Goal: Task Accomplishment & Management: Manage account settings

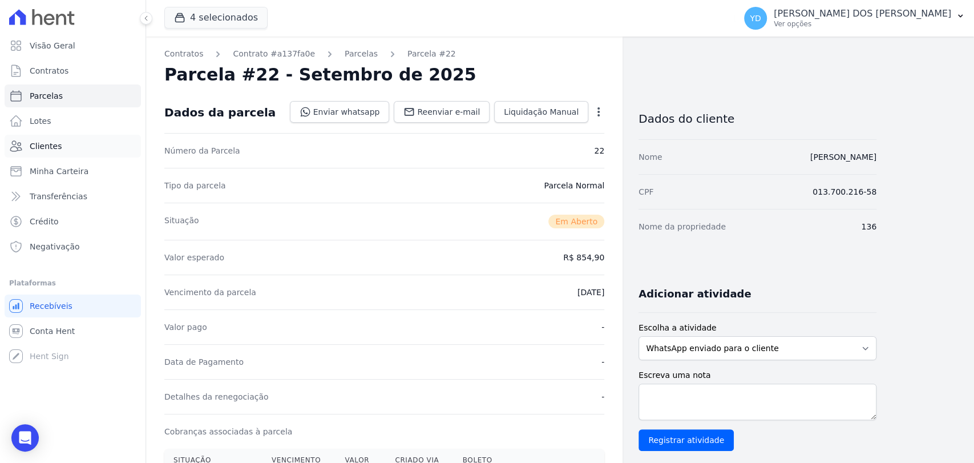
click at [52, 147] on span "Clientes" at bounding box center [46, 145] width 32 height 11
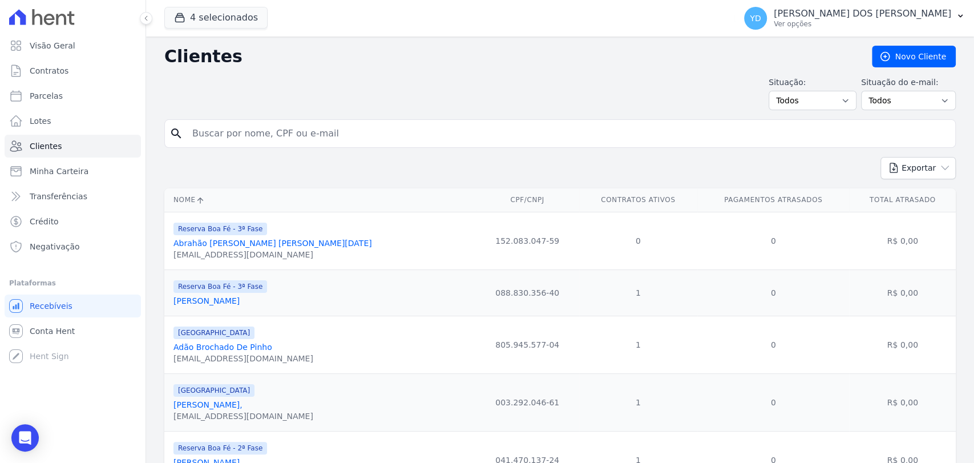
click at [224, 126] on input "search" at bounding box center [568, 133] width 765 height 23
type input "amarildo"
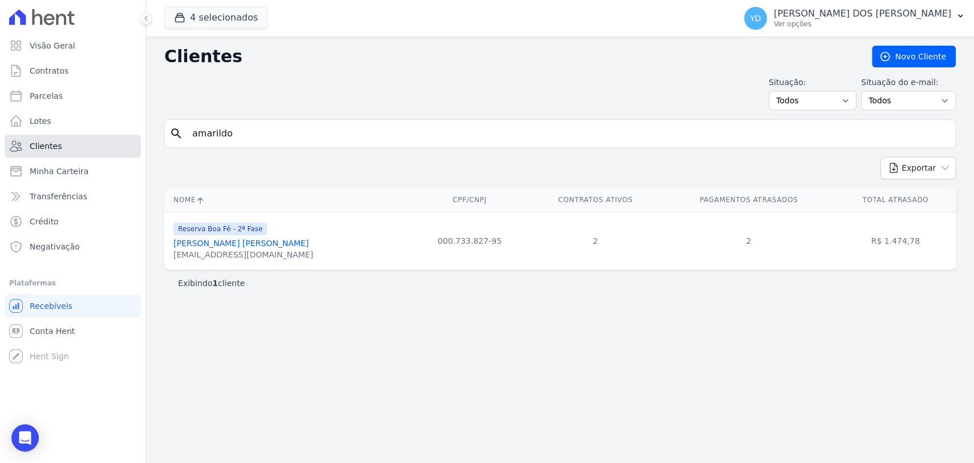
click at [93, 149] on link "Clientes" at bounding box center [73, 146] width 136 height 23
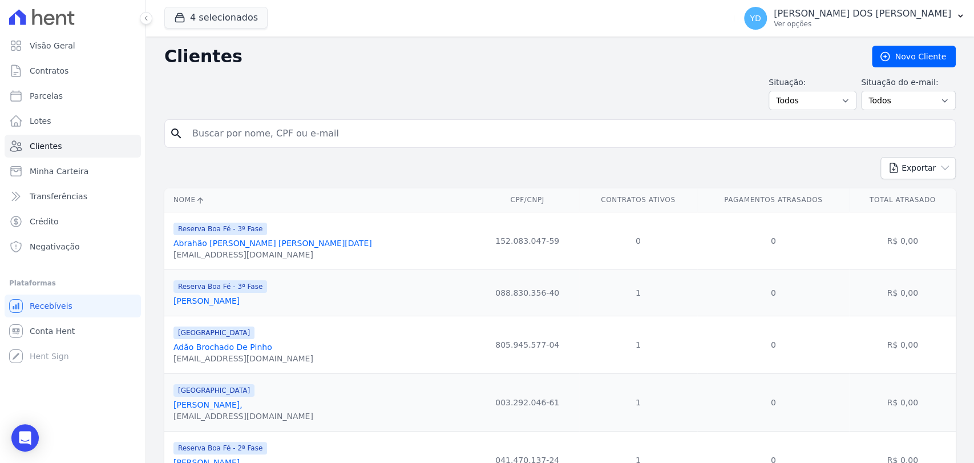
click at [306, 96] on div "Situação: Todos Adimplentes Inadimplentes Situação do e-mail: Todos Confirmado …" at bounding box center [560, 93] width 792 height 34
click at [237, 124] on input "search" at bounding box center [568, 133] width 765 height 23
paste input "11505457637"
type input "11505457637"
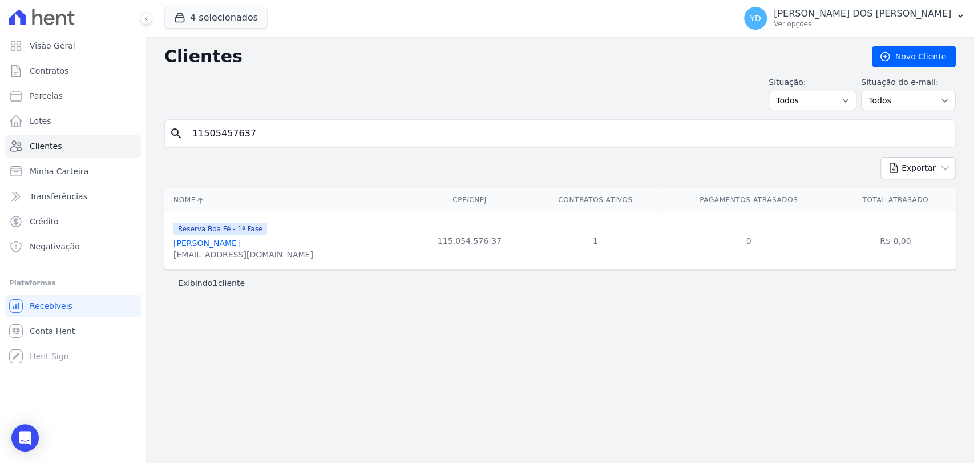
click at [240, 244] on link "Tailine Paulino Gonçalves" at bounding box center [207, 243] width 66 height 9
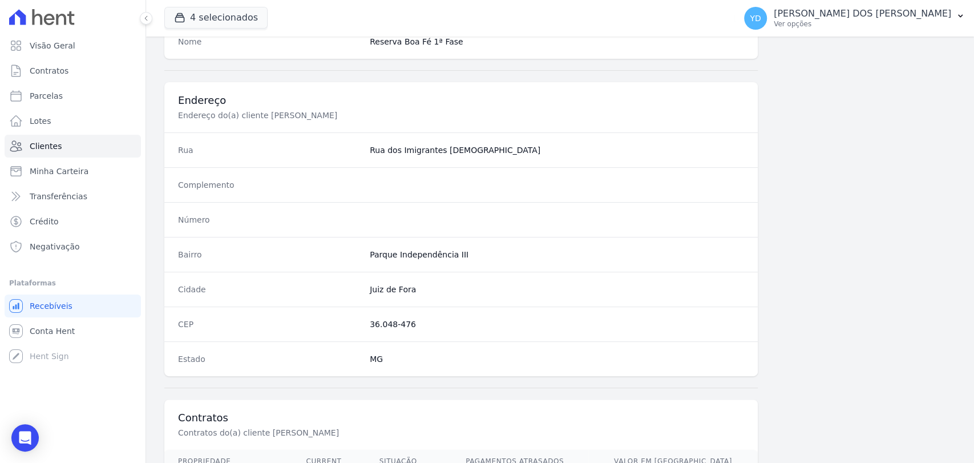
scroll to position [603, 0]
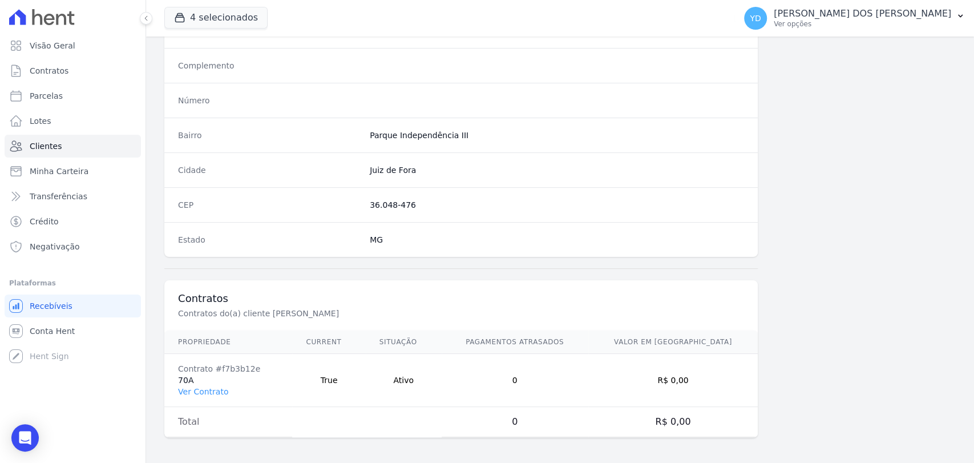
drag, startPoint x: 212, startPoint y: 388, endPoint x: 256, endPoint y: 271, distance: 125.0
click at [84, 73] on link "Contratos" at bounding box center [73, 70] width 136 height 23
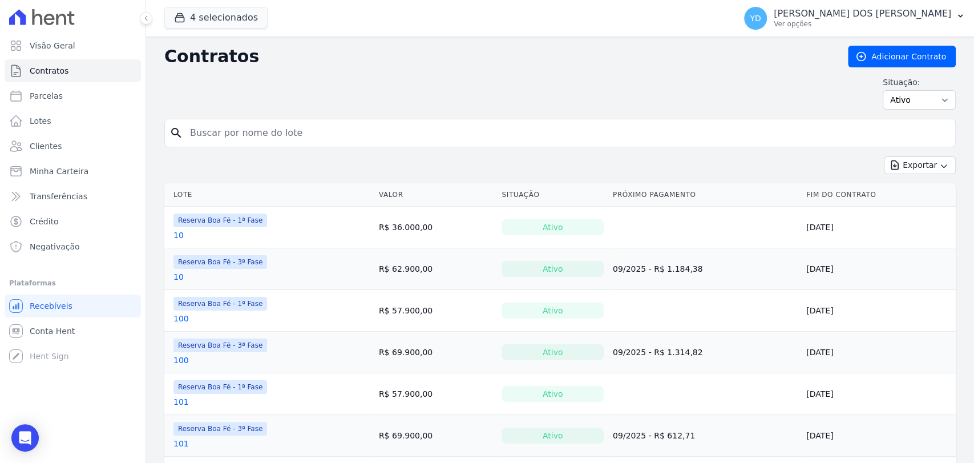
click at [291, 126] on input "search" at bounding box center [567, 133] width 768 height 23
paste input "6"
type input "6"
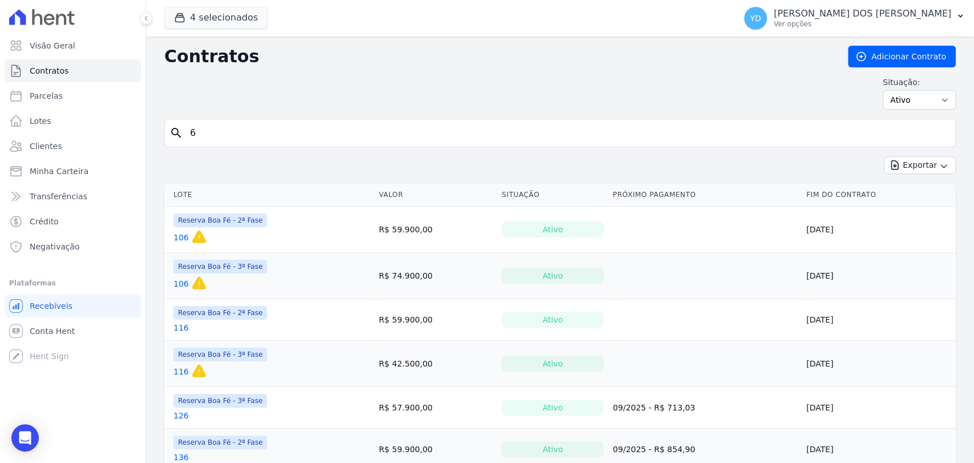
click at [319, 140] on input "6" at bounding box center [567, 133] width 768 height 23
click at [39, 148] on span "Clientes" at bounding box center [46, 145] width 32 height 11
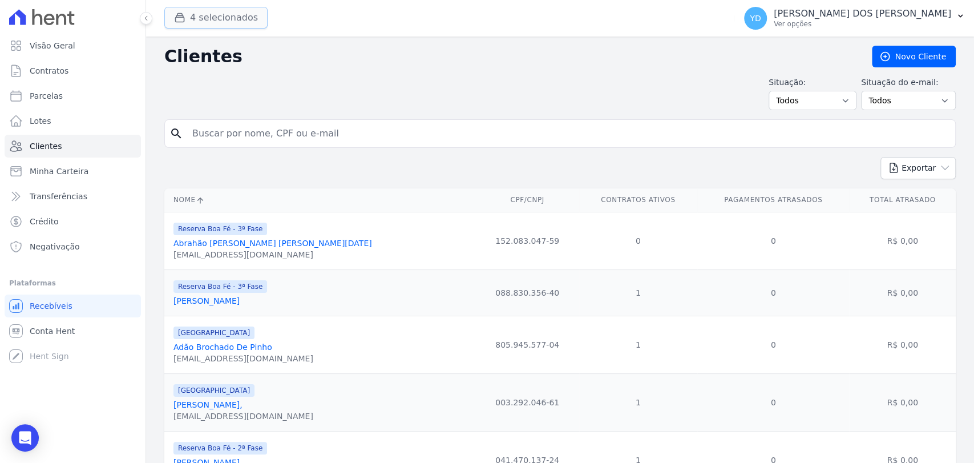
click at [207, 15] on button "4 selecionados" at bounding box center [215, 18] width 103 height 22
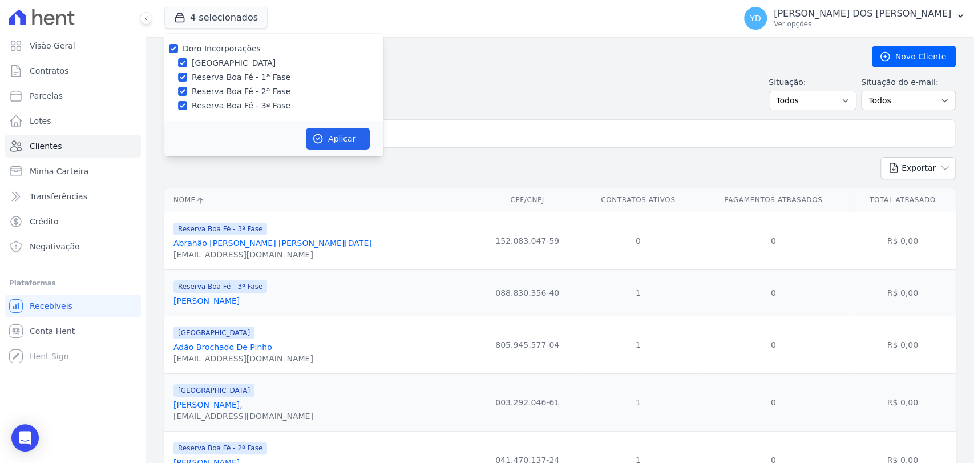
click at [223, 44] on label "Doro Incorporações" at bounding box center [222, 48] width 78 height 9
click at [178, 44] on input "Doro Incorporações" at bounding box center [173, 48] width 9 height 9
checkbox input "false"
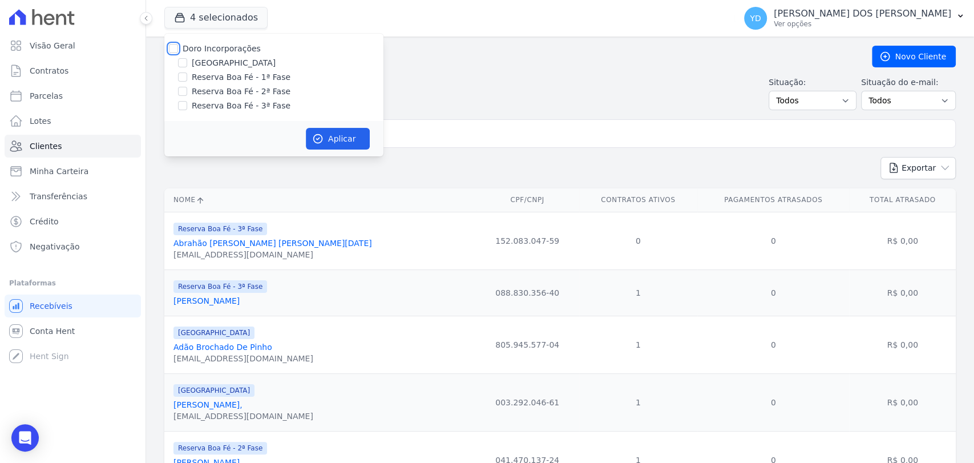
checkbox input "false"
click at [251, 80] on label "Reserva Boa Fé - 1ª Fase" at bounding box center [241, 77] width 99 height 12
click at [187, 80] on input "Reserva Boa Fé - 1ª Fase" at bounding box center [182, 76] width 9 height 9
checkbox input "true"
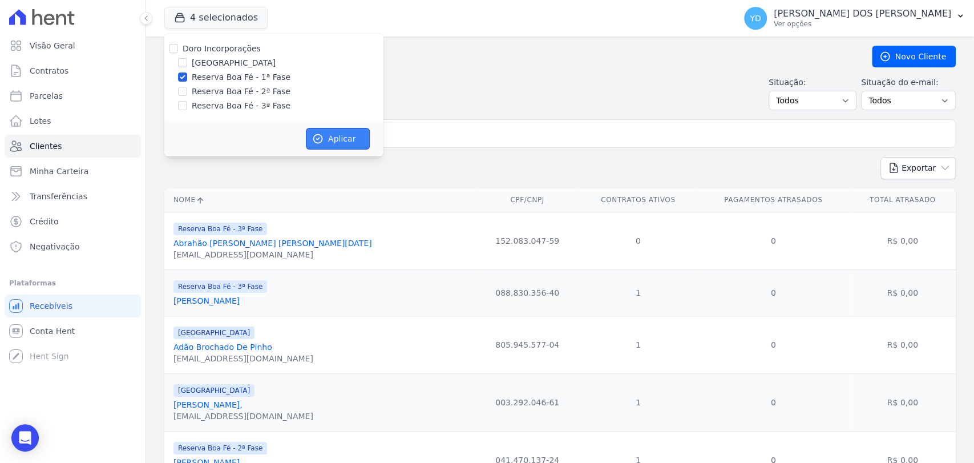
click at [331, 133] on button "Aplicar" at bounding box center [338, 139] width 64 height 22
click at [466, 134] on input "search" at bounding box center [568, 133] width 765 height 23
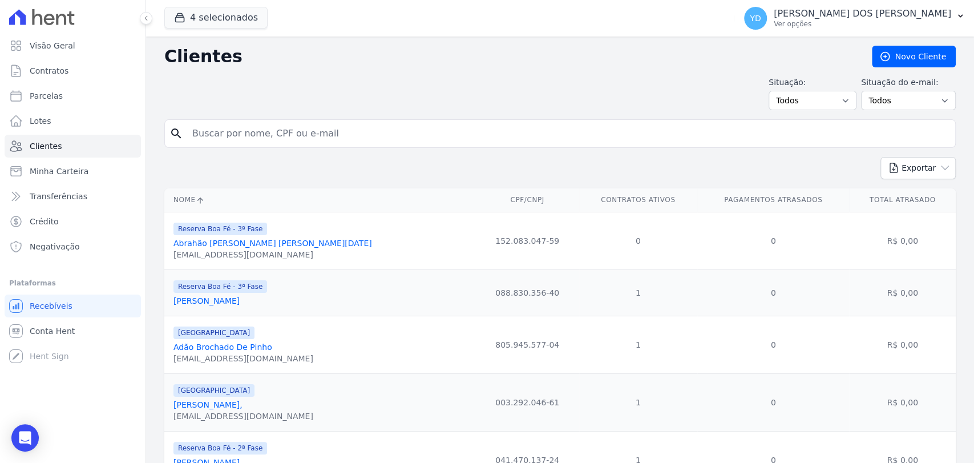
click at [466, 134] on input "search" at bounding box center [568, 133] width 765 height 23
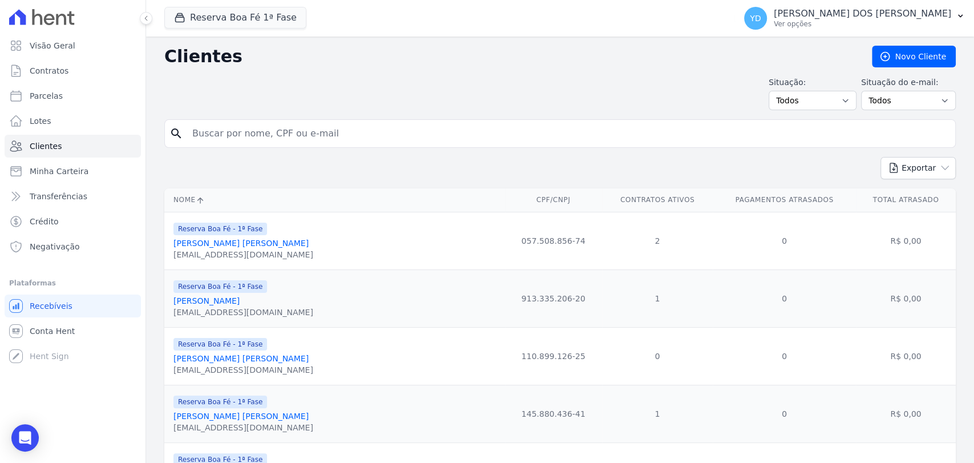
click at [467, 134] on input "search" at bounding box center [568, 133] width 765 height 23
paste input "6"
type input "6"
click at [287, 126] on input "6" at bounding box center [568, 133] width 765 height 23
click at [271, 138] on input "6" at bounding box center [568, 133] width 765 height 23
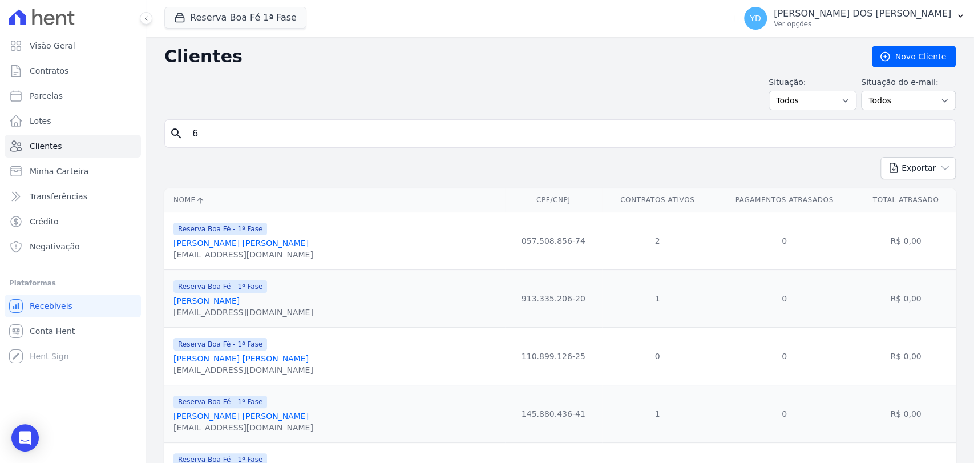
click at [271, 138] on input "6" at bounding box center [568, 133] width 765 height 23
click at [81, 65] on link "Contratos" at bounding box center [73, 70] width 136 height 23
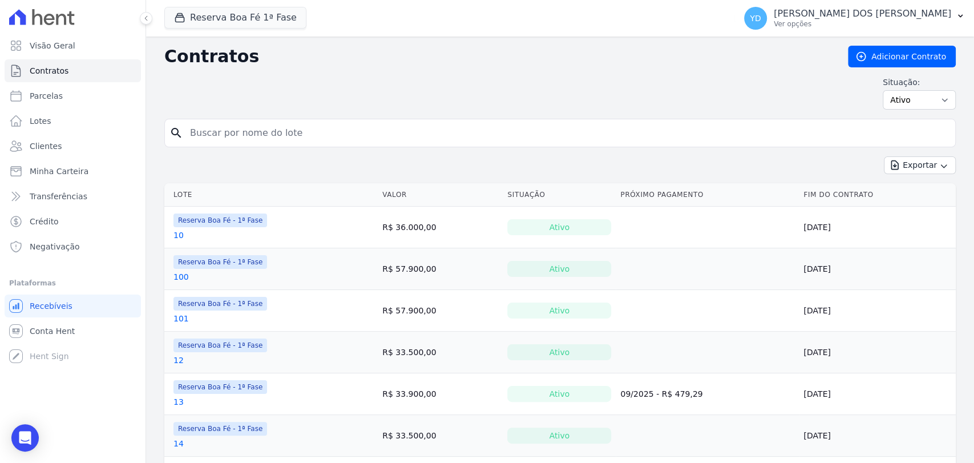
click at [258, 126] on input "search" at bounding box center [567, 133] width 768 height 23
paste input "6"
type input "6"
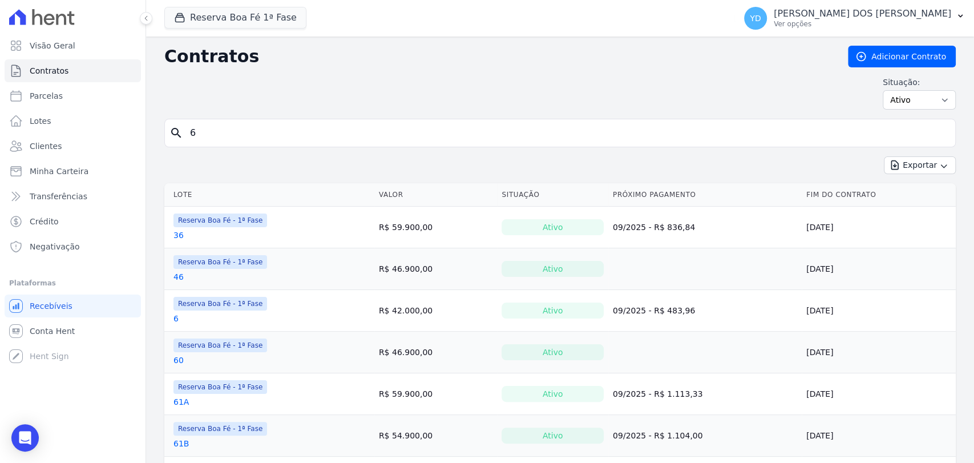
click at [176, 320] on link "6" at bounding box center [176, 318] width 5 height 11
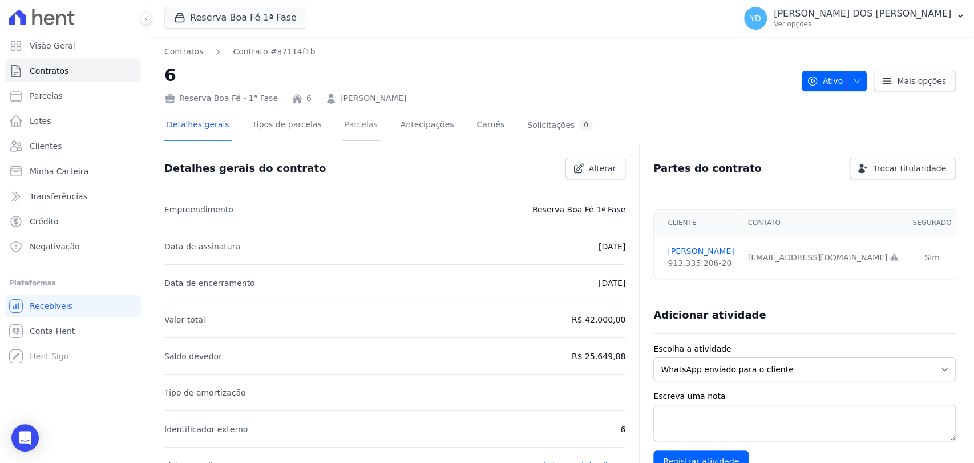
click at [342, 126] on link "Parcelas" at bounding box center [361, 126] width 38 height 30
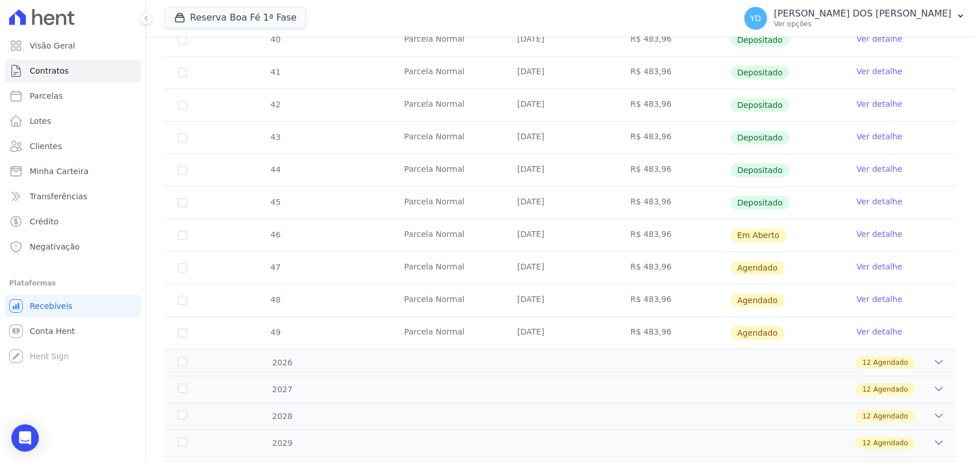
scroll to position [317, 0]
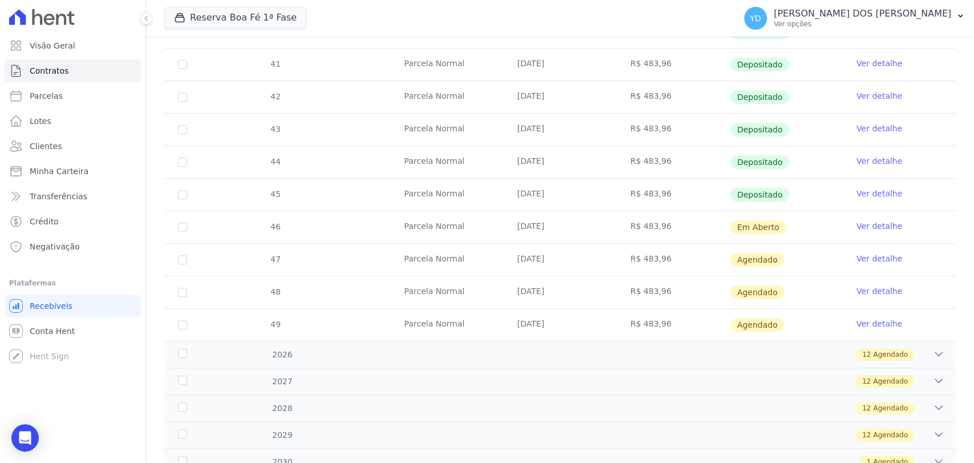
click at [870, 228] on link "Ver detalhe" at bounding box center [880, 225] width 46 height 11
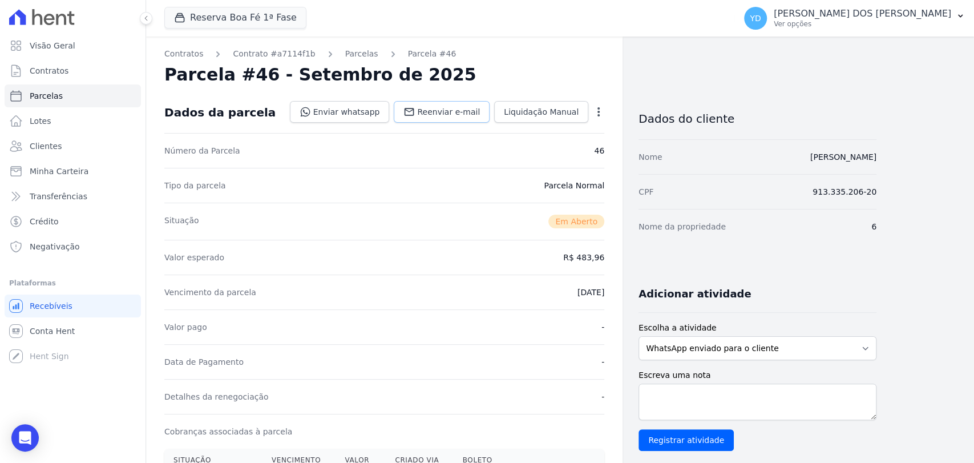
click at [437, 104] on link "Reenviar e-mail" at bounding box center [442, 112] width 96 height 22
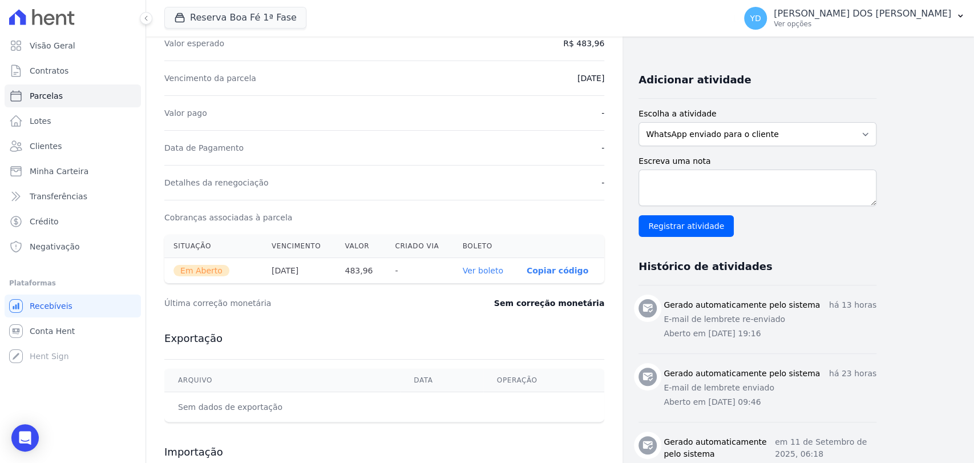
scroll to position [253, 0]
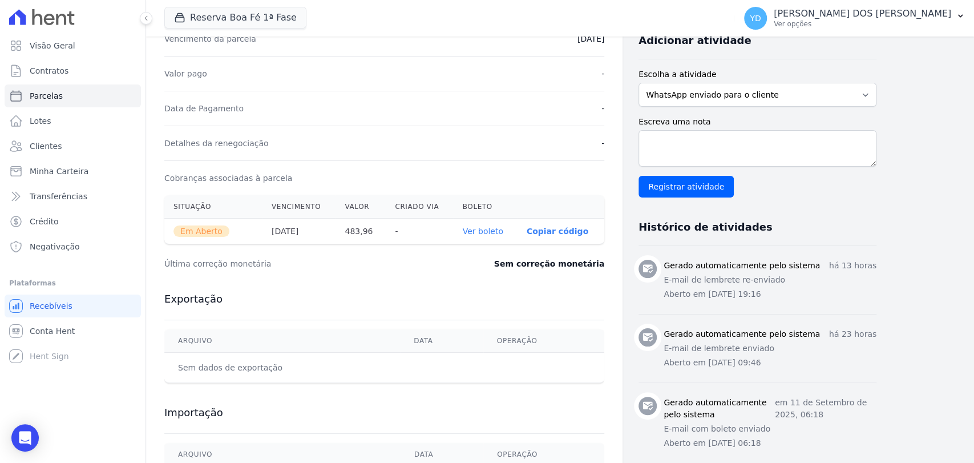
click at [490, 234] on link "Ver boleto" at bounding box center [483, 231] width 41 height 9
click at [95, 146] on link "Clientes" at bounding box center [73, 146] width 136 height 23
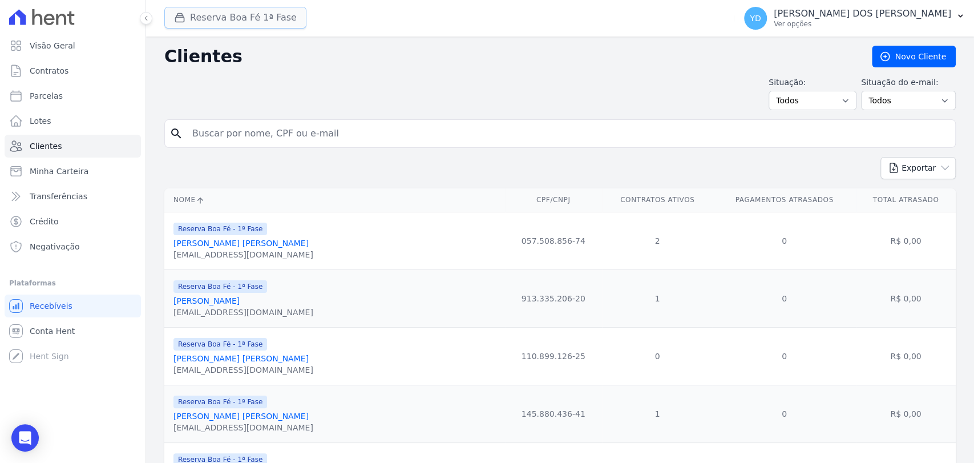
click at [239, 18] on button "Reserva Boa Fé 1ª Fase" at bounding box center [235, 18] width 142 height 22
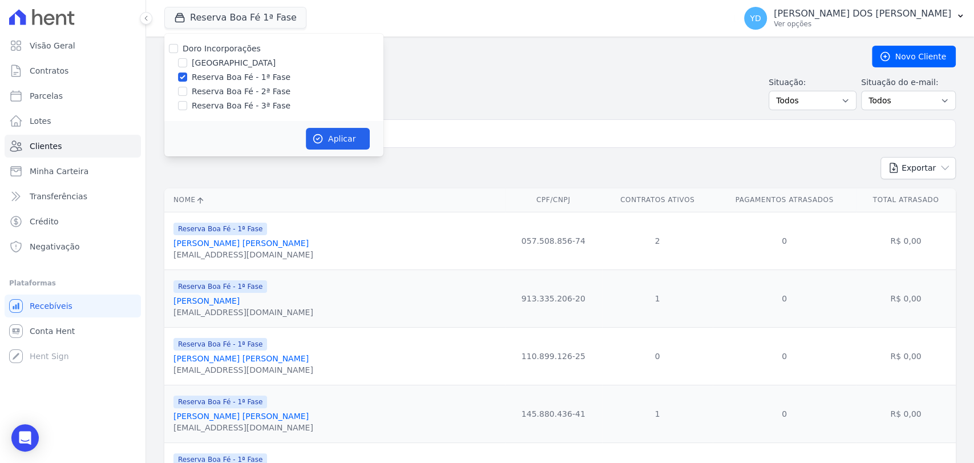
click at [237, 51] on label "Doro Incorporações" at bounding box center [222, 48] width 78 height 9
click at [178, 51] on input "Doro Incorporações" at bounding box center [173, 48] width 9 height 9
checkbox input "true"
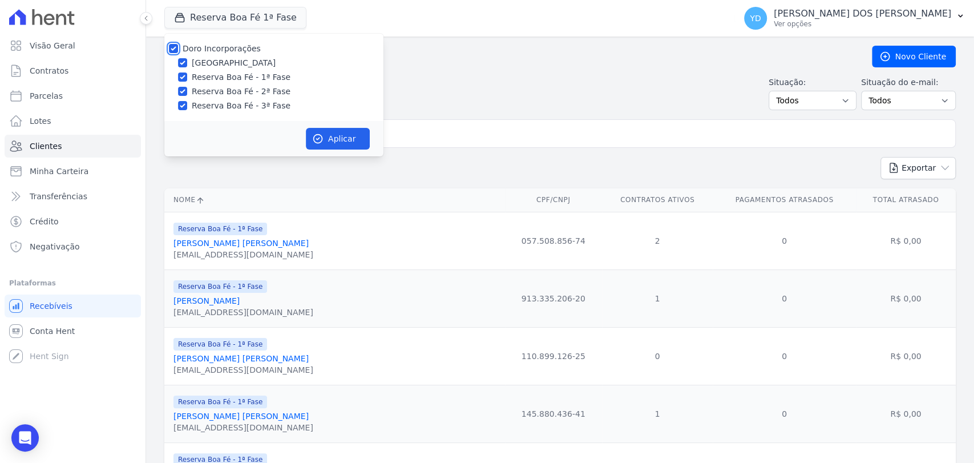
checkbox input "true"
click at [348, 135] on button "Aplicar" at bounding box center [338, 139] width 64 height 22
click at [502, 136] on input "search" at bounding box center [568, 133] width 765 height 23
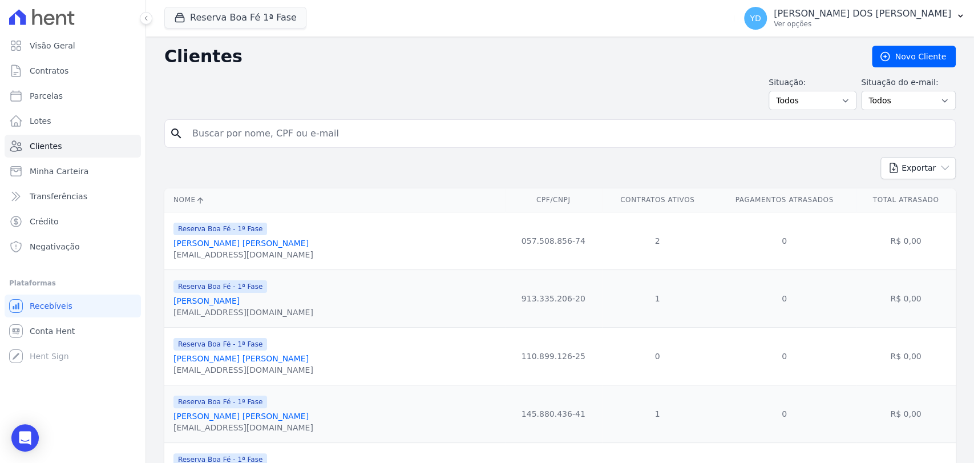
click at [502, 136] on input "search" at bounding box center [568, 133] width 765 height 23
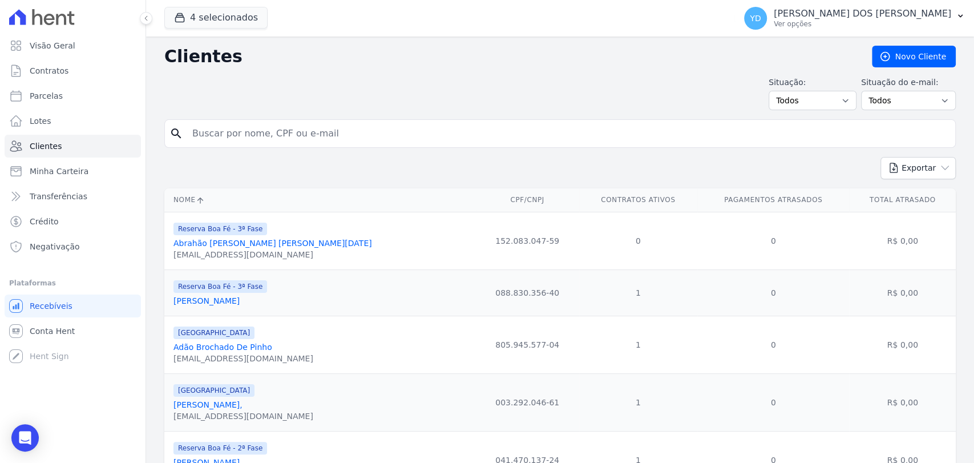
click at [502, 136] on input "search" at bounding box center [568, 133] width 765 height 23
type input "Jonas"
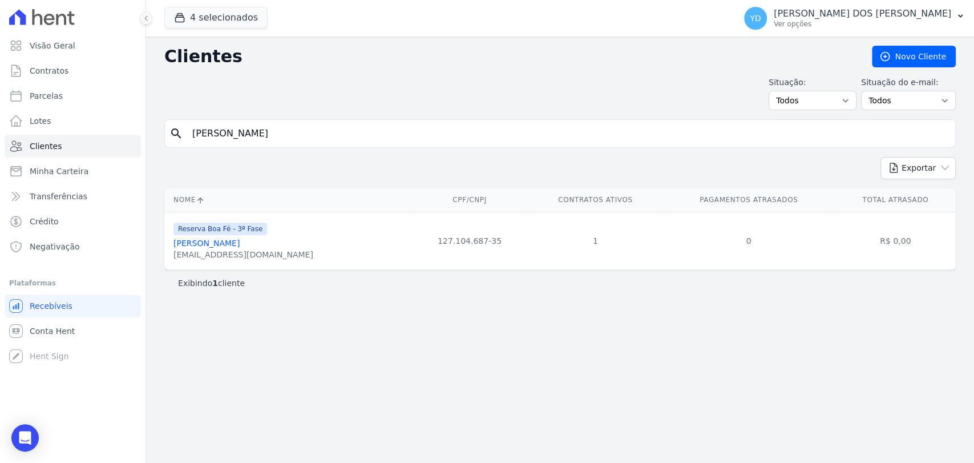
click at [201, 245] on link "Jonas Matos De Almeida" at bounding box center [207, 243] width 66 height 9
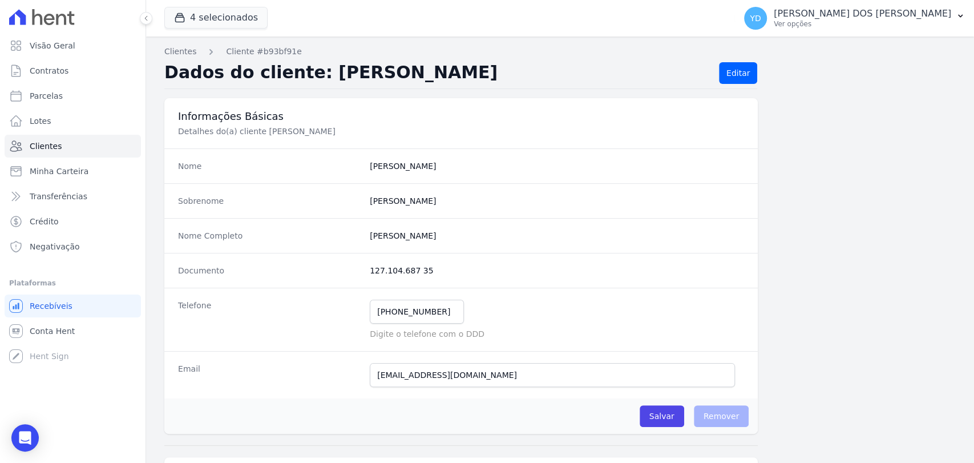
scroll to position [603, 0]
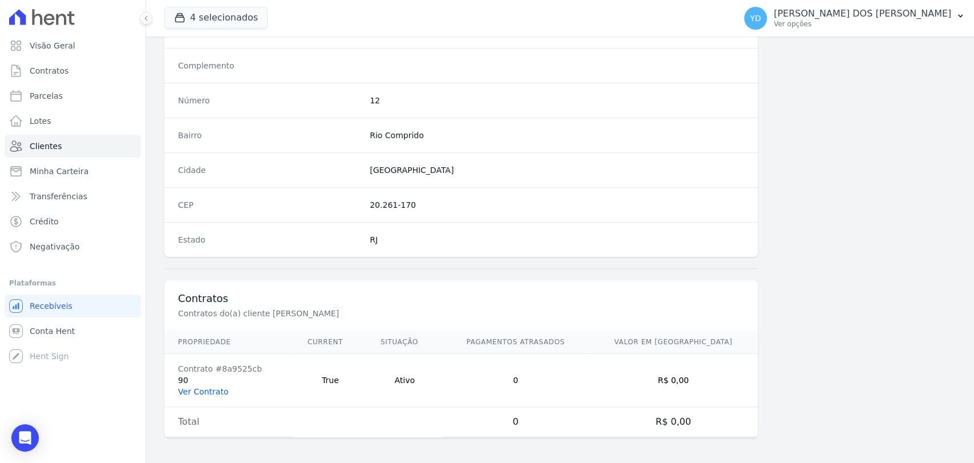
click at [200, 387] on link "Ver Contrato" at bounding box center [203, 391] width 50 height 9
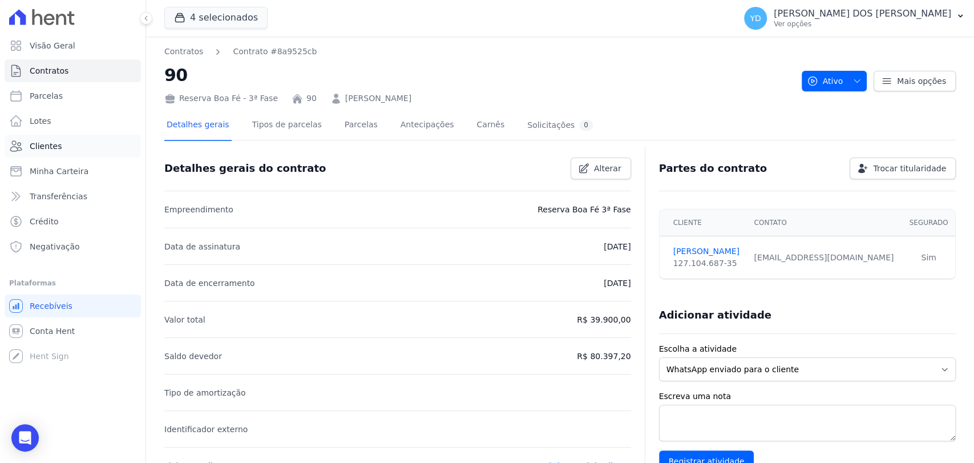
click at [50, 146] on span "Clientes" at bounding box center [46, 145] width 32 height 11
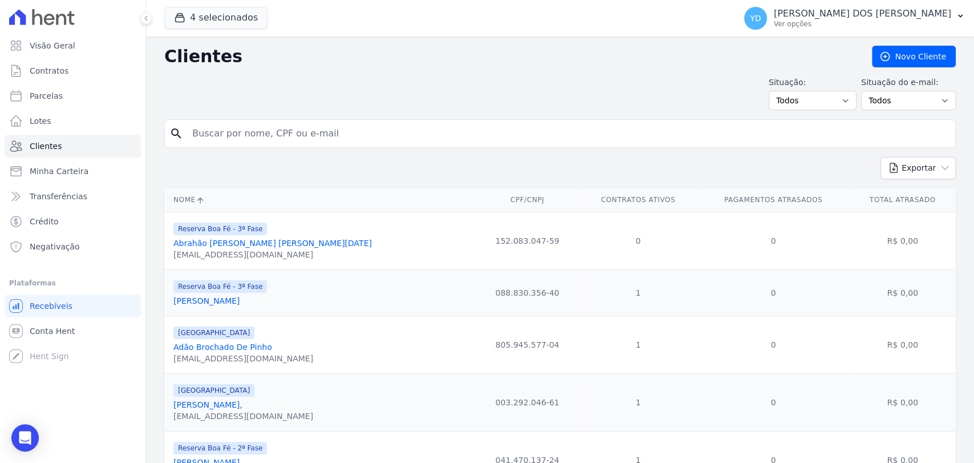
click at [360, 129] on input "search" at bounding box center [568, 133] width 765 height 23
type input "geferson"
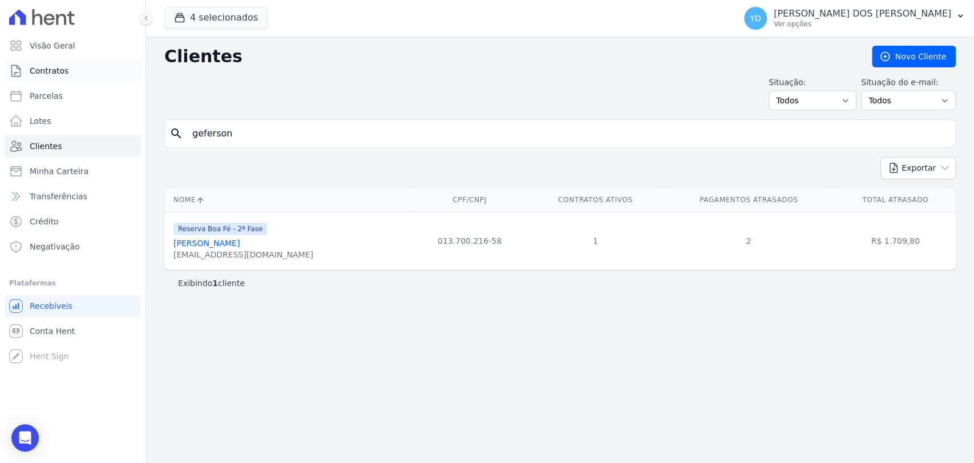
click at [64, 70] on span "Contratos" at bounding box center [49, 70] width 39 height 11
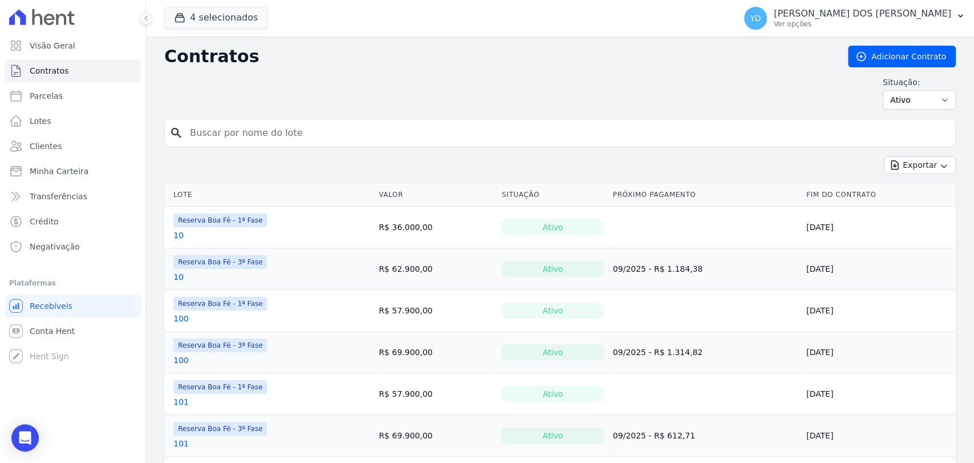
click at [308, 130] on input "search" at bounding box center [567, 133] width 768 height 23
type input "h10"
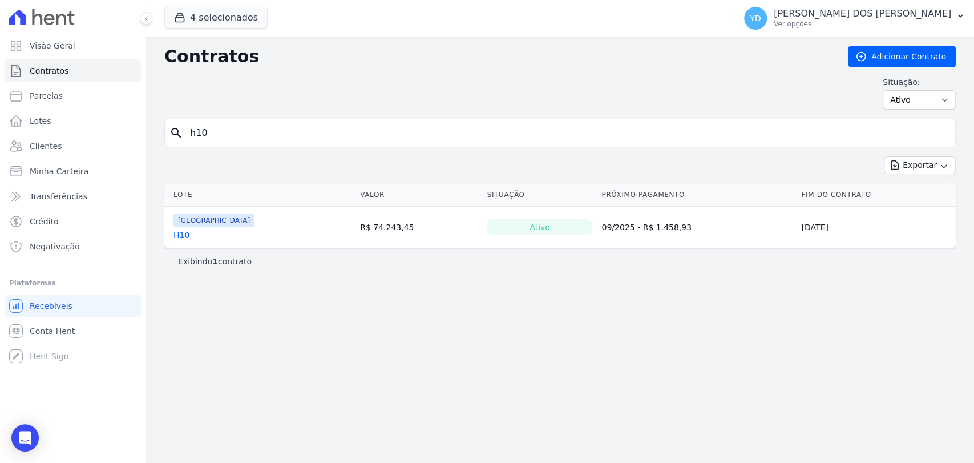
click at [183, 231] on link "H10" at bounding box center [182, 234] width 16 height 11
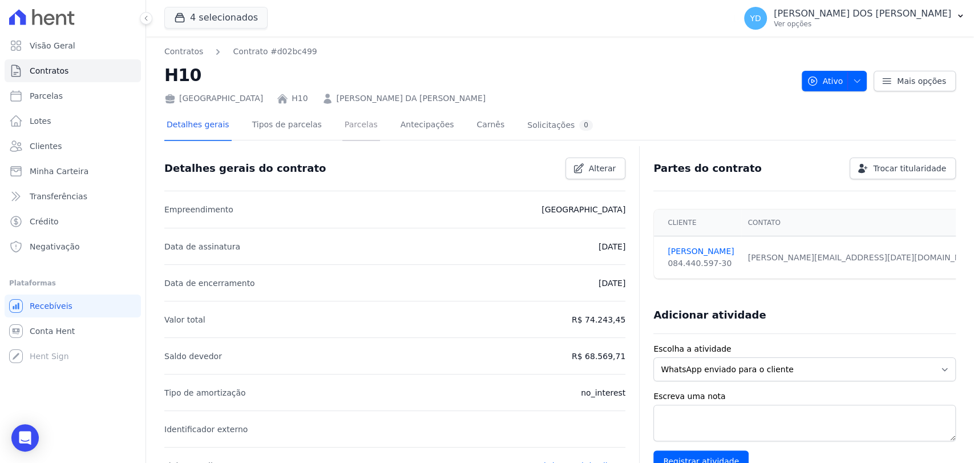
click at [342, 119] on link "Parcelas" at bounding box center [361, 126] width 38 height 30
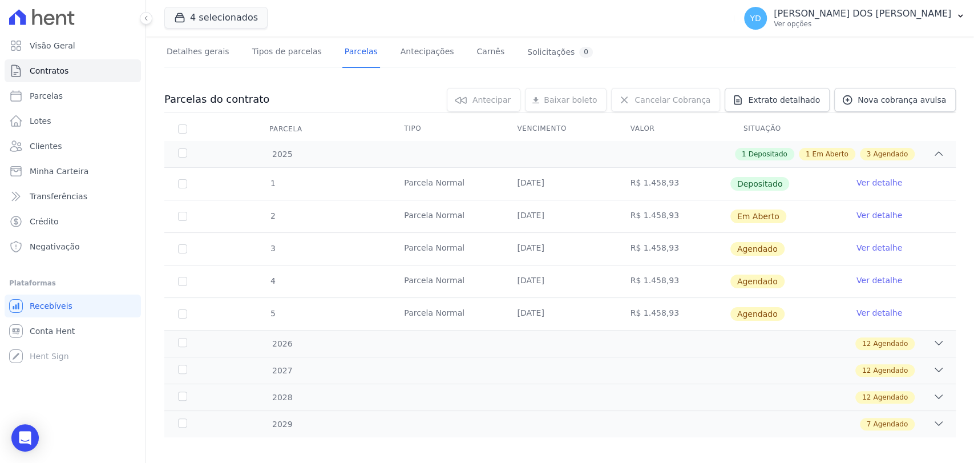
scroll to position [80, 0]
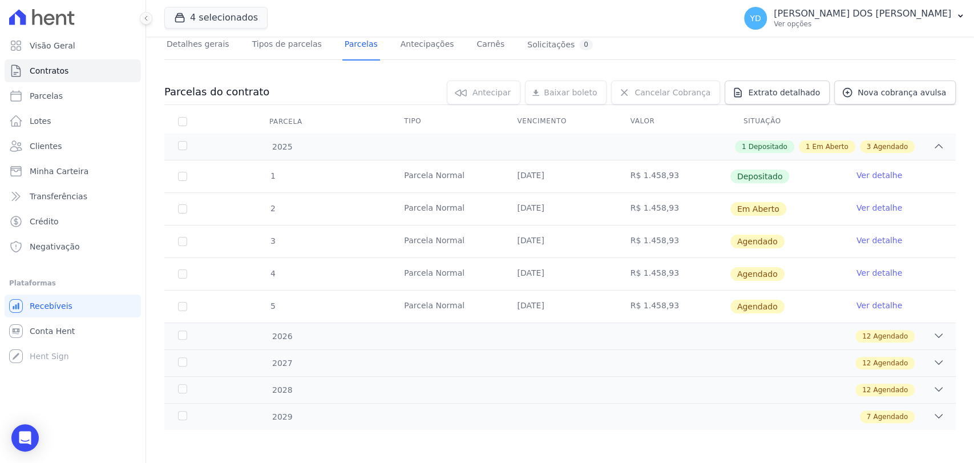
click at [877, 205] on link "Ver detalhe" at bounding box center [880, 207] width 46 height 11
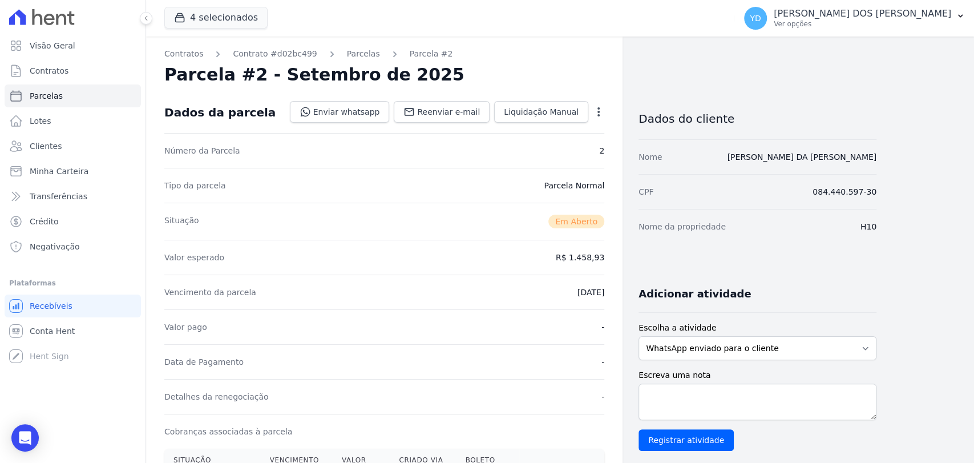
drag, startPoint x: 611, startPoint y: 113, endPoint x: 604, endPoint y: 113, distance: 6.8
click at [605, 113] on div "Contratos Contrato #d02bc499 Parcelas Parcela #2 Parcela #2 - Setembro de 2025 …" at bounding box center [384, 405] width 477 height 736
click at [602, 112] on icon "button" at bounding box center [598, 111] width 11 height 11
click at [587, 120] on link "Alterar" at bounding box center [549, 127] width 100 height 21
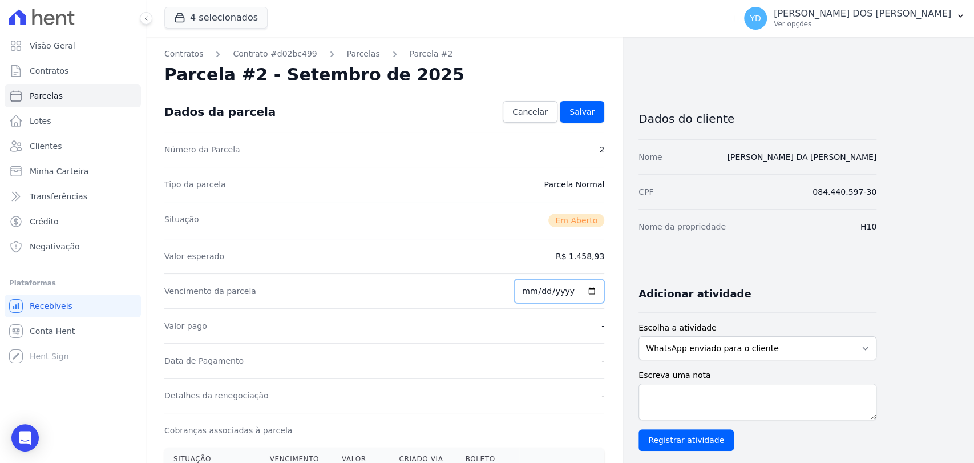
click at [525, 294] on input "2025-09-25" at bounding box center [559, 291] width 90 height 24
type input "2025-09-30"
click at [589, 123] on div "Dados da parcela Cancelar Salvar" at bounding box center [384, 112] width 440 height 40
click at [600, 99] on div "Dados da parcela Cancelar Salvar" at bounding box center [384, 112] width 440 height 40
click at [594, 120] on link "Salvar" at bounding box center [582, 112] width 45 height 22
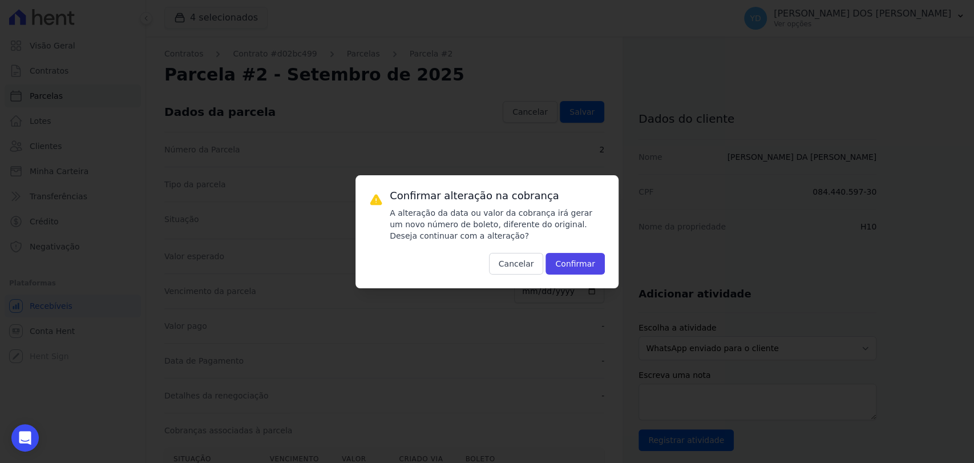
click at [566, 275] on div "Confirmar alteração na cobrança A alteração da data ou valor da cobrança irá ge…" at bounding box center [487, 231] width 263 height 113
click at [569, 272] on button "Confirmar" at bounding box center [575, 264] width 59 height 22
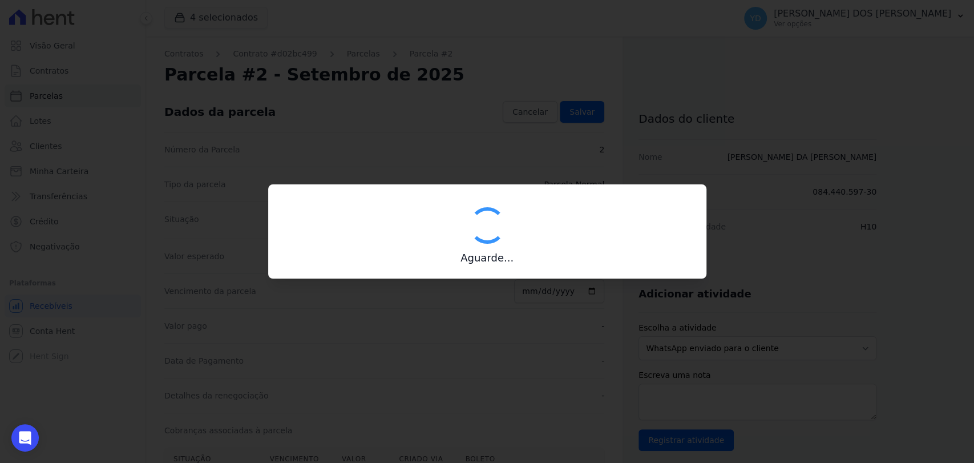
type input "00190000090335103300000674956172312150000145893"
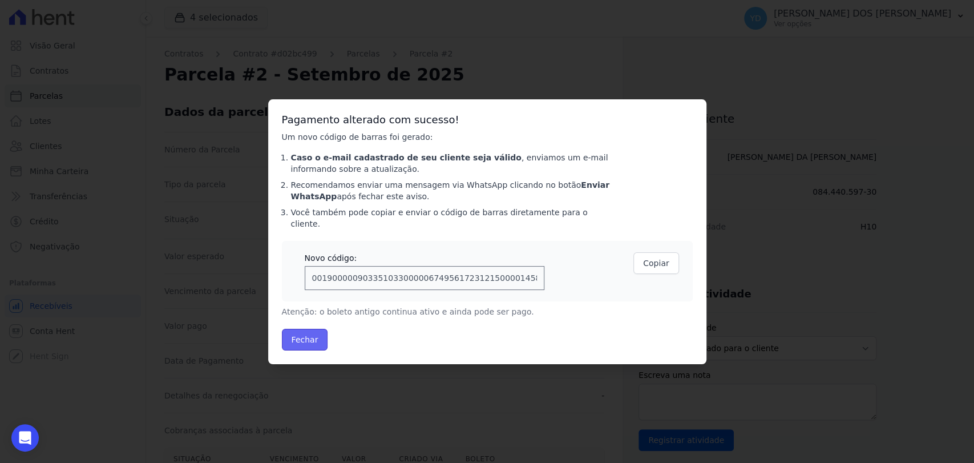
click at [297, 329] on button "Fechar" at bounding box center [305, 340] width 46 height 22
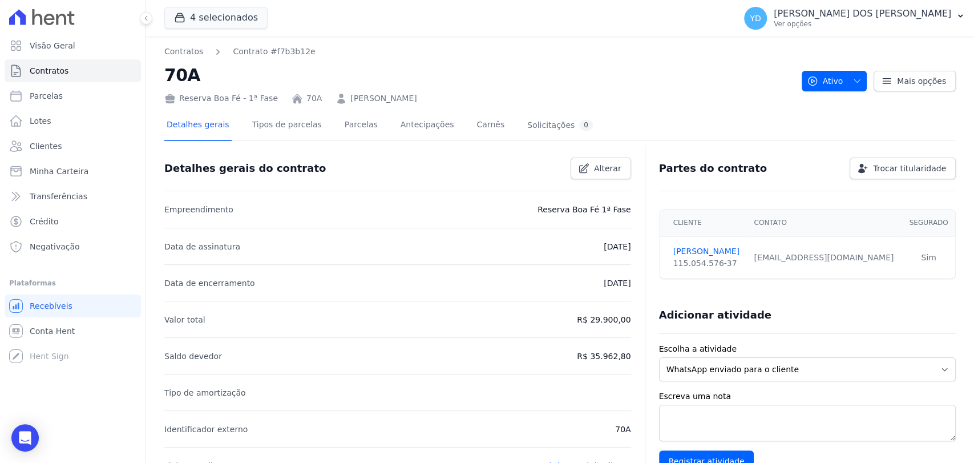
click at [364, 129] on div "Detalhes gerais Tipos de parcelas Parcelas Antecipações Carnês Solicitações 0" at bounding box center [379, 126] width 431 height 30
click at [356, 124] on link "Parcelas" at bounding box center [361, 126] width 38 height 30
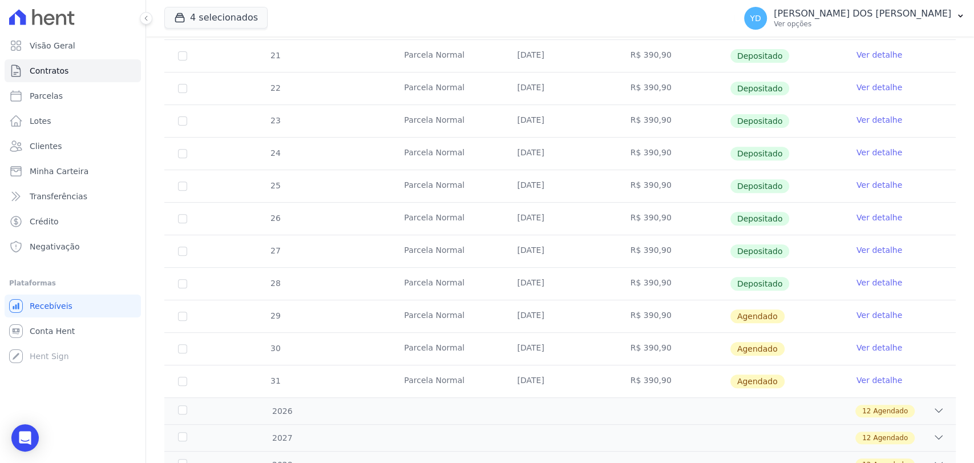
scroll to position [317, 0]
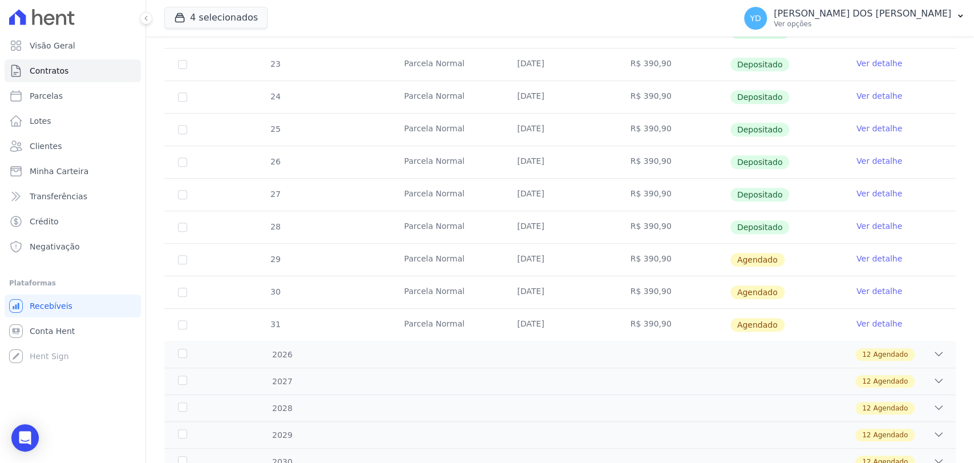
click at [875, 251] on td "Ver detalhe" at bounding box center [899, 260] width 113 height 32
click at [877, 255] on link "Ver detalhe" at bounding box center [880, 258] width 46 height 11
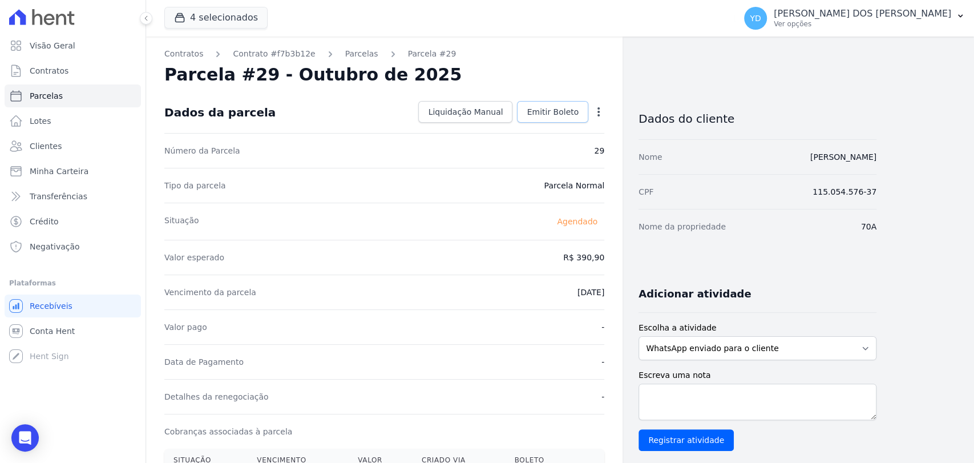
click at [528, 113] on link "Emitir Boleto" at bounding box center [552, 112] width 71 height 22
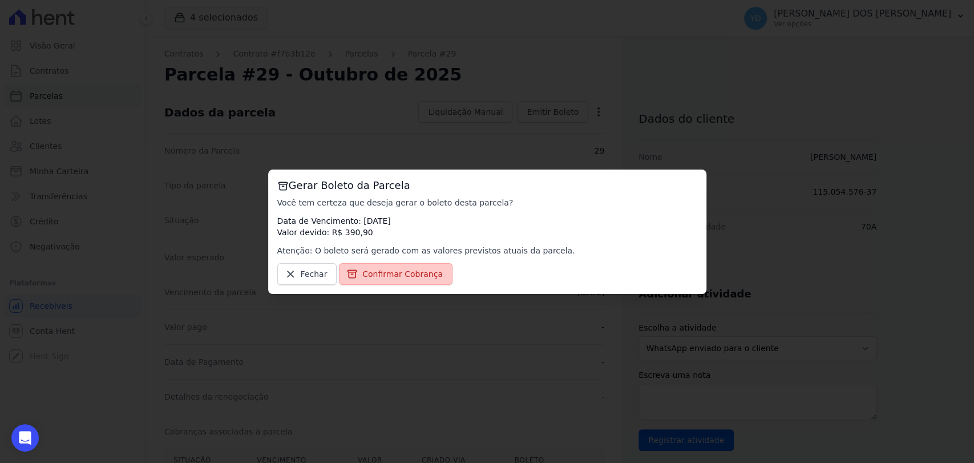
click at [386, 276] on span "Confirmar Cobrança" at bounding box center [402, 273] width 80 height 11
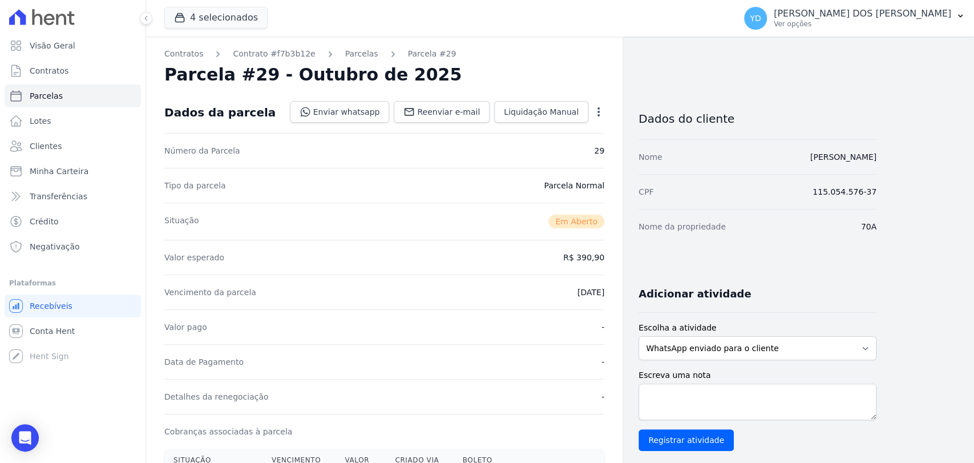
scroll to position [317, 0]
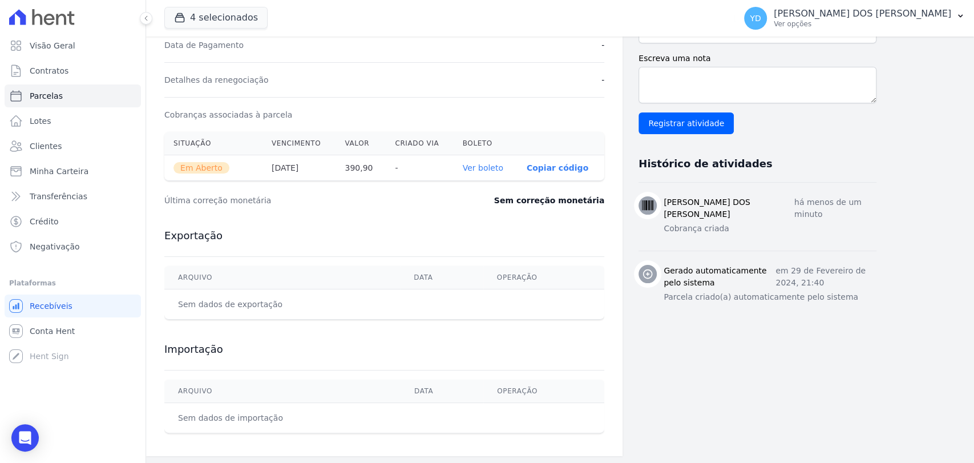
click at [470, 165] on link "Ver boleto" at bounding box center [483, 167] width 41 height 9
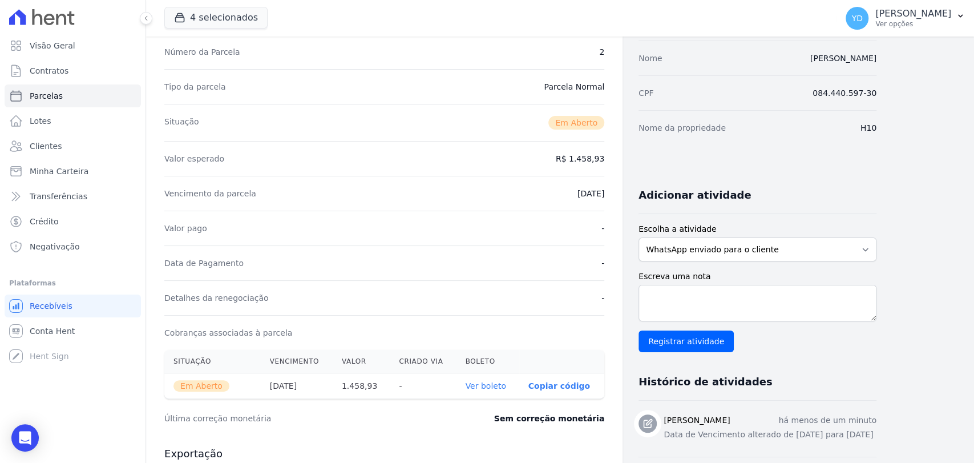
scroll to position [127, 0]
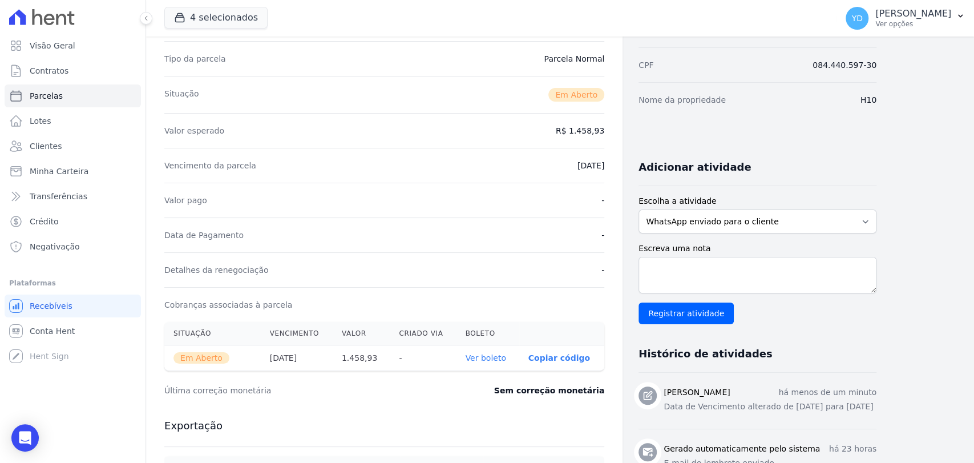
click at [506, 357] on link "Ver boleto" at bounding box center [485, 357] width 41 height 9
click at [96, 66] on link "Contratos" at bounding box center [73, 70] width 136 height 23
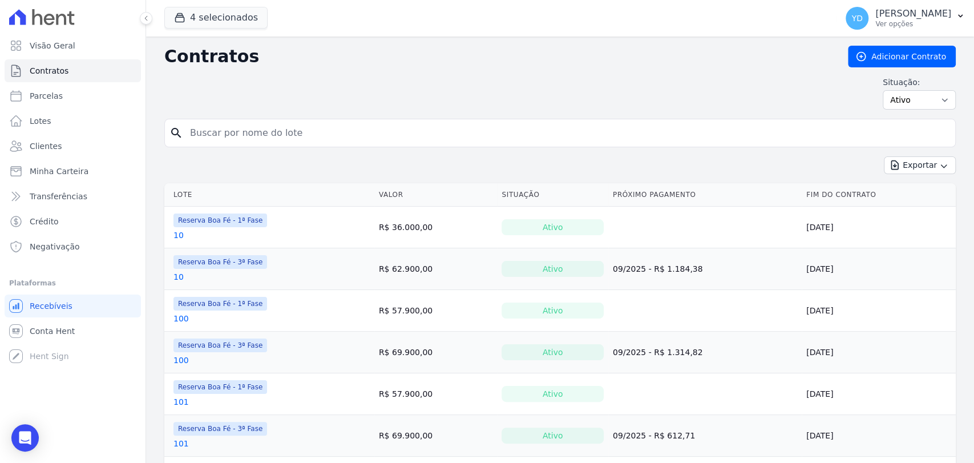
click at [314, 132] on input "search" at bounding box center [567, 133] width 768 height 23
type input "44"
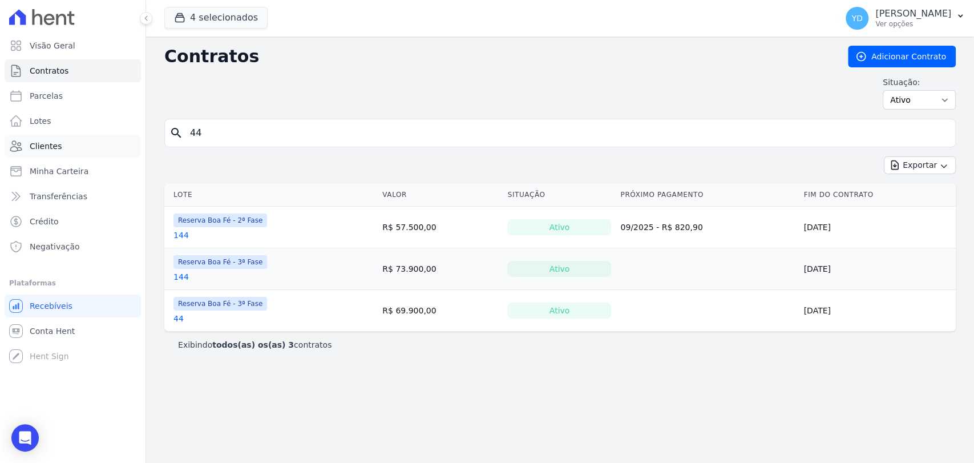
click at [105, 139] on link "Clientes" at bounding box center [73, 146] width 136 height 23
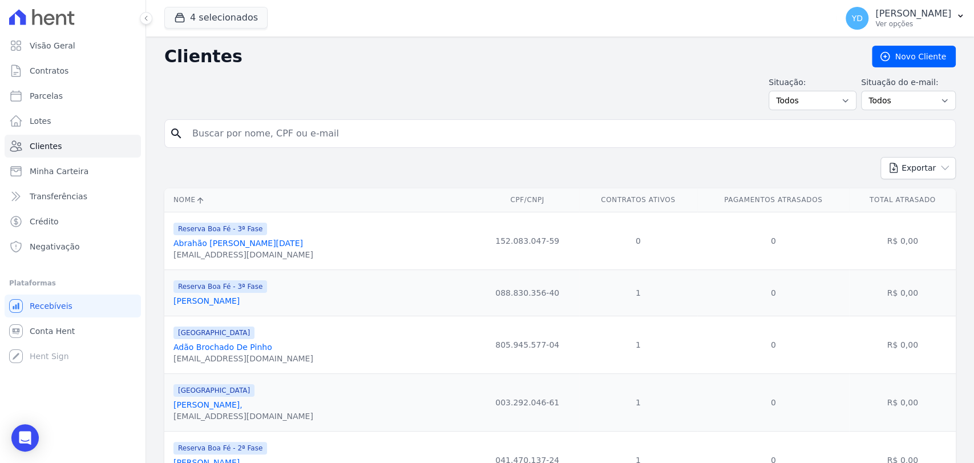
click at [256, 130] on input "search" at bounding box center [568, 133] width 765 height 23
type input "bruno"
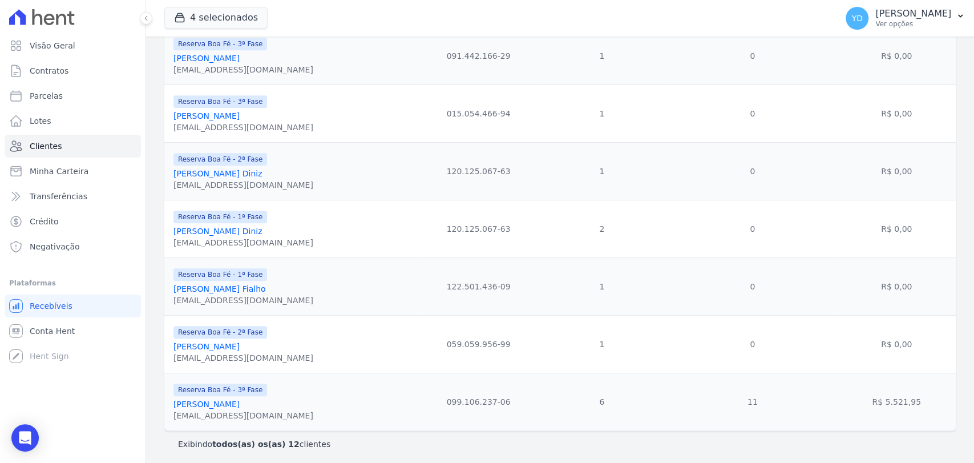
scroll to position [475, 0]
click at [223, 400] on link "Bruno Torres Da Cruz" at bounding box center [207, 402] width 66 height 9
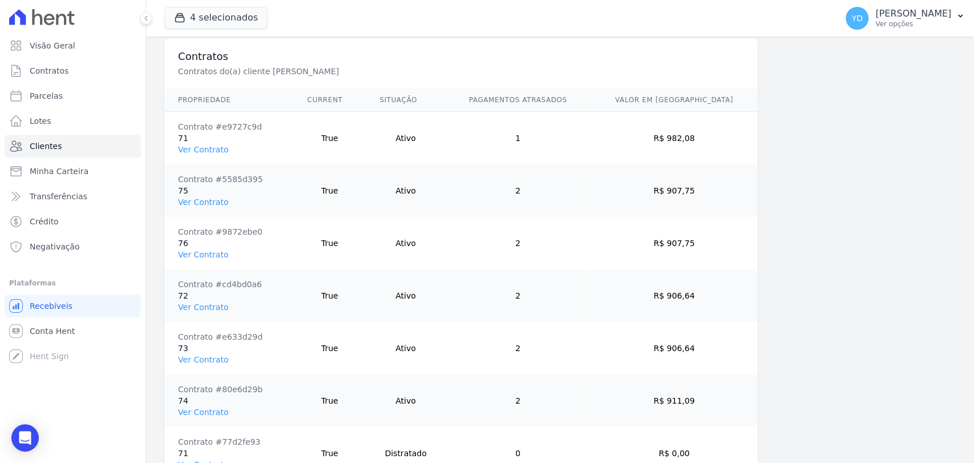
scroll to position [844, 0]
drag, startPoint x: 215, startPoint y: 357, endPoint x: 249, endPoint y: 297, distance: 69.0
click at [252, 252] on td "Contrato #9872ebe0 76 Ver Contrato" at bounding box center [228, 243] width 129 height 53
click at [292, 135] on td "Contrato #e9727c9d 71 Ver Contrato" at bounding box center [228, 138] width 129 height 53
click at [107, 147] on link "Clientes" at bounding box center [73, 146] width 136 height 23
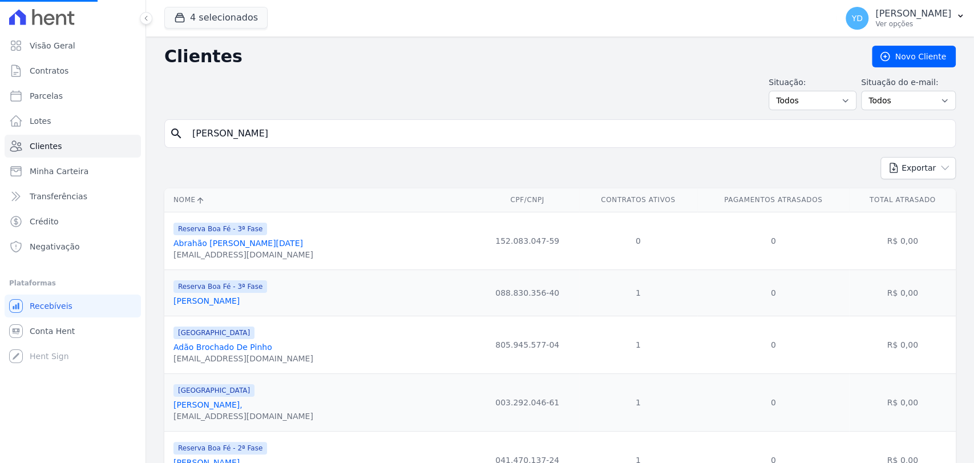
click at [277, 148] on form "search bruno" at bounding box center [560, 138] width 792 height 38
click at [269, 138] on input "search" at bounding box center [568, 133] width 765 height 23
paste input "Cristiano Robert Nogueira Guiducci Romagnoli"
type input "Cristiano Robert Nogueira Guiducci Romagnoli"
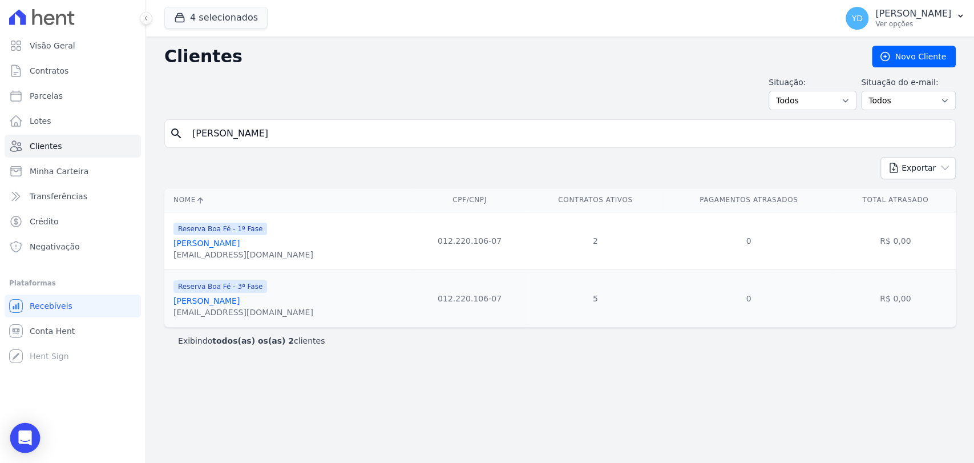
click at [32, 435] on div "Open Intercom Messenger" at bounding box center [25, 438] width 30 height 30
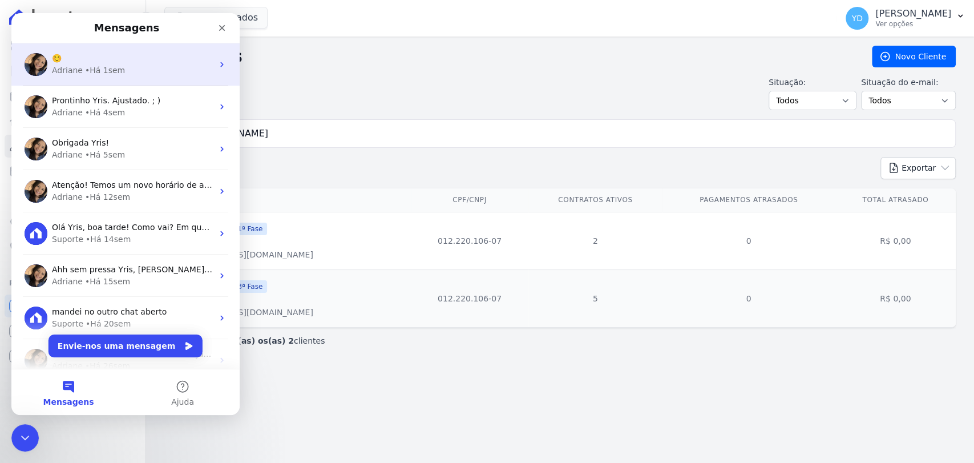
click at [100, 65] on div "• Há 1sem" at bounding box center [105, 71] width 40 height 12
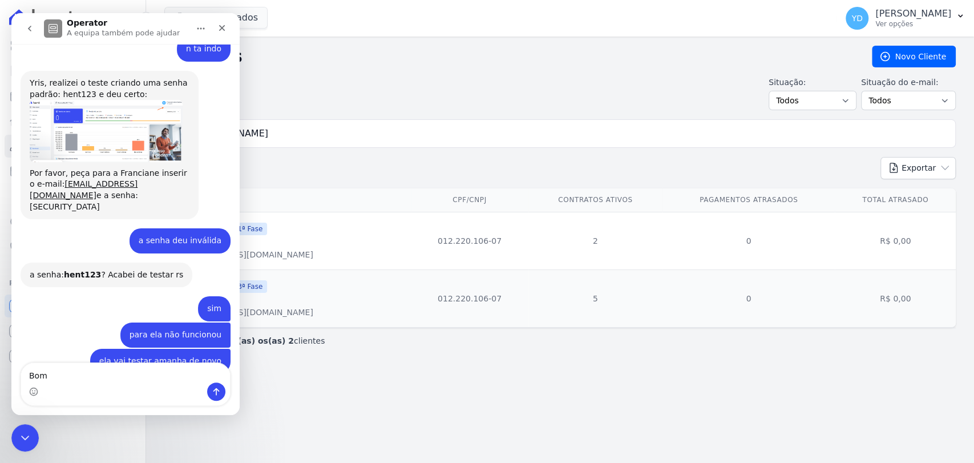
scroll to position [10007, 0]
click at [381, 129] on input "Cristiano Robert Nogueira Guiducci Romagnoli" at bounding box center [568, 133] width 765 height 23
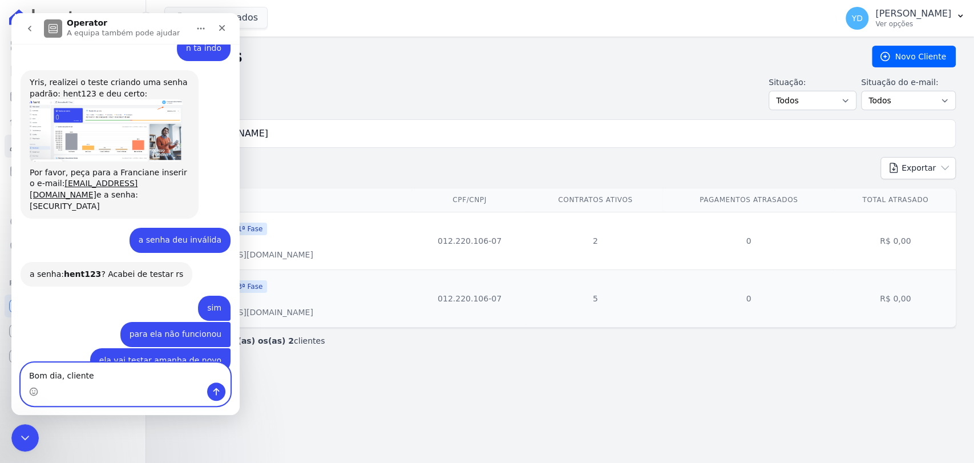
click at [100, 375] on textarea "Bom dia, cliente" at bounding box center [125, 372] width 209 height 19
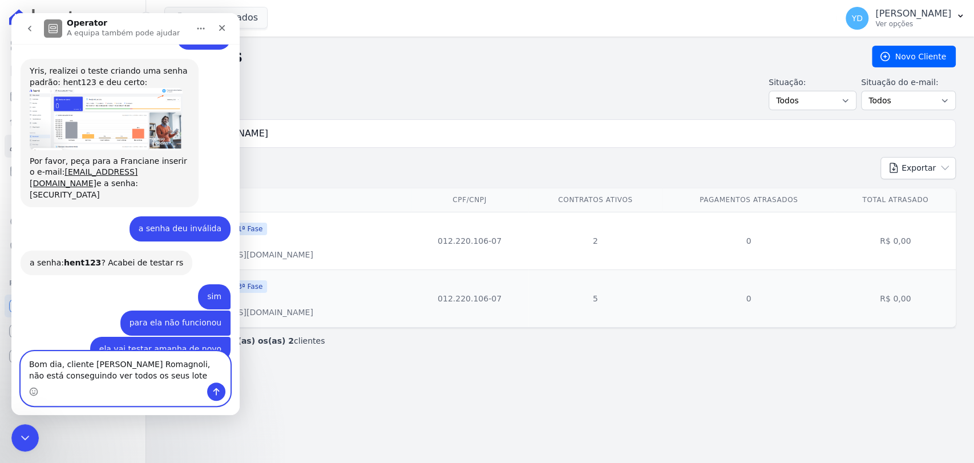
scroll to position [10030, 0]
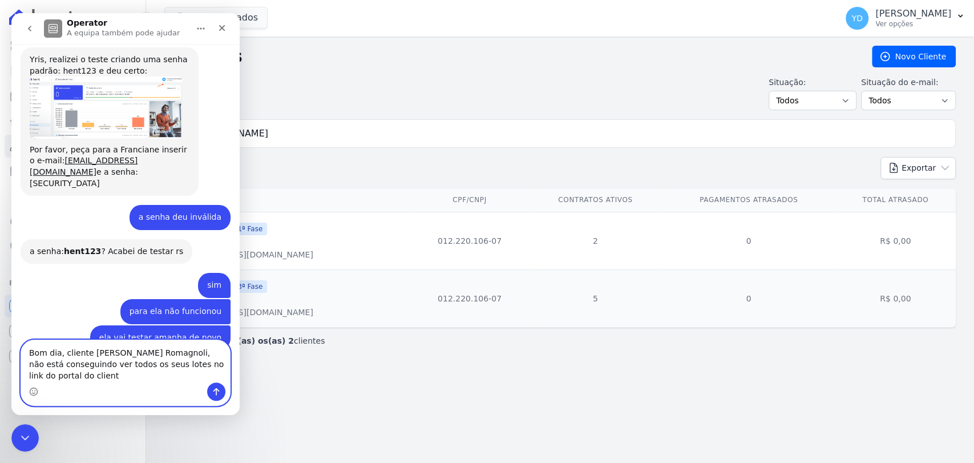
type textarea "Bom dia, cliente Cristiano Robert Nogueira Guiducci Romagnoli, não está consegu…"
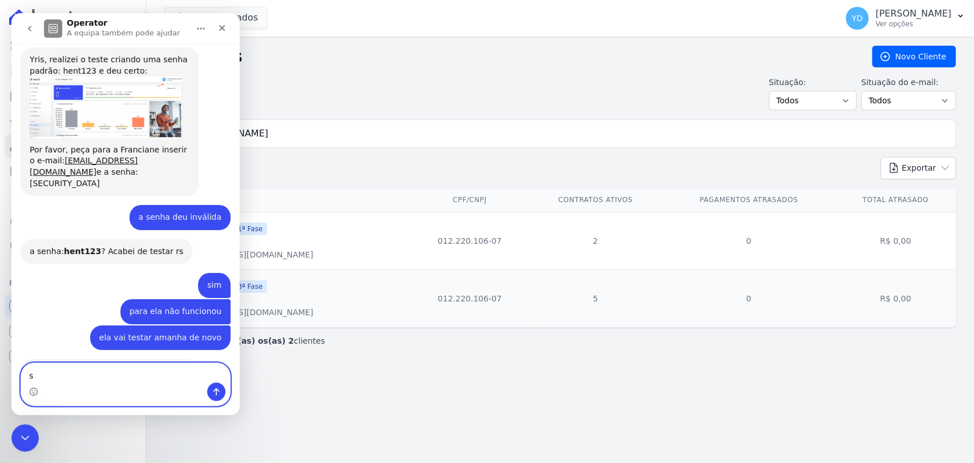
scroll to position [10090, 0]
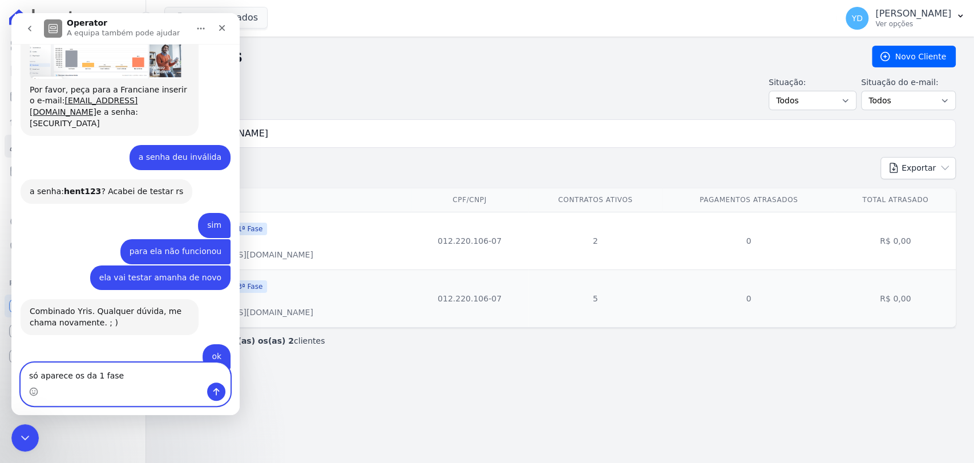
type textarea "só aparecem os da 1 fase"
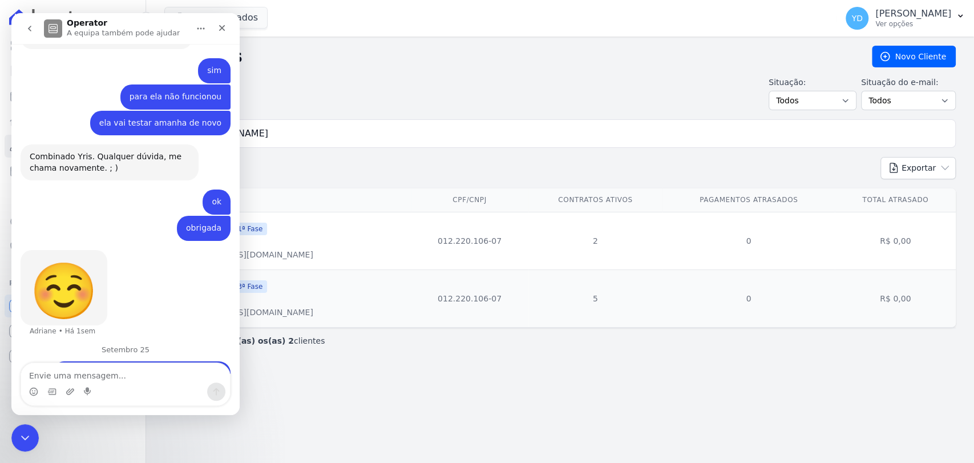
scroll to position [10247, 0]
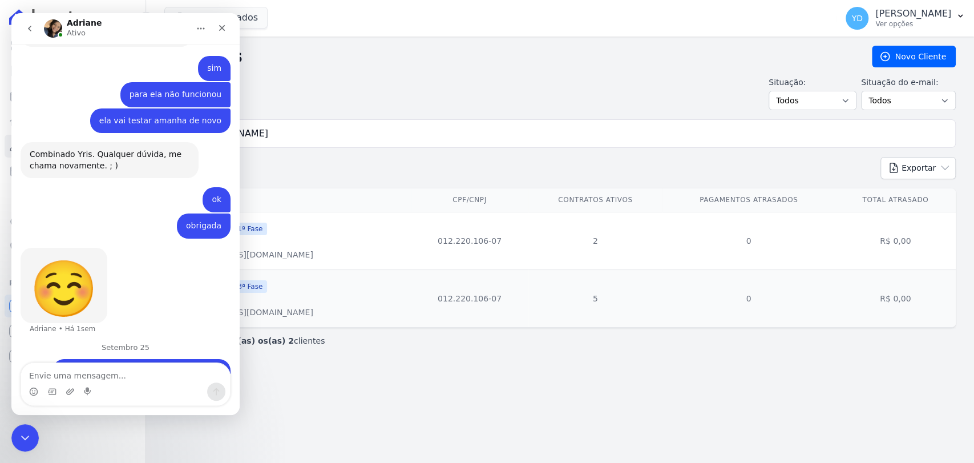
click at [328, 396] on div "Clientes Novo Cliente Situação: Todos Adimplentes Inadimplentes Situação do e-m…" at bounding box center [560, 250] width 828 height 426
click at [31, 424] on body "Visão Geral Contratos Parcelas Lotes Clientes Minha Carteira Transferências Cré…" at bounding box center [487, 231] width 974 height 463
click at [33, 430] on div "Fechar mensagem da Intercom" at bounding box center [23, 435] width 27 height 27
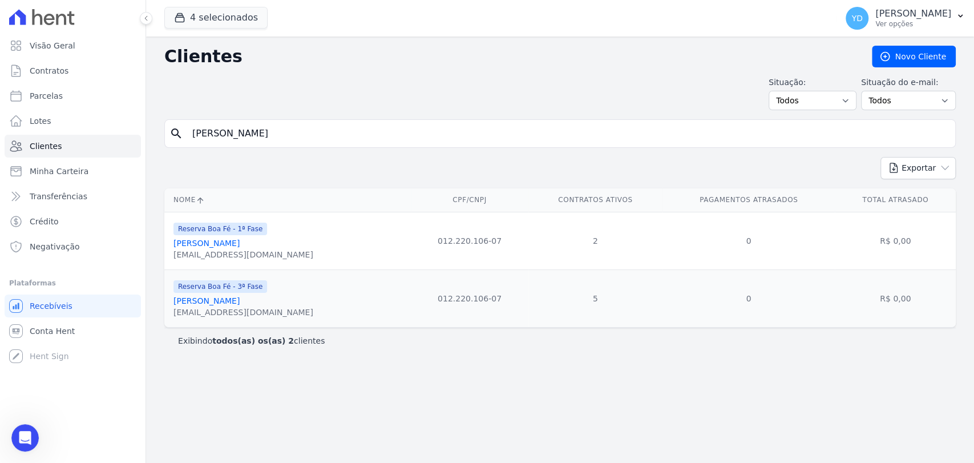
scroll to position [10273, 0]
click at [29, 433] on icon "Abrir mensagem da Intercom" at bounding box center [23, 436] width 19 height 19
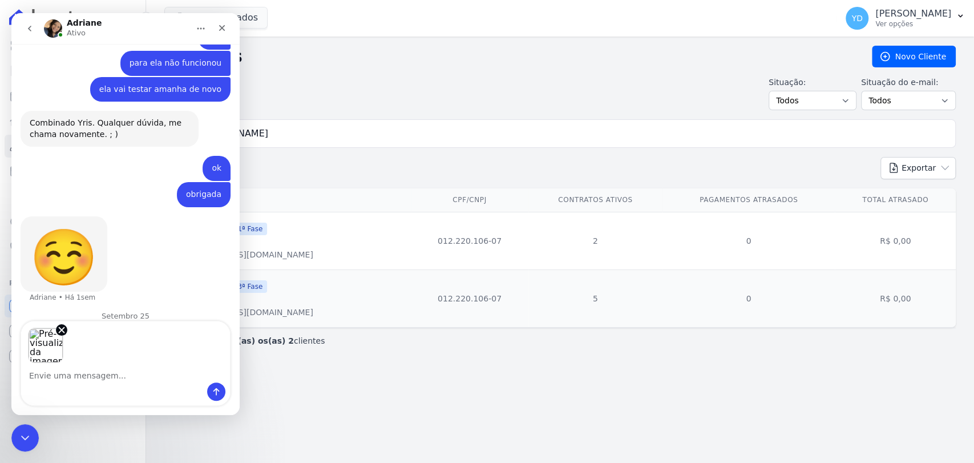
scroll to position [10316, 0]
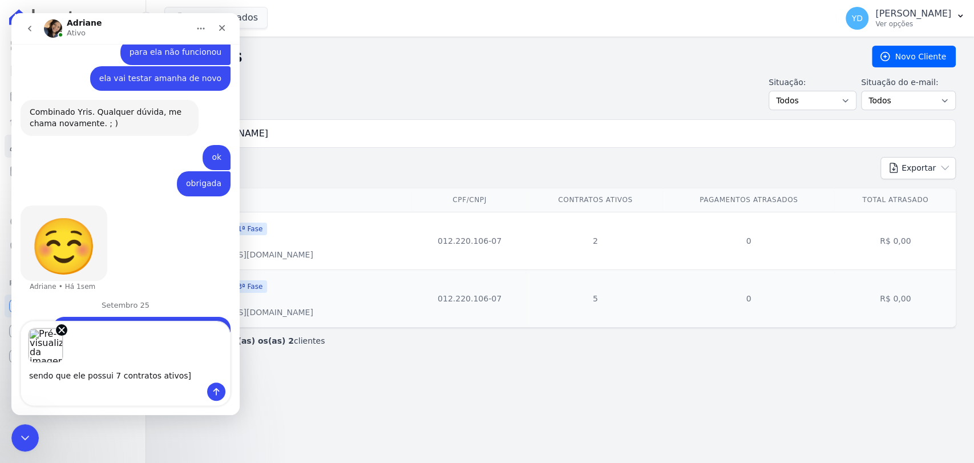
type textarea "sendo que ele possui 7 contratos ativos"
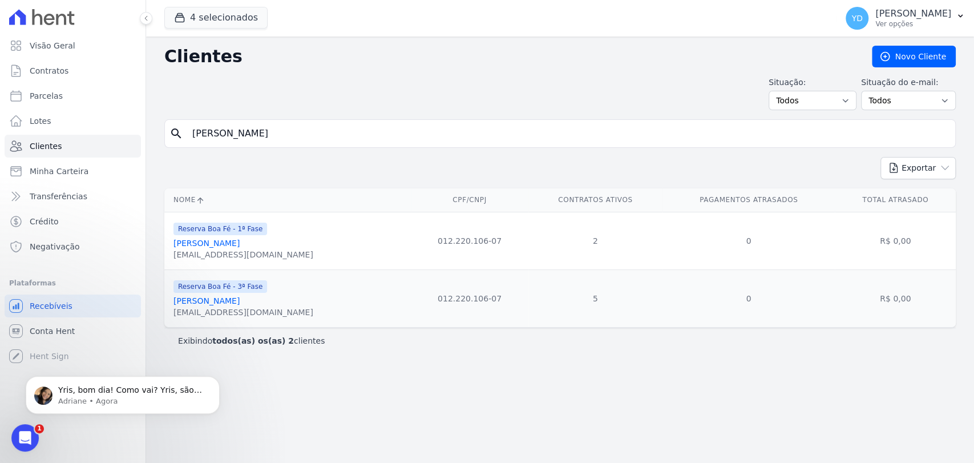
scroll to position [10455, 0]
click at [172, 388] on span "Yris, bom dia! Como vai? Yris, são empreendimentos diferentes. Há um link para …" at bounding box center [131, 423] width 147 height 77
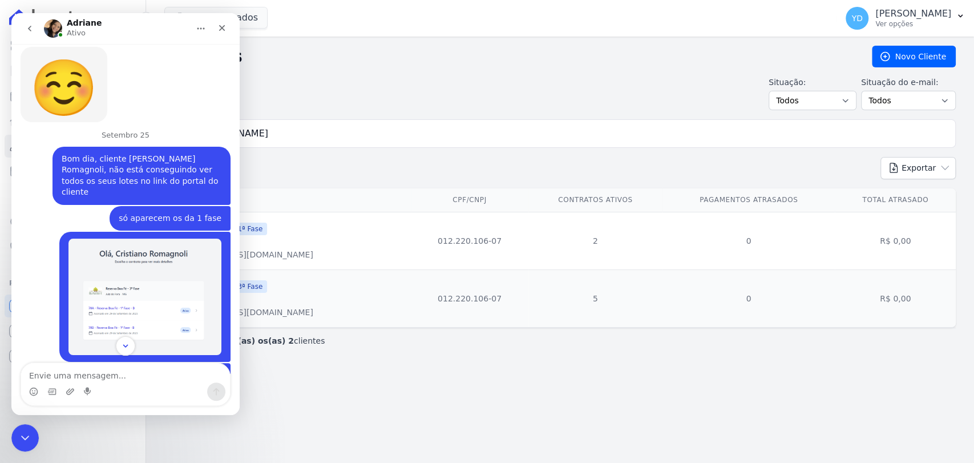
scroll to position [10474, 0]
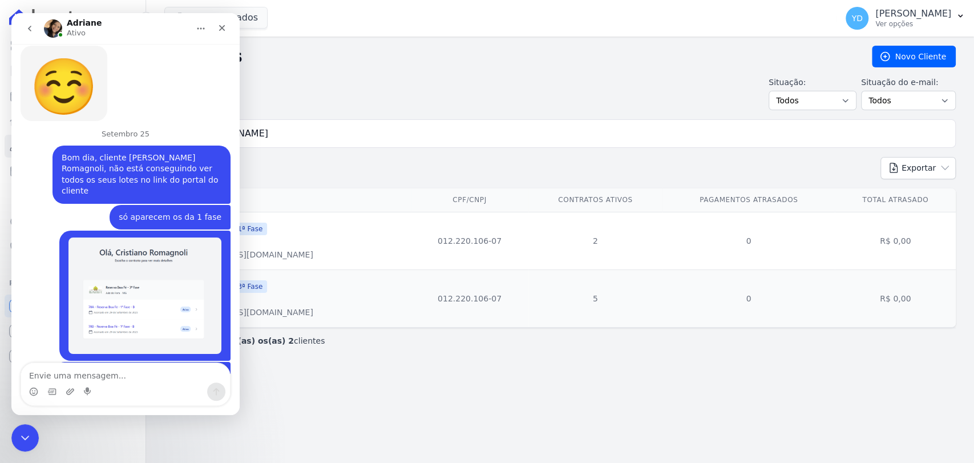
click at [128, 368] on textarea "Envie uma mensagem..." at bounding box center [125, 372] width 209 height 19
type textarea "quando abro os dois links dá a mesma coisa"
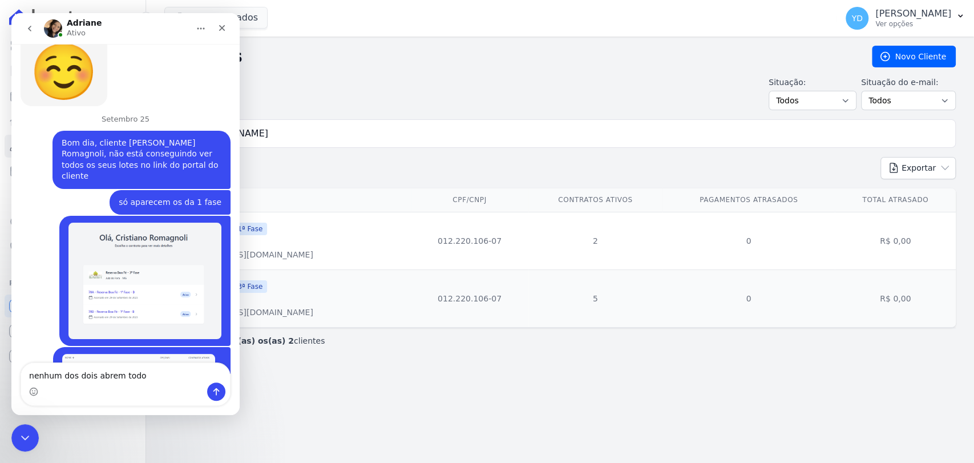
type textarea "nenhum dos dois abrem todos"
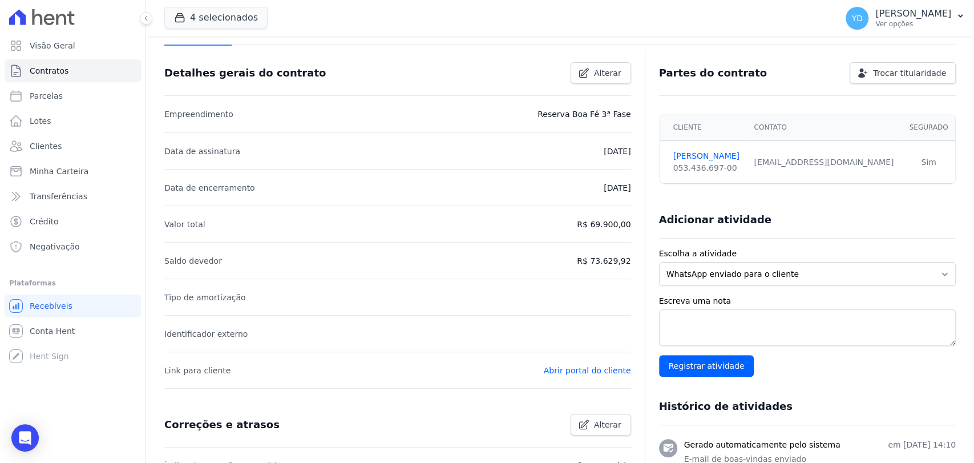
scroll to position [317, 0]
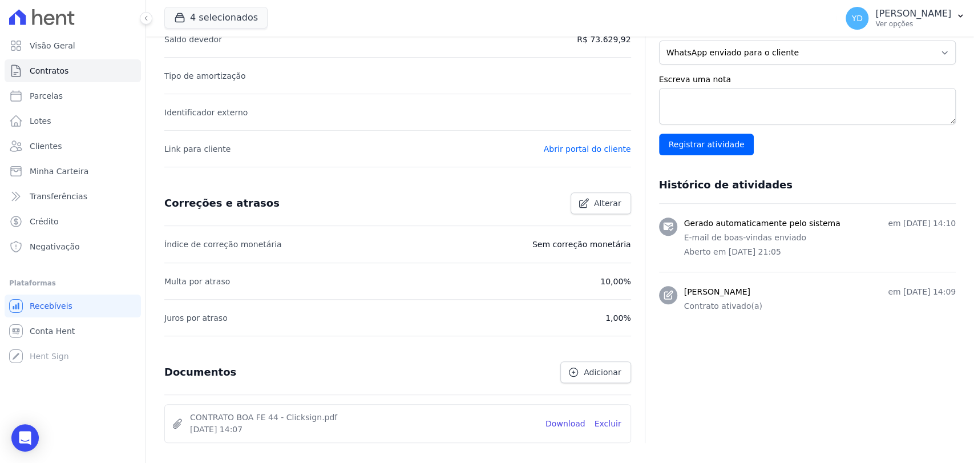
click at [553, 428] on li "CONTRATO BOA FE 44 - Clicksign.pdf 27 de Maio de 2024, 14:07 Download Excluir" at bounding box center [398, 424] width 466 height 38
click at [555, 421] on link "Download" at bounding box center [566, 424] width 40 height 12
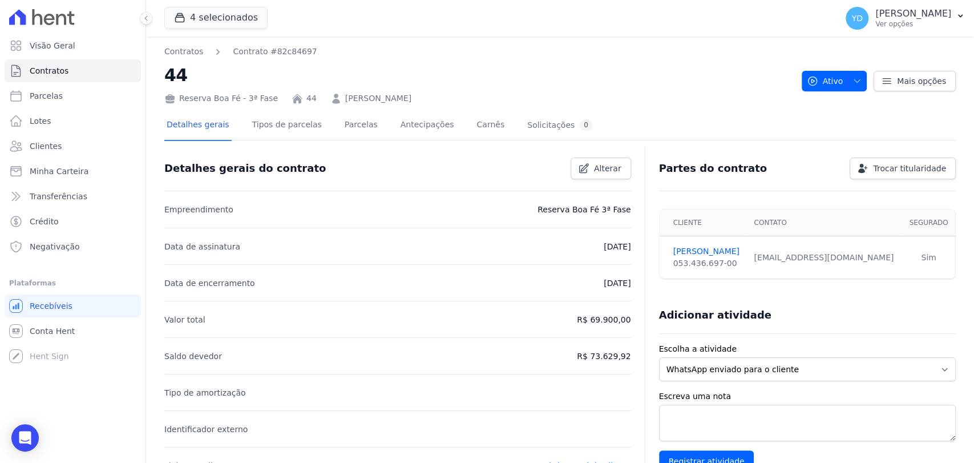
drag, startPoint x: 365, startPoint y: 139, endPoint x: 340, endPoint y: 121, distance: 30.7
click at [364, 139] on div "Detalhes gerais Tipos de parcelas [GEOGRAPHIC_DATA] Antecipações Carnês Solicit…" at bounding box center [379, 126] width 431 height 30
click at [342, 121] on link "Parcelas" at bounding box center [361, 126] width 38 height 30
drag, startPoint x: 352, startPoint y: 125, endPoint x: 322, endPoint y: 57, distance: 74.1
click at [352, 125] on link "Parcelas" at bounding box center [361, 126] width 38 height 30
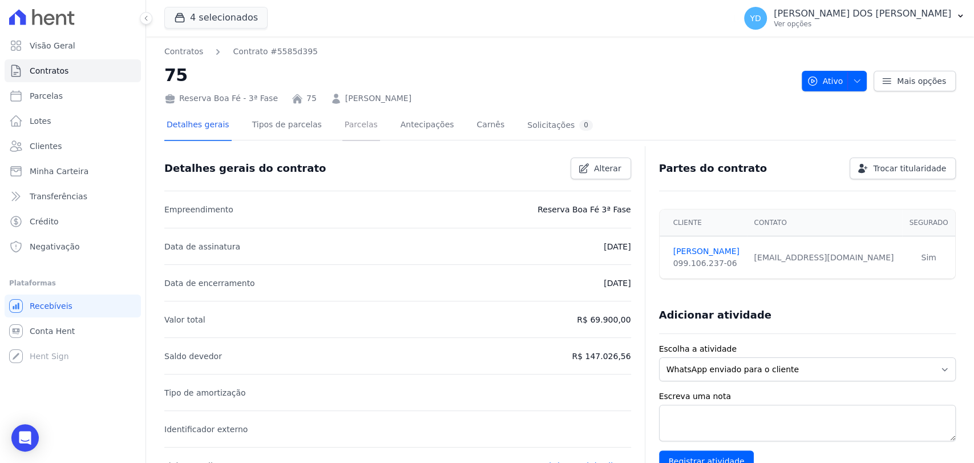
drag, startPoint x: 345, startPoint y: 131, endPoint x: 341, endPoint y: 116, distance: 15.4
click at [345, 131] on link "Parcelas" at bounding box center [361, 126] width 38 height 30
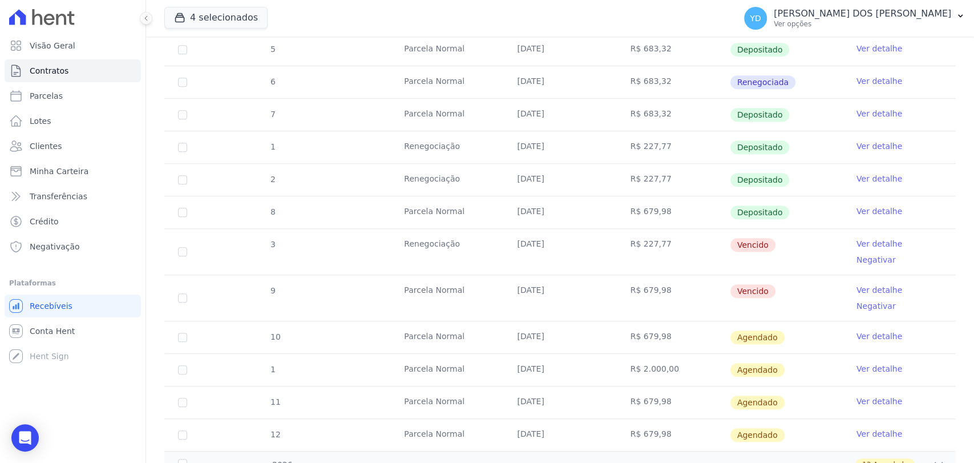
scroll to position [380, 0]
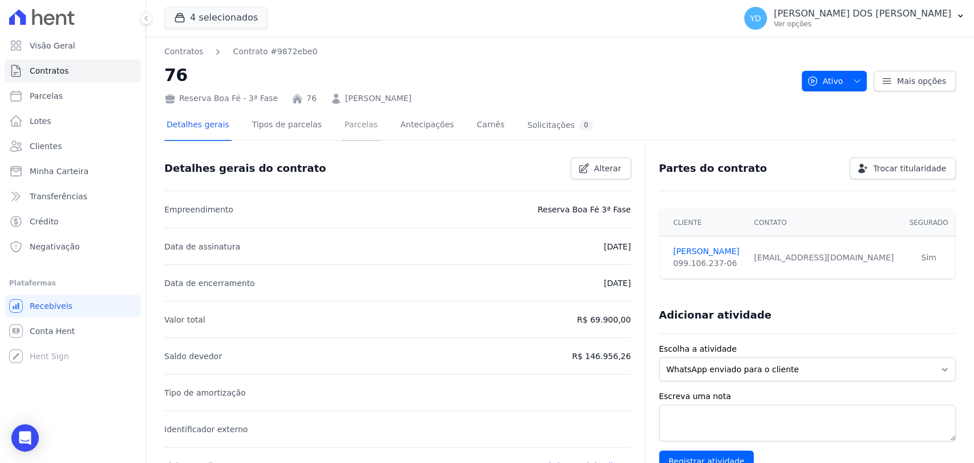
drag, startPoint x: 353, startPoint y: 135, endPoint x: 346, endPoint y: 123, distance: 14.3
click at [353, 135] on link "Parcelas" at bounding box center [361, 126] width 38 height 30
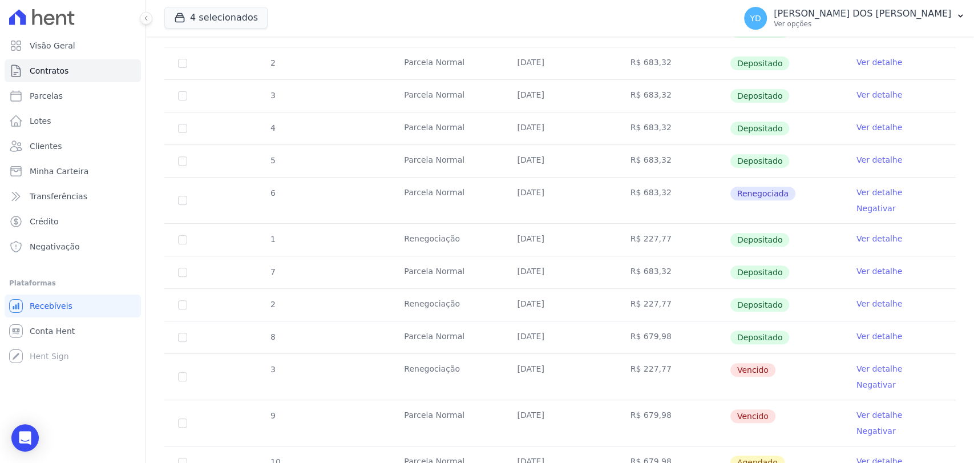
scroll to position [253, 0]
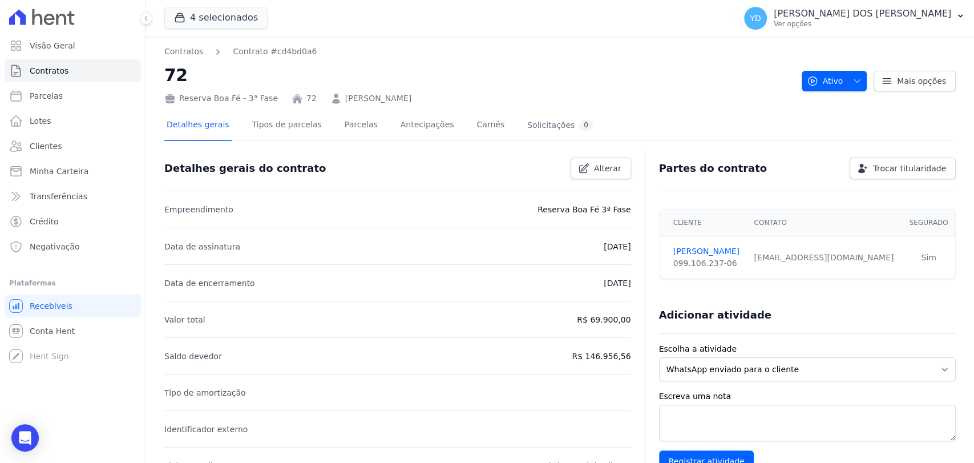
click at [323, 123] on div "Detalhes gerais Tipos de parcelas [GEOGRAPHIC_DATA] Antecipações [PERSON_NAME] …" at bounding box center [379, 126] width 431 height 30
click at [342, 124] on link "Parcelas" at bounding box center [361, 126] width 38 height 30
drag, startPoint x: 356, startPoint y: 126, endPoint x: 361, endPoint y: 5, distance: 121.1
click at [356, 126] on link "Parcelas" at bounding box center [361, 126] width 38 height 30
drag, startPoint x: 352, startPoint y: 142, endPoint x: 353, endPoint y: 130, distance: 11.5
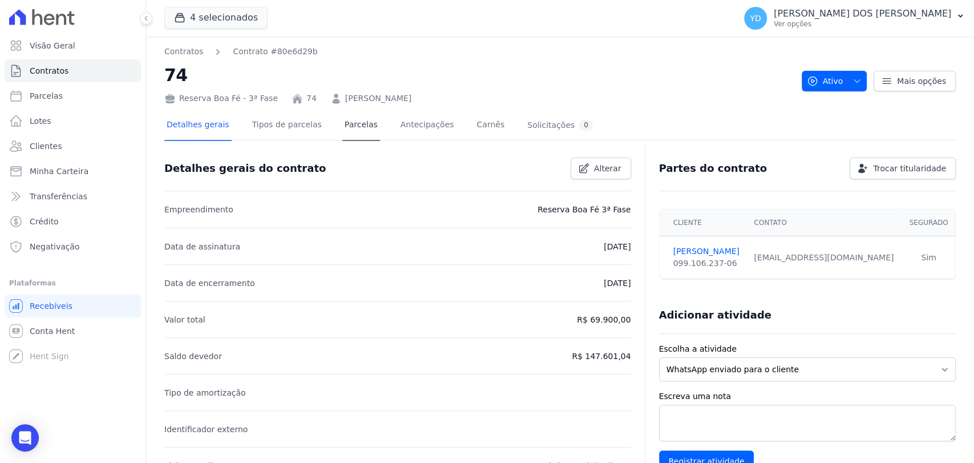
click at [352, 142] on div at bounding box center [560, 145] width 792 height 10
drag, startPoint x: 354, startPoint y: 128, endPoint x: 394, endPoint y: 10, distance: 124.7
click at [355, 127] on link "Parcelas" at bounding box center [361, 126] width 38 height 30
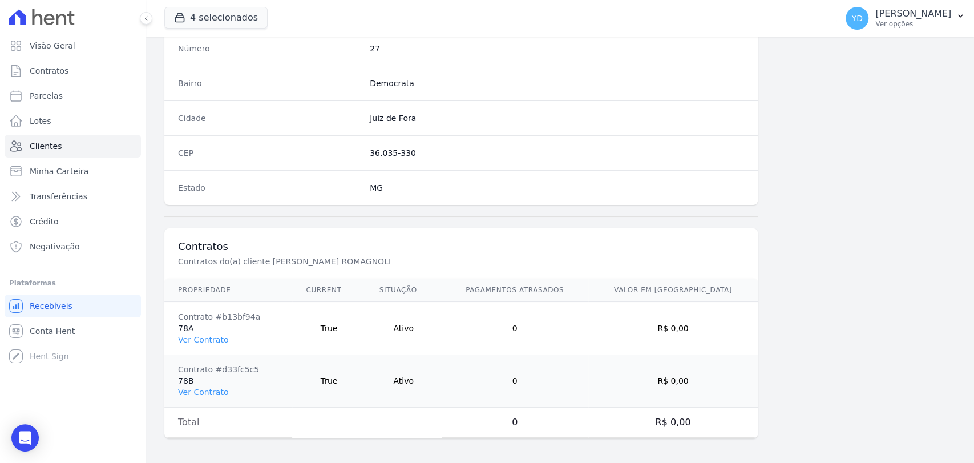
scroll to position [656, 0]
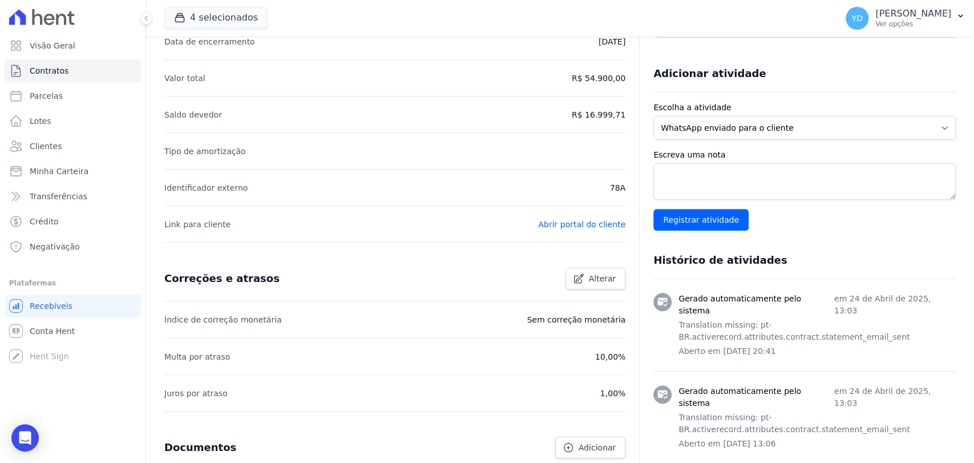
scroll to position [253, 0]
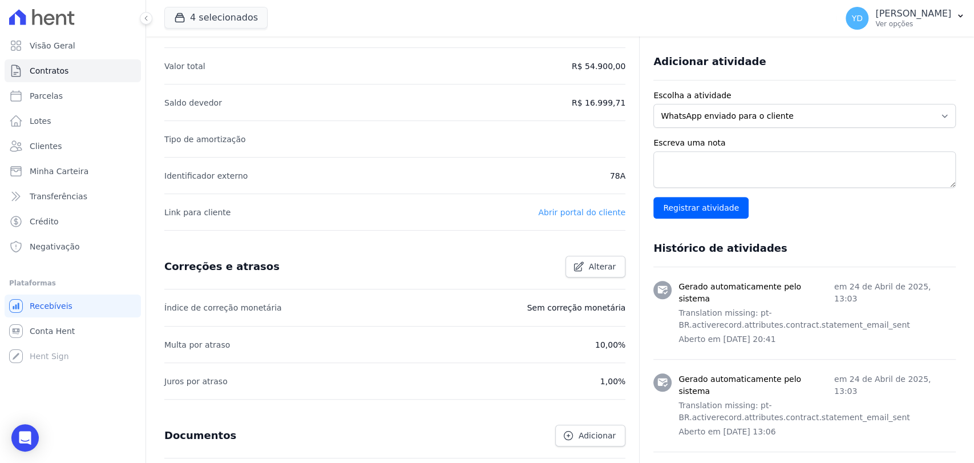
click at [566, 208] on link "Abrir portal do cliente" at bounding box center [581, 212] width 87 height 9
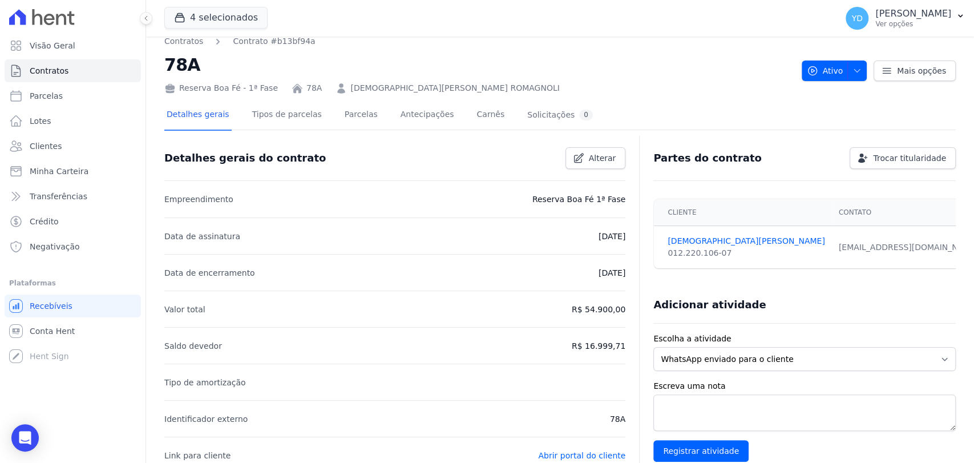
scroll to position [0, 0]
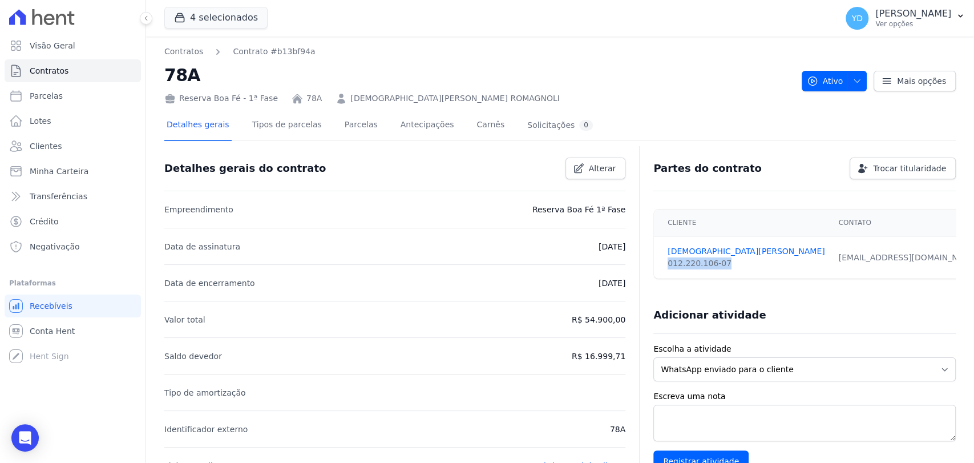
drag, startPoint x: 703, startPoint y: 263, endPoint x: 659, endPoint y: 265, distance: 44.0
click at [659, 265] on td "[DEMOGRAPHIC_DATA][PERSON_NAME] 012.220.106-07" at bounding box center [743, 257] width 178 height 43
copy div "012.220.106-07"
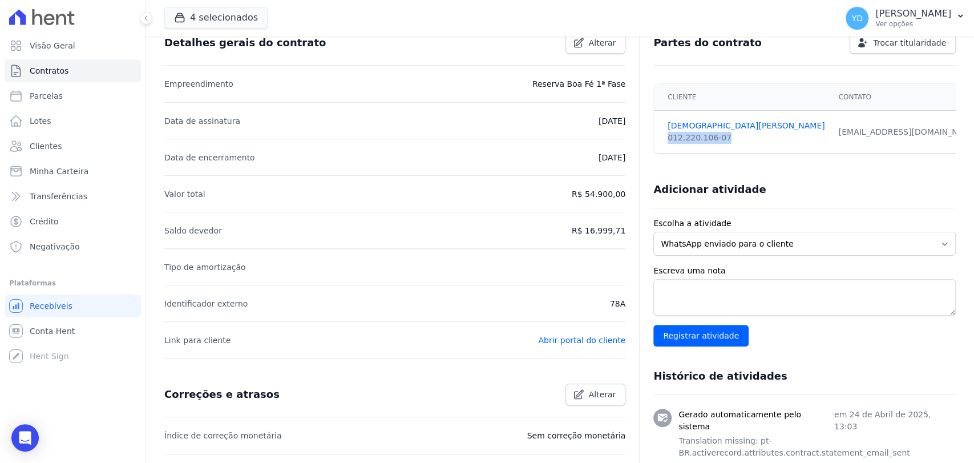
scroll to position [317, 0]
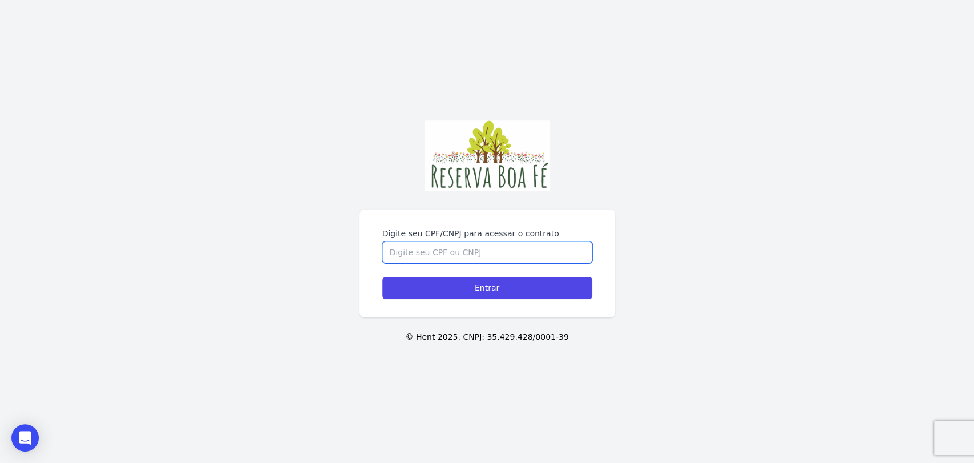
click at [467, 255] on input "Digite seu CPF/CNPJ para acessar o contrato" at bounding box center [487, 252] width 210 height 22
paste input "012.220.106-07"
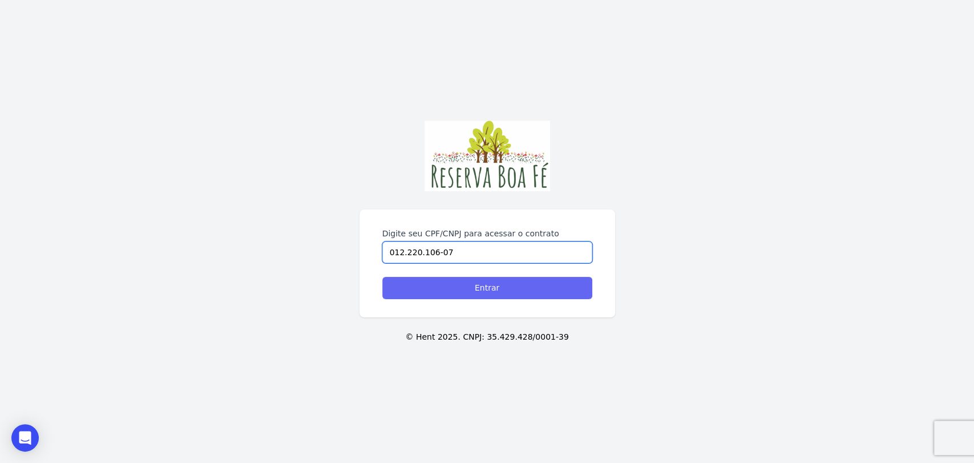
type input "012.220.106-07"
click at [441, 293] on input "Entrar" at bounding box center [487, 288] width 210 height 22
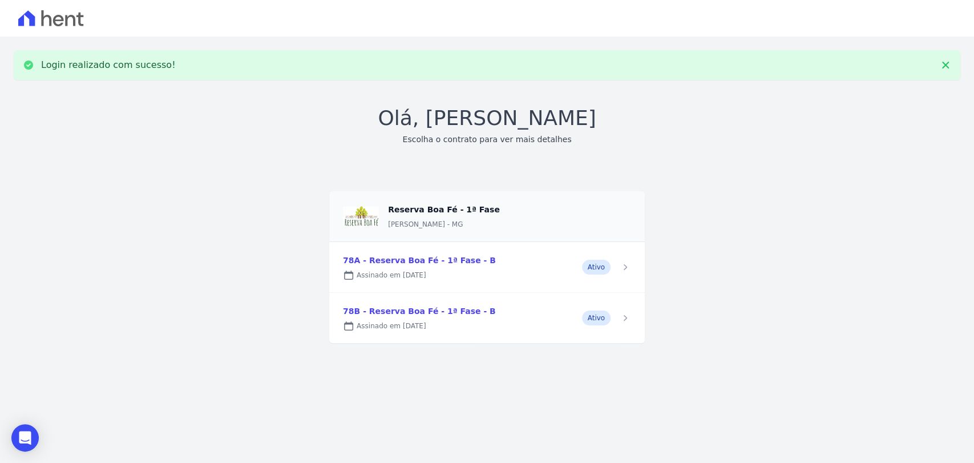
click at [627, 264] on link at bounding box center [487, 267] width 316 height 50
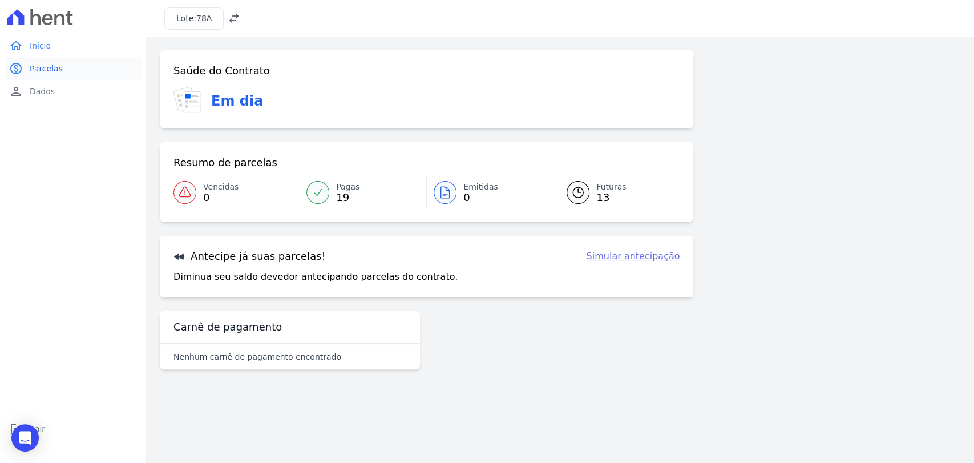
click at [24, 65] on link "paid Parcelas" at bounding box center [73, 68] width 137 height 23
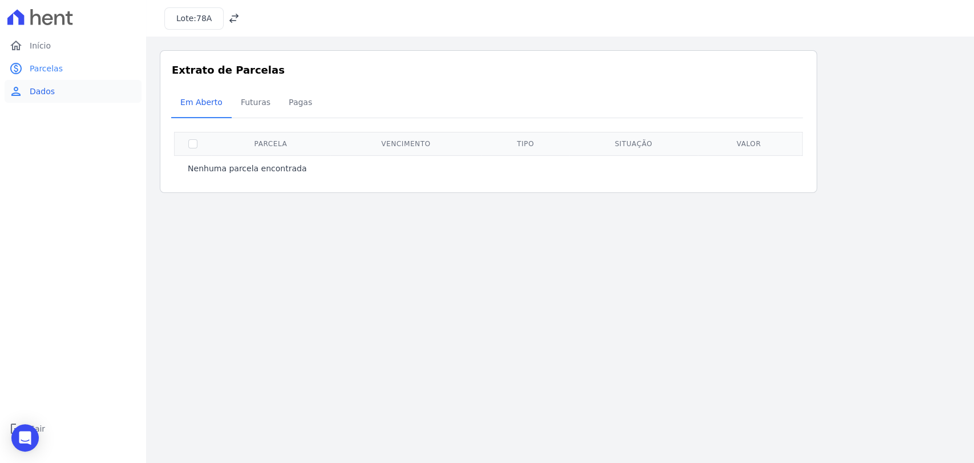
click at [75, 97] on link "person Dados" at bounding box center [73, 91] width 137 height 23
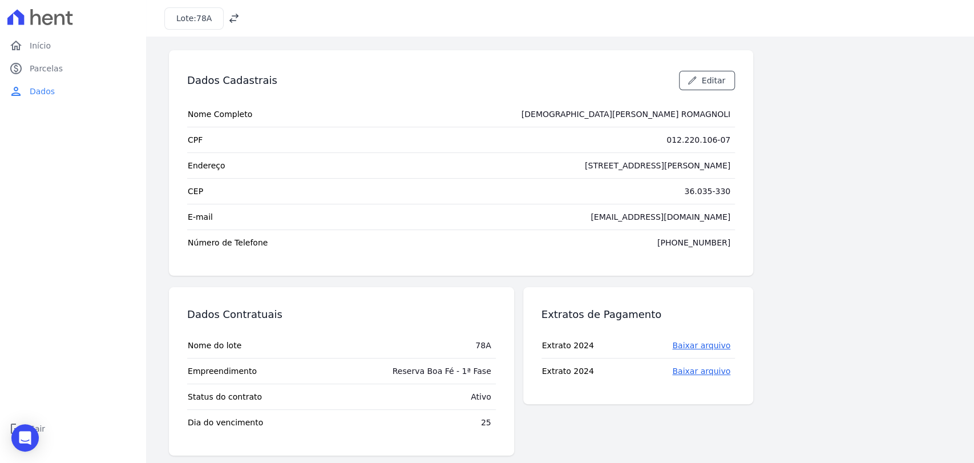
click at [192, 15] on h3 "Lote: 78A" at bounding box center [193, 19] width 35 height 12
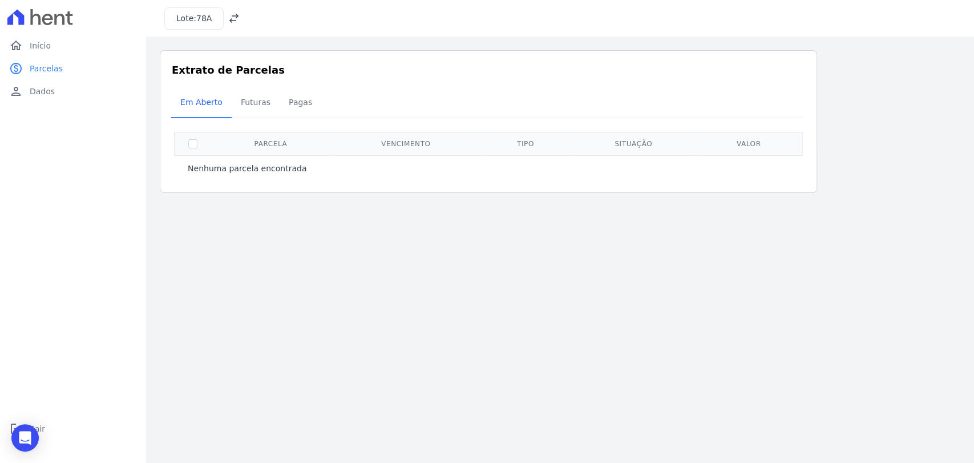
click at [234, 22] on icon at bounding box center [233, 18] width 11 height 11
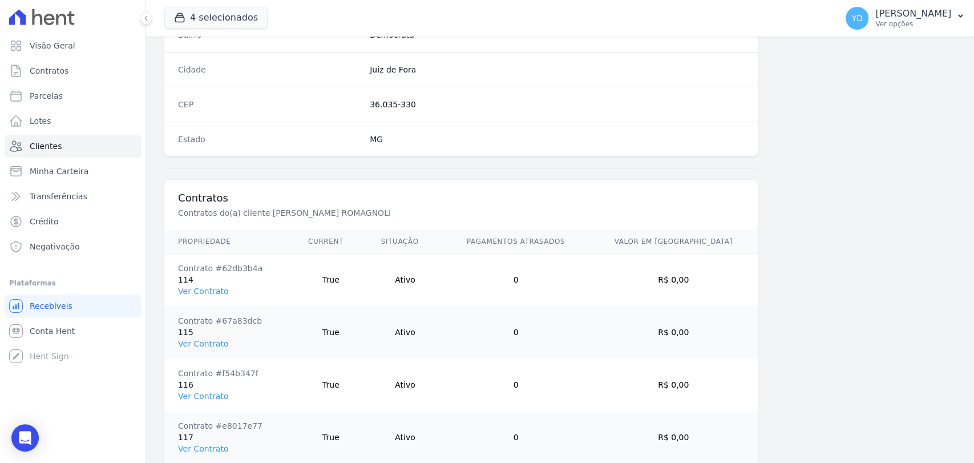
scroll to position [813, 0]
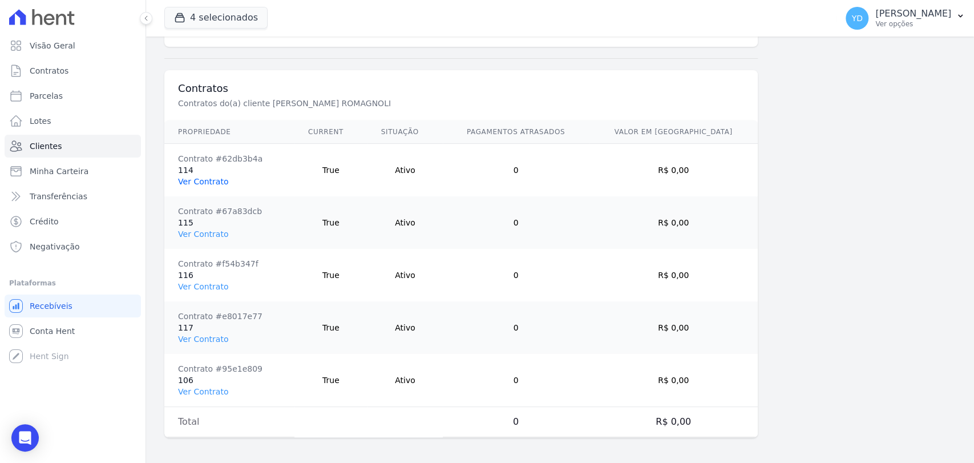
click at [217, 178] on link "Ver Contrato" at bounding box center [203, 181] width 50 height 9
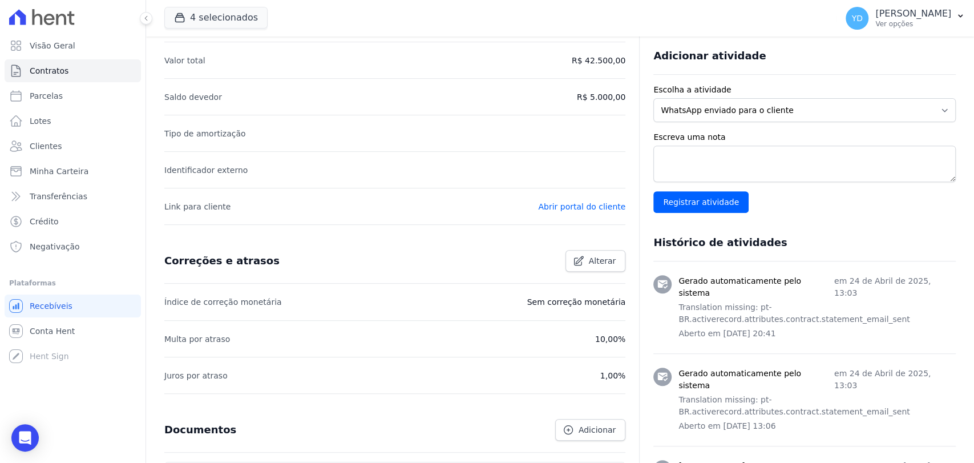
scroll to position [317, 0]
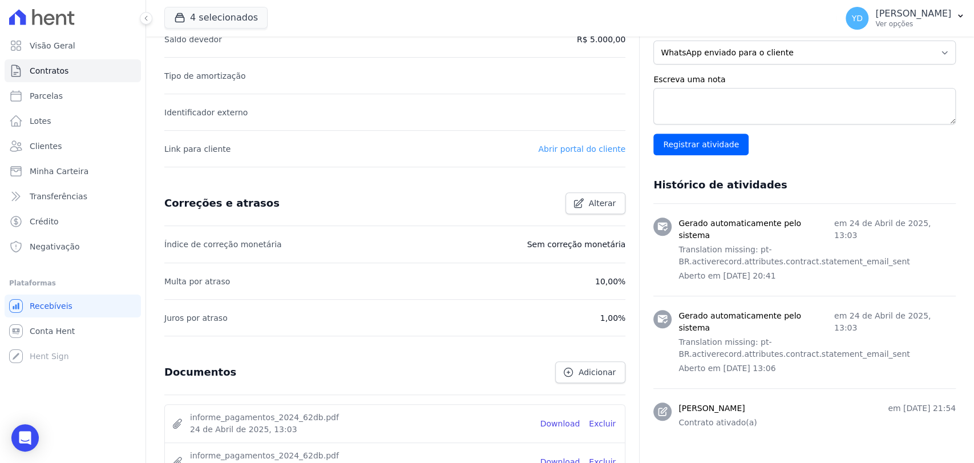
click at [575, 148] on link "Abrir portal do cliente" at bounding box center [581, 148] width 87 height 9
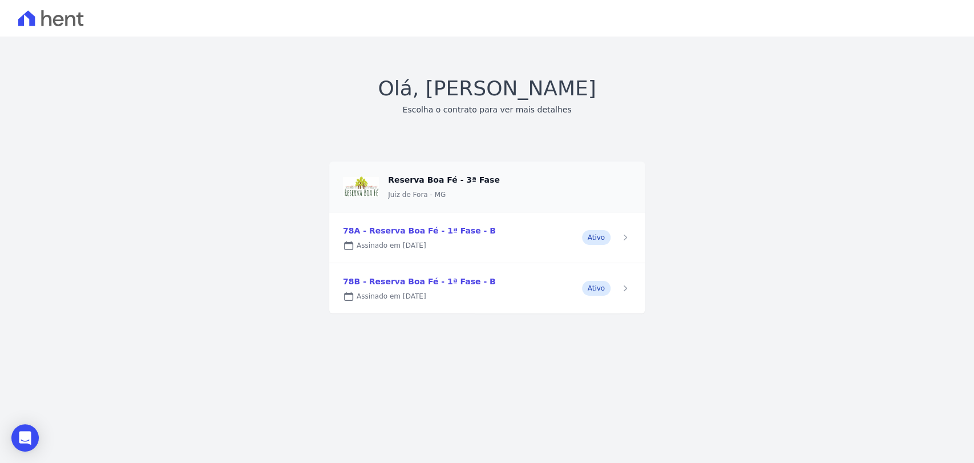
click at [490, 120] on div "Olá, [PERSON_NAME] Escolha o contrato para ver mais detalhes Reserva [GEOGRAPHI…" at bounding box center [487, 193] width 947 height 240
click at [485, 110] on h3 "Escolha o contrato para ver mais detalhes" at bounding box center [486, 110] width 169 height 12
click at [428, 182] on span at bounding box center [487, 186] width 316 height 51
click at [432, 176] on span at bounding box center [487, 186] width 316 height 51
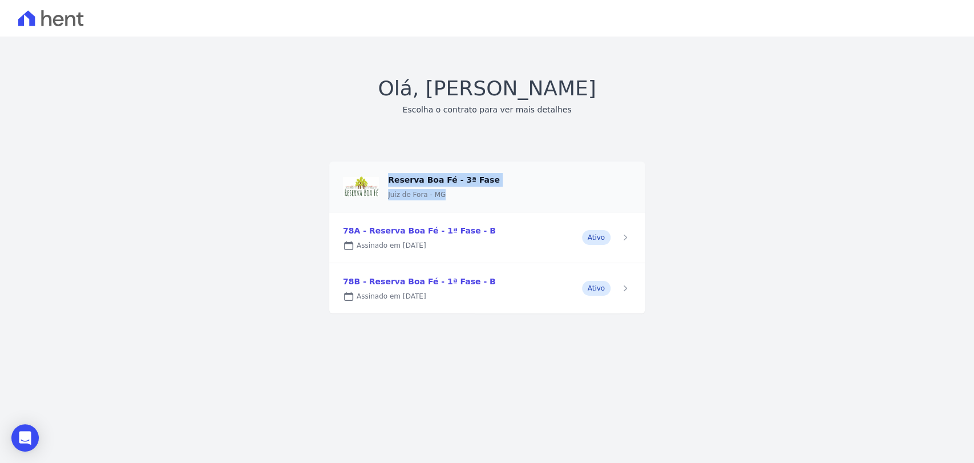
drag, startPoint x: 451, startPoint y: 204, endPoint x: 366, endPoint y: 257, distance: 100.3
click at [307, 225] on div "Olá, Cristiano Romagnoli Escolha o contrato para ver mais detalhes Reserva Boa …" at bounding box center [487, 193] width 947 height 240
click at [320, 240] on div "Olá, Cristiano Romagnoli Escolha o contrato para ver mais detalhes Reserva Boa …" at bounding box center [487, 193] width 947 height 240
click at [299, 288] on div "Olá, Cristiano Romagnoli Escolha o contrato para ver mais detalhes Reserva Boa …" at bounding box center [487, 193] width 947 height 240
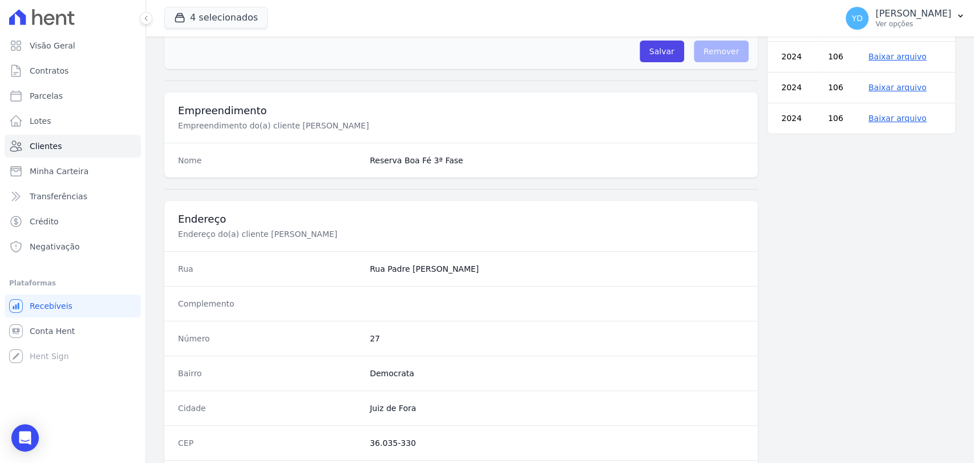
scroll to position [813, 0]
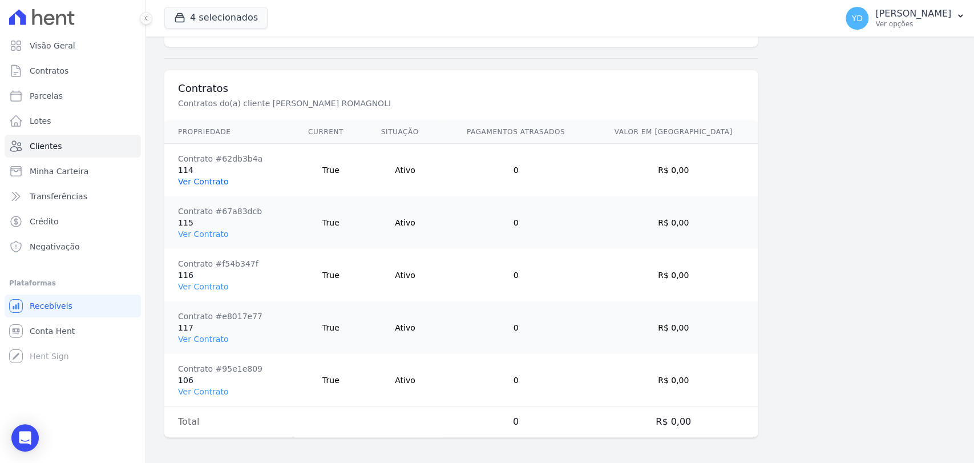
drag, startPoint x: 222, startPoint y: 184, endPoint x: 219, endPoint y: 179, distance: 5.9
click at [221, 184] on td "Contrato #62db3b4a 114 Ver Contrato" at bounding box center [229, 170] width 130 height 53
click at [218, 177] on link "Ver Contrato" at bounding box center [203, 181] width 50 height 9
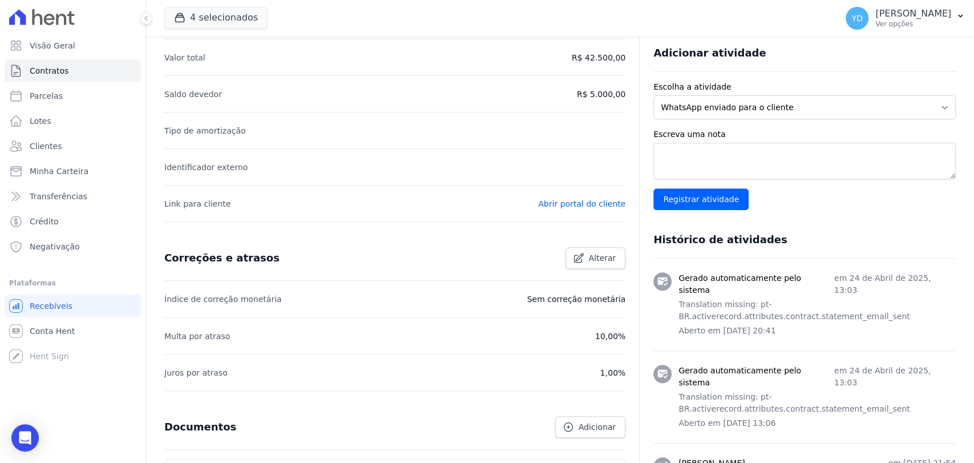
scroll to position [253, 0]
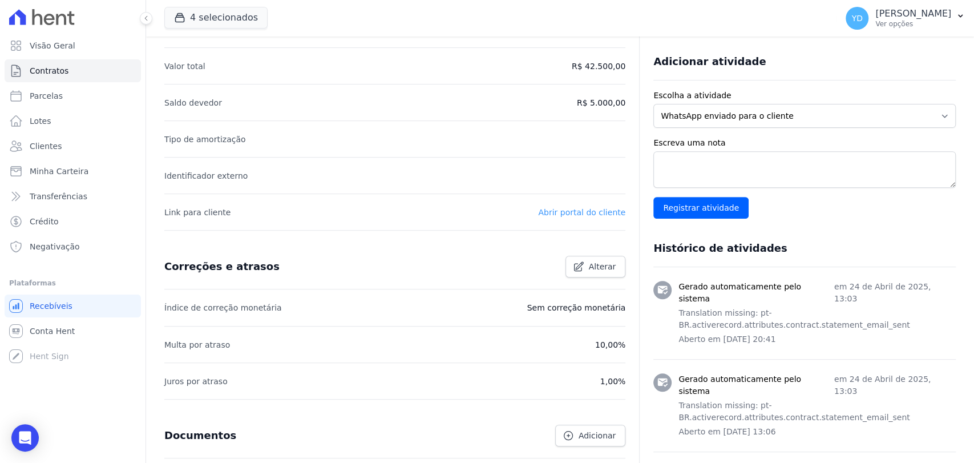
click at [554, 212] on link "Abrir portal do cliente" at bounding box center [581, 212] width 87 height 9
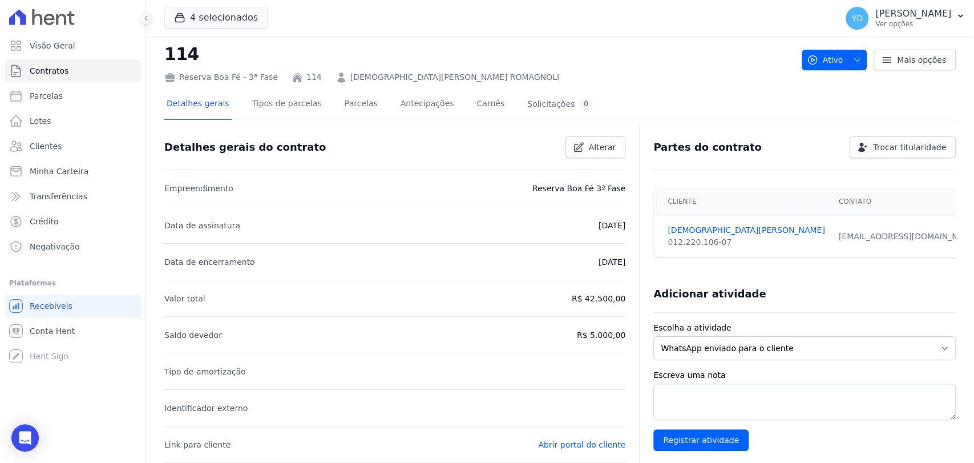
scroll to position [0, 0]
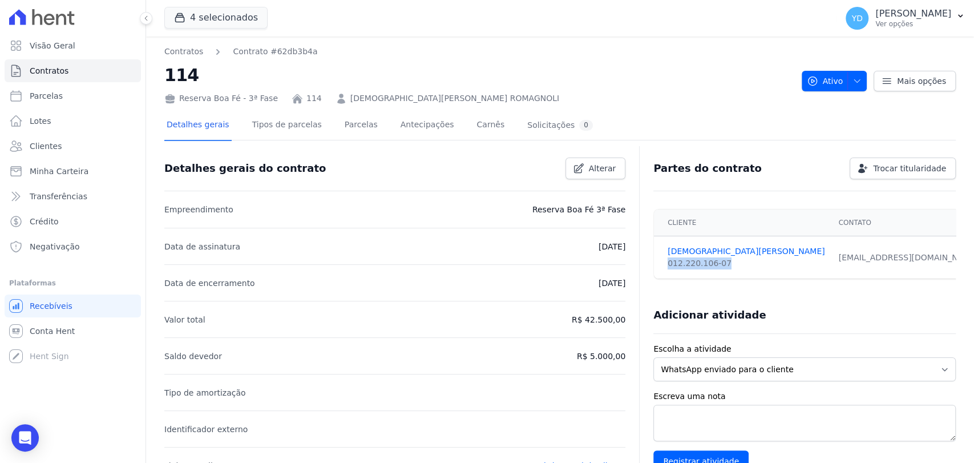
drag, startPoint x: 726, startPoint y: 268, endPoint x: 663, endPoint y: 267, distance: 62.2
click at [663, 267] on td "CRISTIANO ROMAGNOLI 012.220.106-07" at bounding box center [743, 257] width 178 height 43
copy div "012.220.106-07"
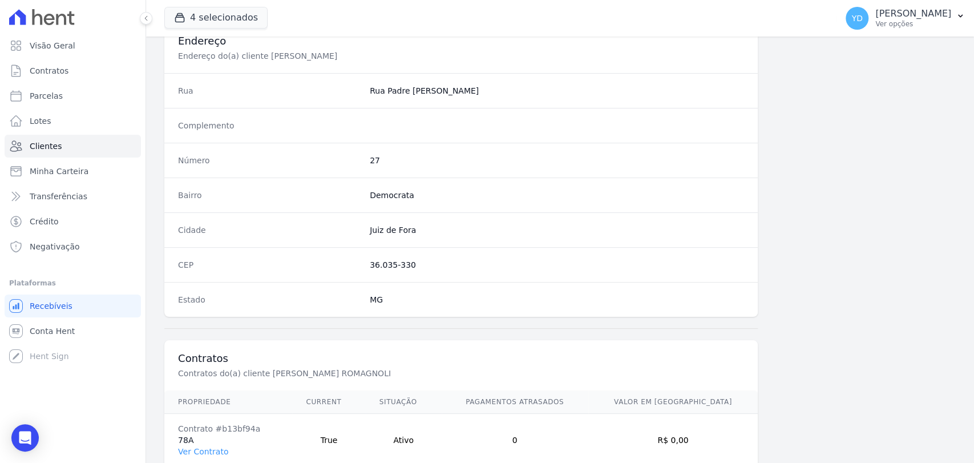
scroll to position [656, 0]
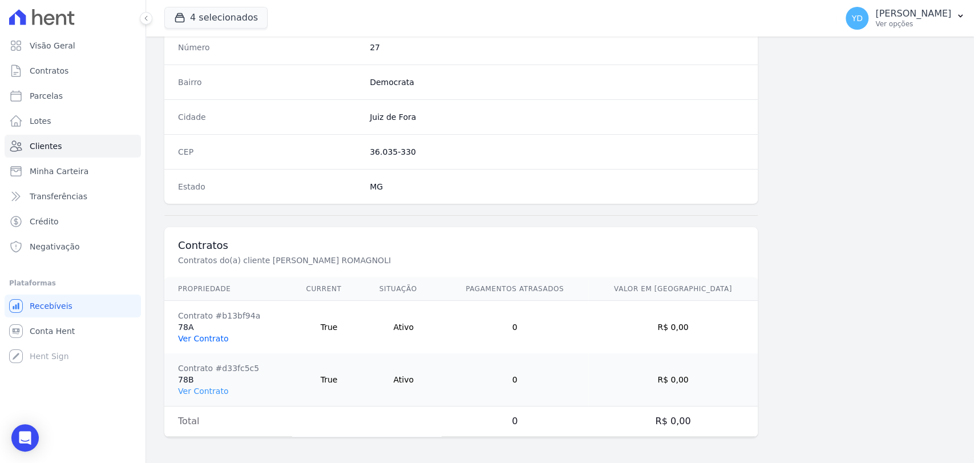
click at [206, 334] on link "Ver Contrato" at bounding box center [203, 338] width 50 height 9
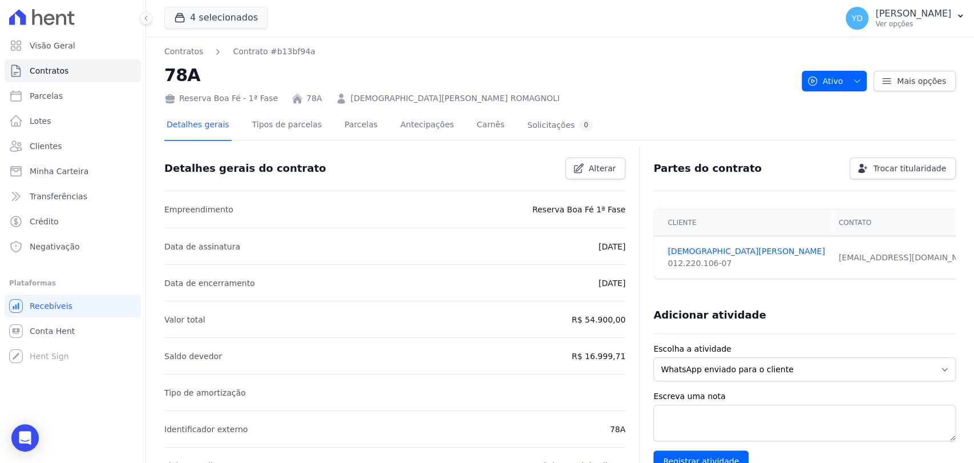
scroll to position [317, 0]
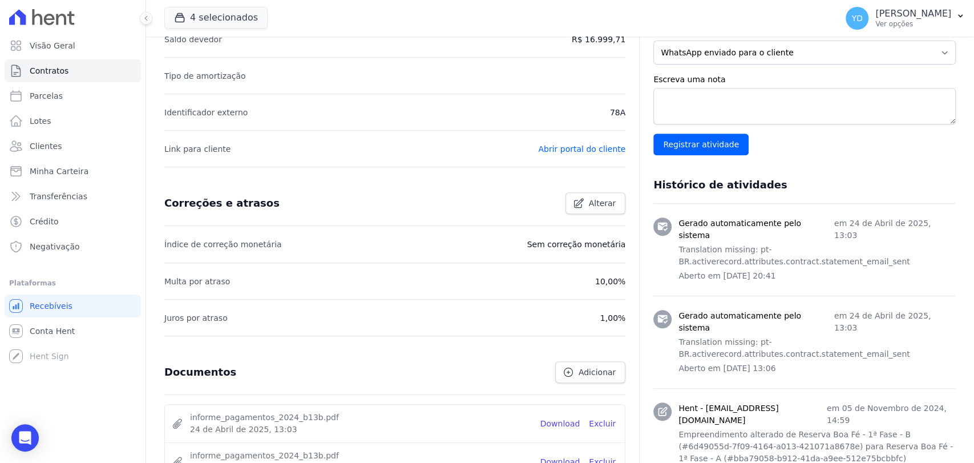
click at [566, 136] on li "Link para cliente Abrir portal do cliente" at bounding box center [394, 148] width 461 height 37
click at [567, 148] on link "Abrir portal do cliente" at bounding box center [581, 148] width 87 height 9
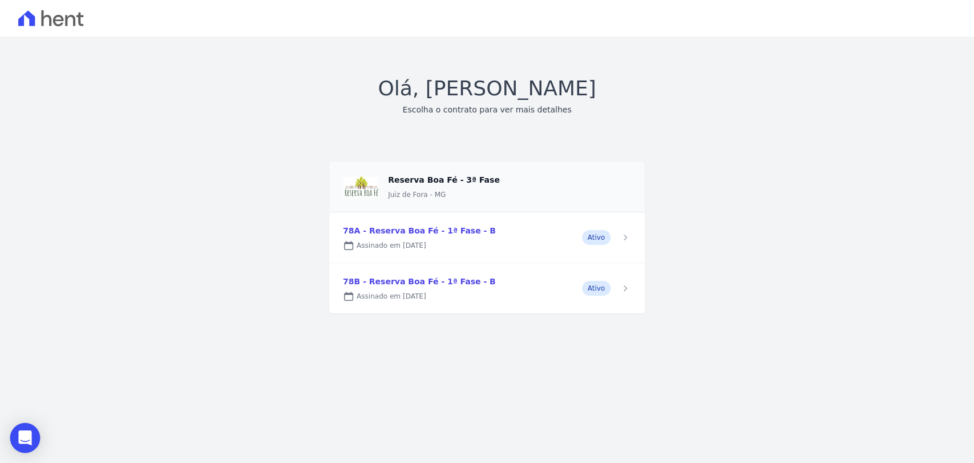
click at [24, 441] on icon "Open Intercom Messenger" at bounding box center [25, 437] width 15 height 15
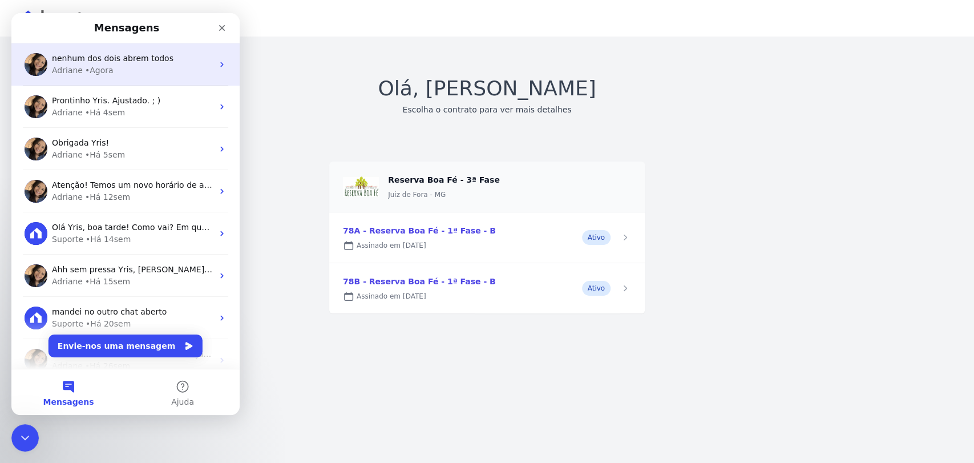
click at [134, 58] on span "nenhum dos dois abrem todos" at bounding box center [113, 58] width 122 height 9
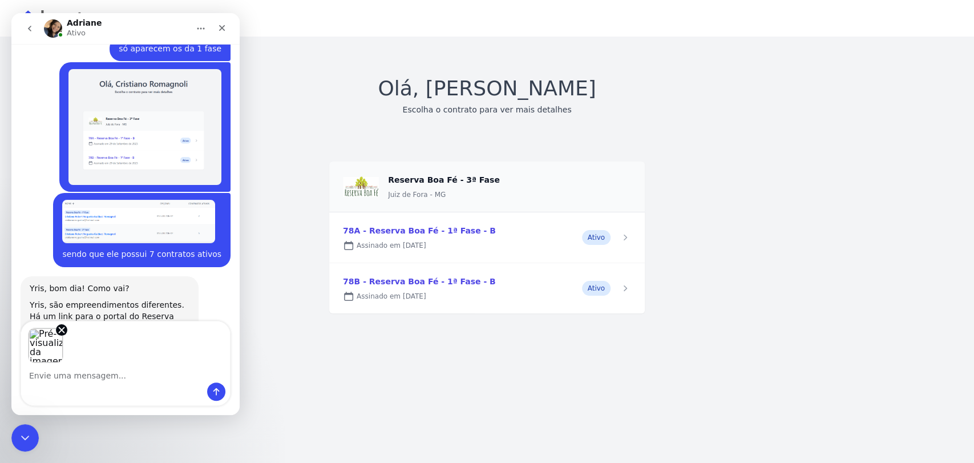
scroll to position [10296, 0]
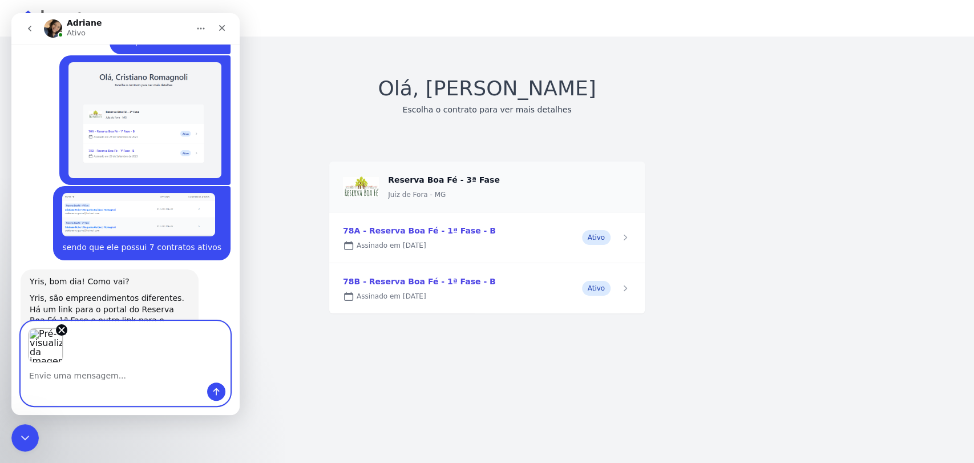
click at [128, 376] on textarea "Envie uma mensagem..." at bounding box center [125, 372] width 209 height 19
click at [62, 332] on icon "Remover imagem 1" at bounding box center [62, 330] width 10 height 10
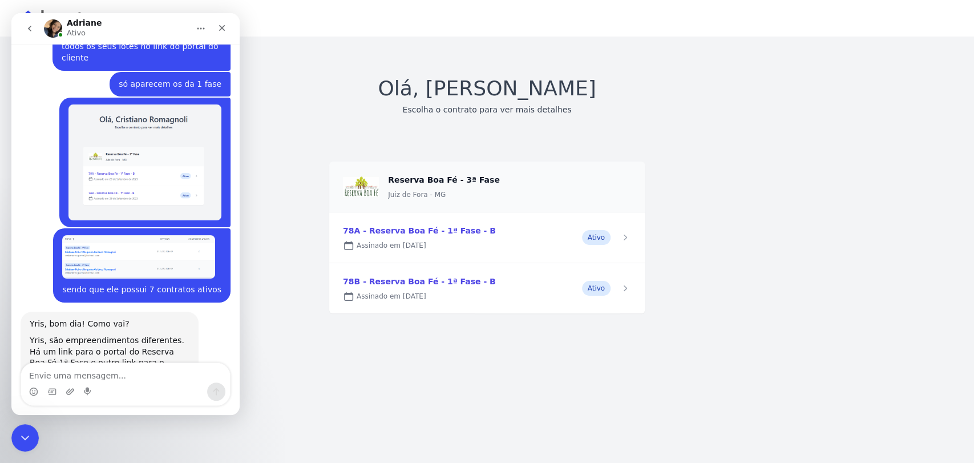
click at [111, 386] on div "Messenger da Intercom" at bounding box center [125, 391] width 209 height 18
click at [114, 376] on textarea "Envie uma mensagem..." at bounding box center [125, 372] width 209 height 19
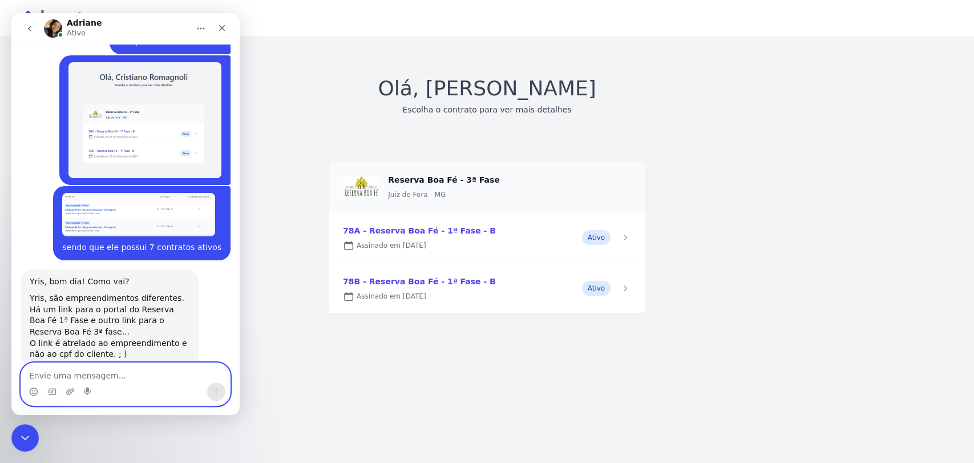
scroll to position [10348, 0]
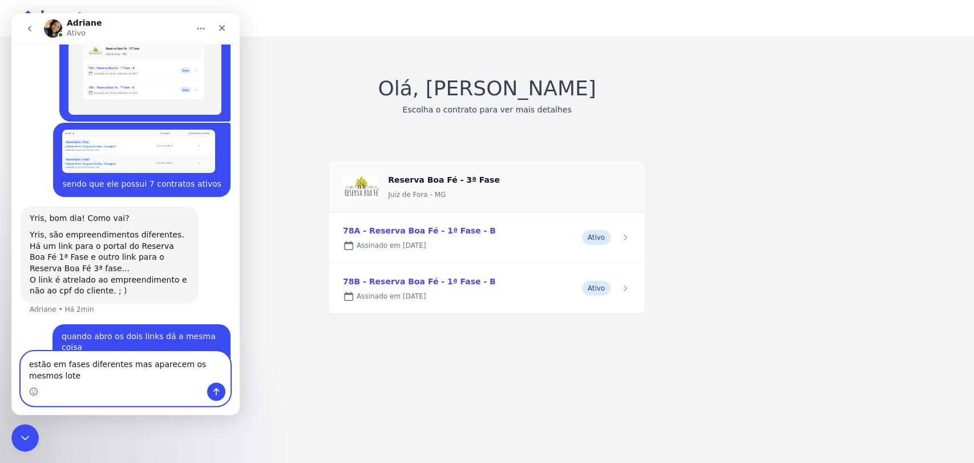
type textarea "estão em fases diferentes mas aparecem os mesmos lotes"
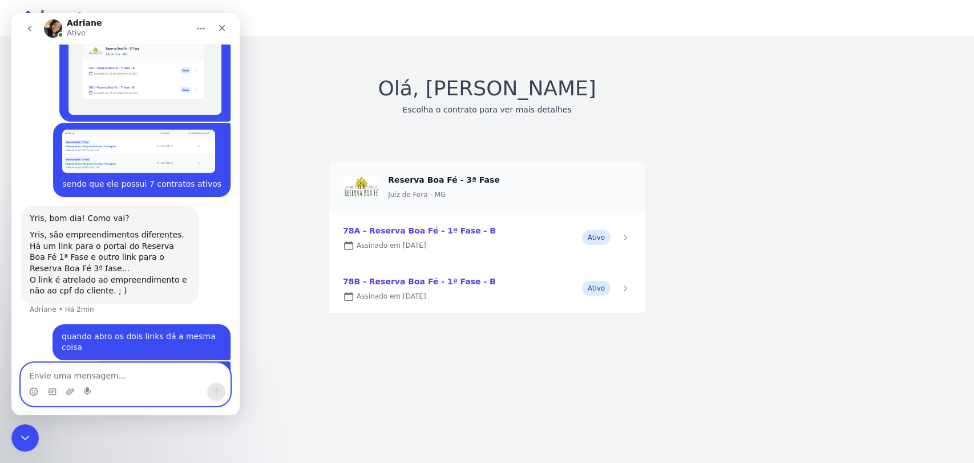
scroll to position [10384, 0]
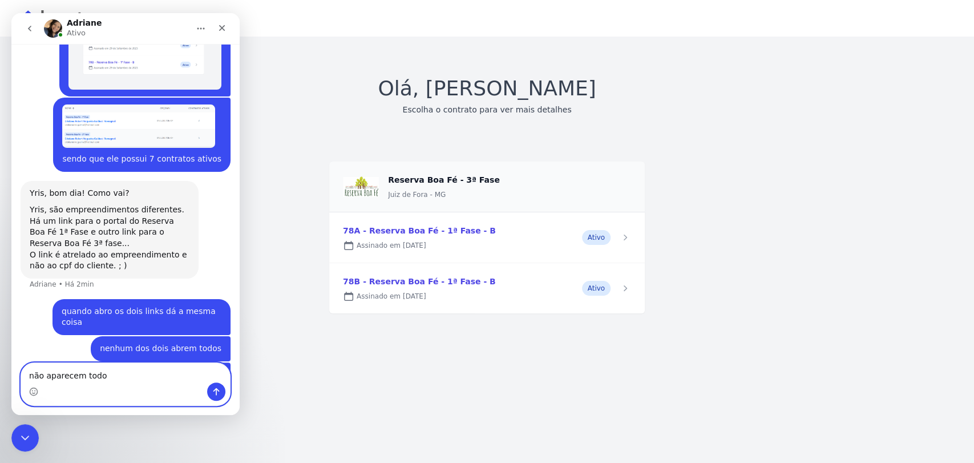
type textarea "não aparecem todos"
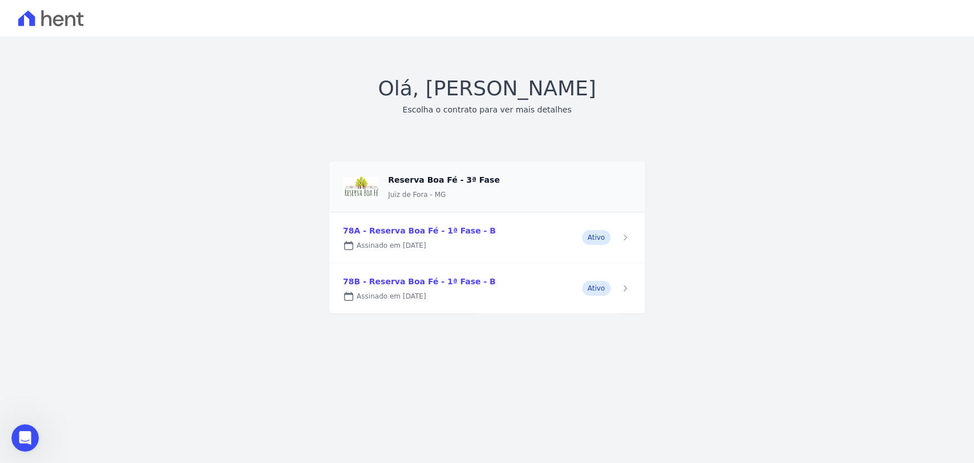
scroll to position [10411, 0]
click at [70, 22] on icon at bounding box center [51, 18] width 66 height 16
click at [33, 434] on div "Open Intercom Messenger" at bounding box center [25, 438] width 30 height 30
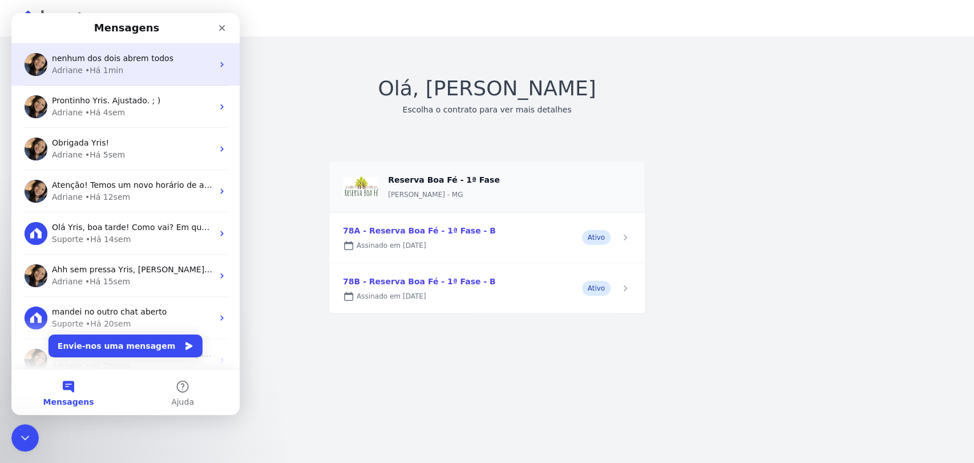
click at [128, 65] on div "Adriane • Há 1min" at bounding box center [132, 71] width 161 height 12
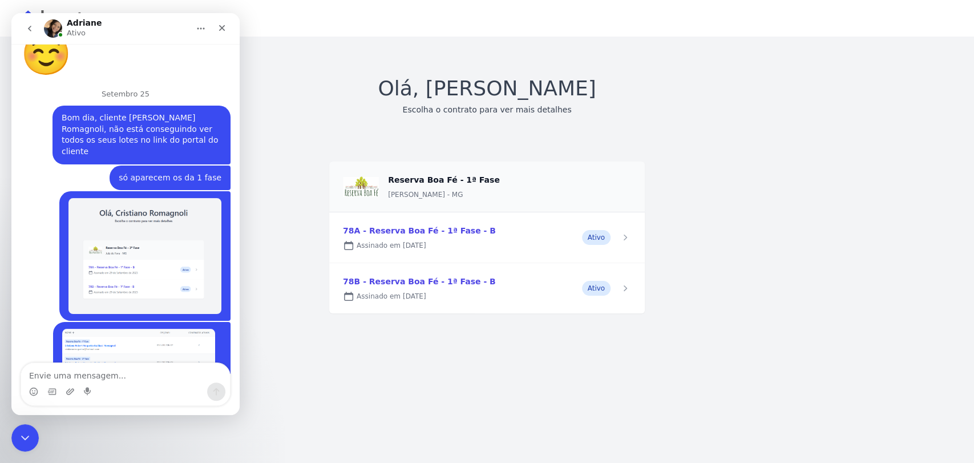
click at [133, 373] on textarea "Envie uma mensagem..." at bounding box center [125, 372] width 209 height 19
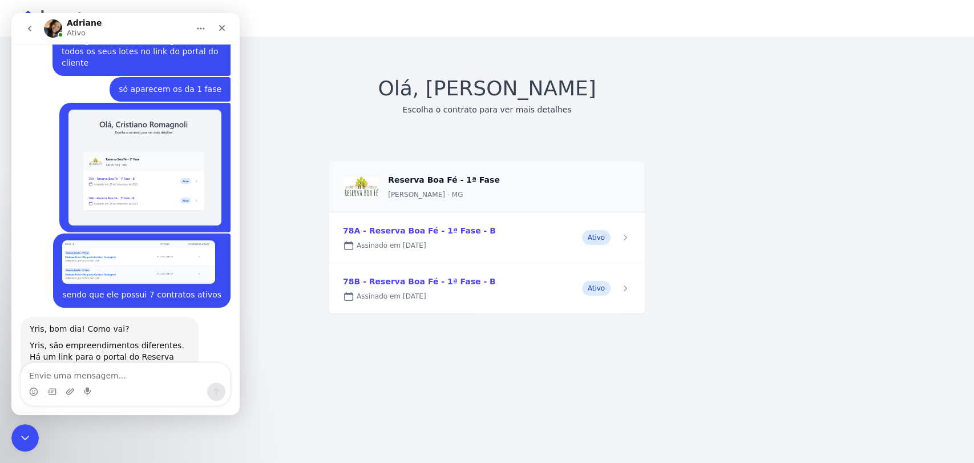
scroll to position [10228, 0]
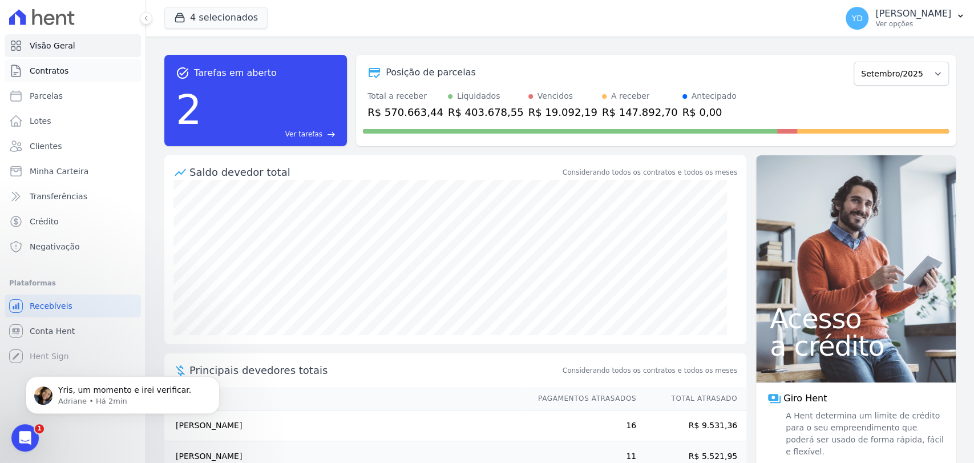
click at [92, 68] on link "Contratos" at bounding box center [73, 70] width 136 height 23
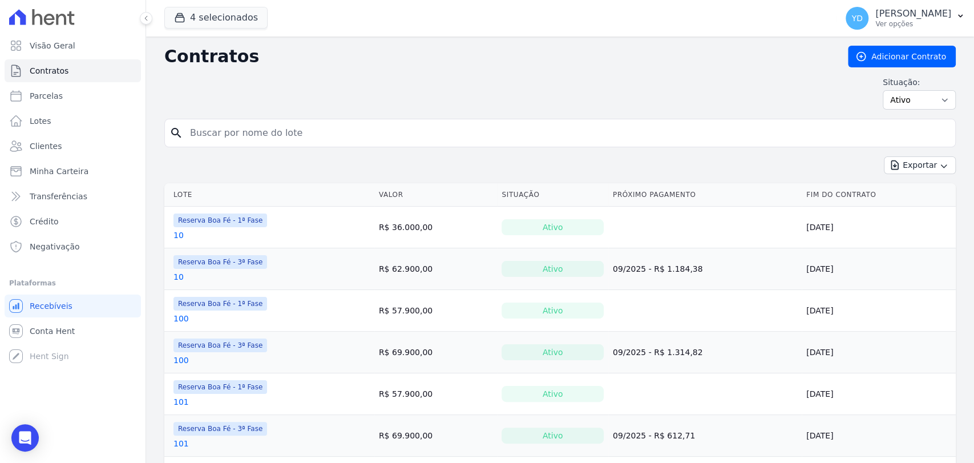
click at [297, 133] on input "search" at bounding box center [567, 133] width 768 height 23
type input "i6"
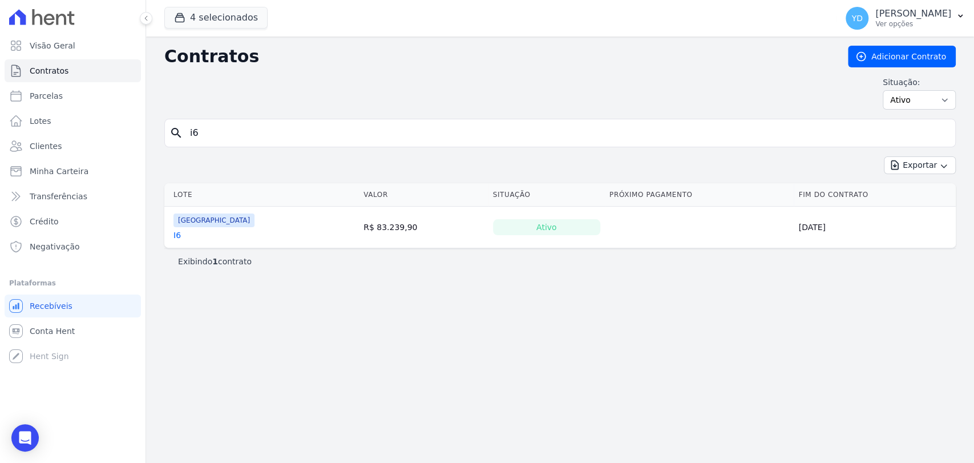
click at [176, 235] on link "I6" at bounding box center [177, 234] width 7 height 11
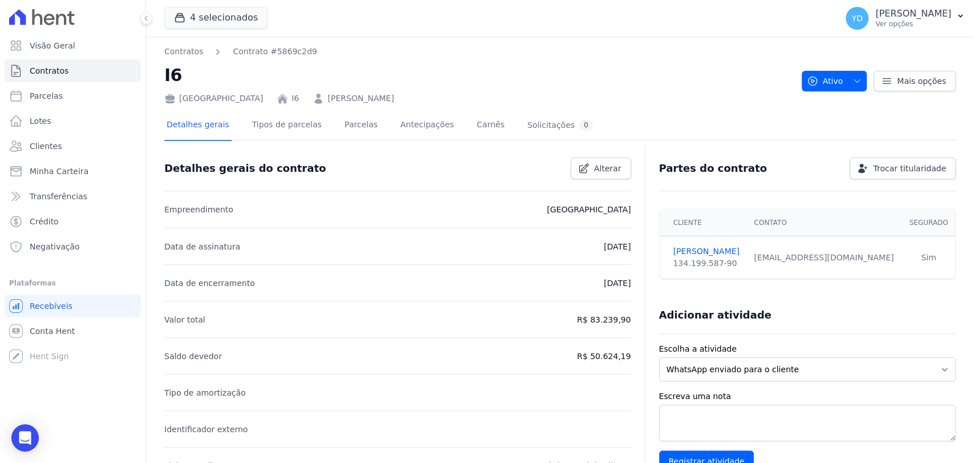
scroll to position [416, 0]
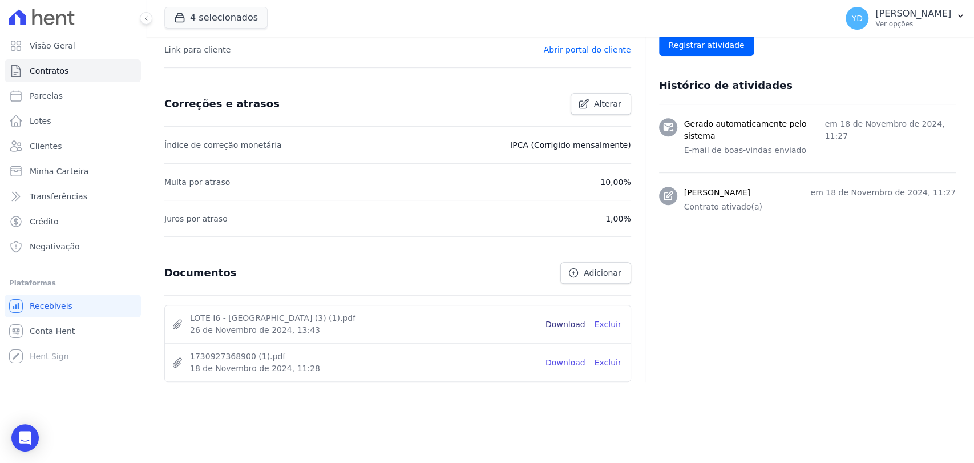
click at [554, 324] on link "Download" at bounding box center [566, 325] width 40 height 12
click at [58, 65] on span "Contratos" at bounding box center [49, 70] width 39 height 11
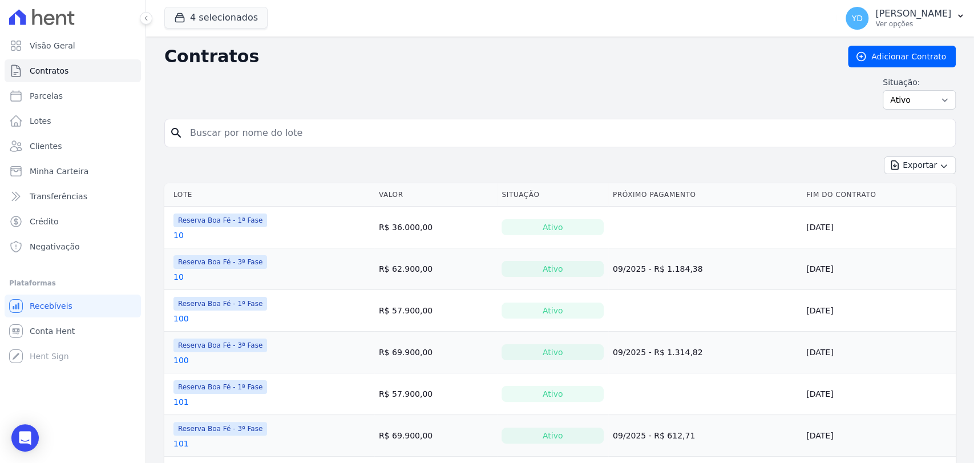
click at [215, 132] on input "search" at bounding box center [567, 133] width 768 height 23
type input "a8"
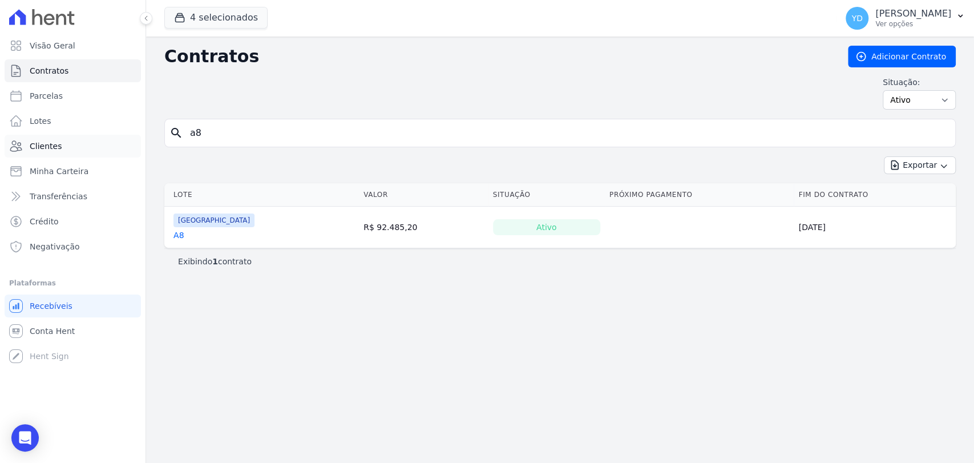
click at [78, 146] on link "Clientes" at bounding box center [73, 146] width 136 height 23
click at [204, 130] on input "a8" at bounding box center [567, 133] width 768 height 23
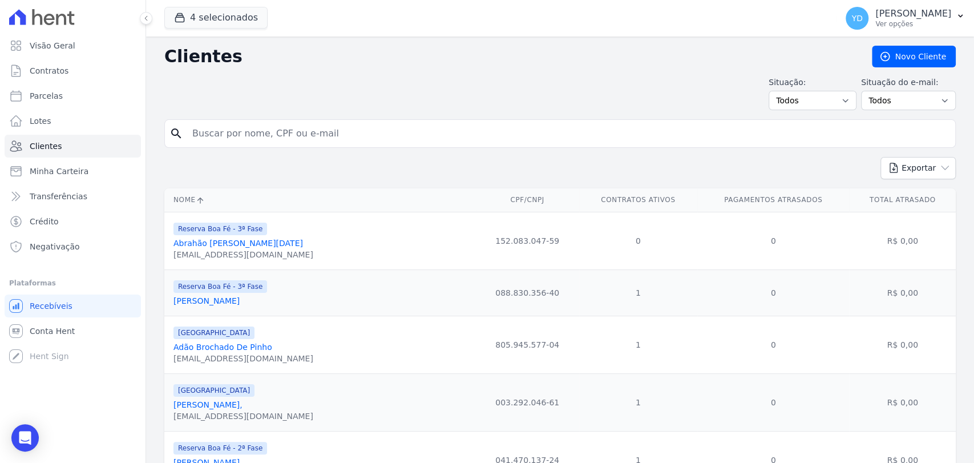
click at [210, 137] on input "search" at bounding box center [568, 133] width 765 height 23
type input "bruno"
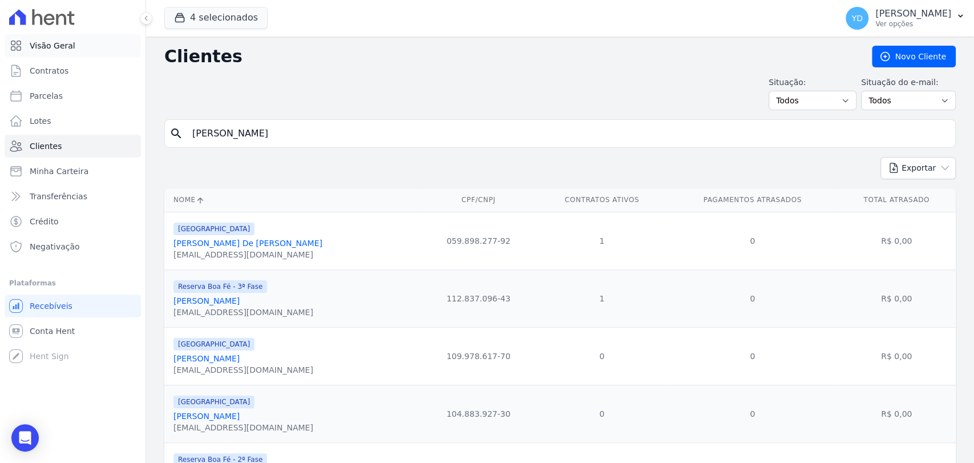
click at [57, 43] on span "Visão Geral" at bounding box center [53, 45] width 46 height 11
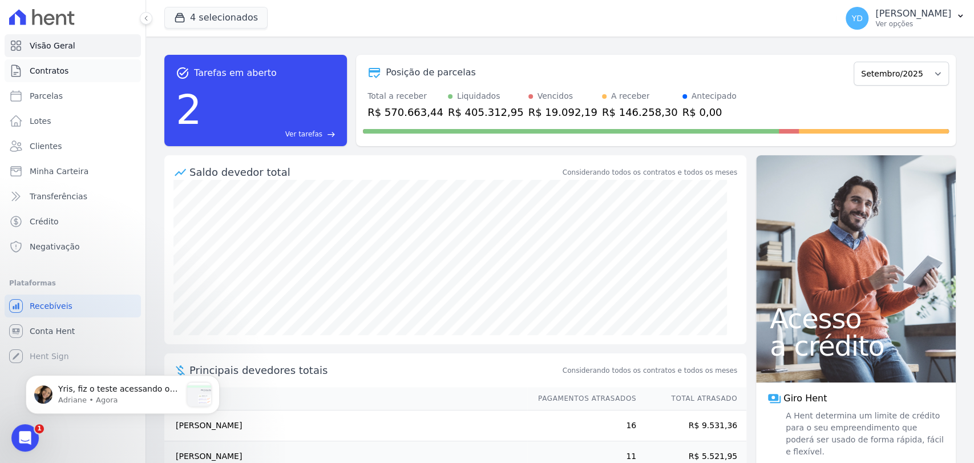
click at [70, 73] on link "Contratos" at bounding box center [73, 70] width 136 height 23
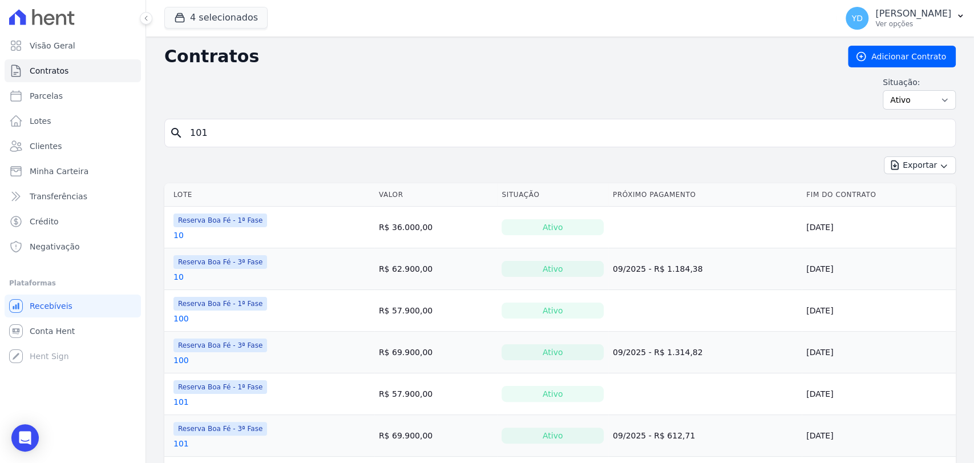
type input "101"
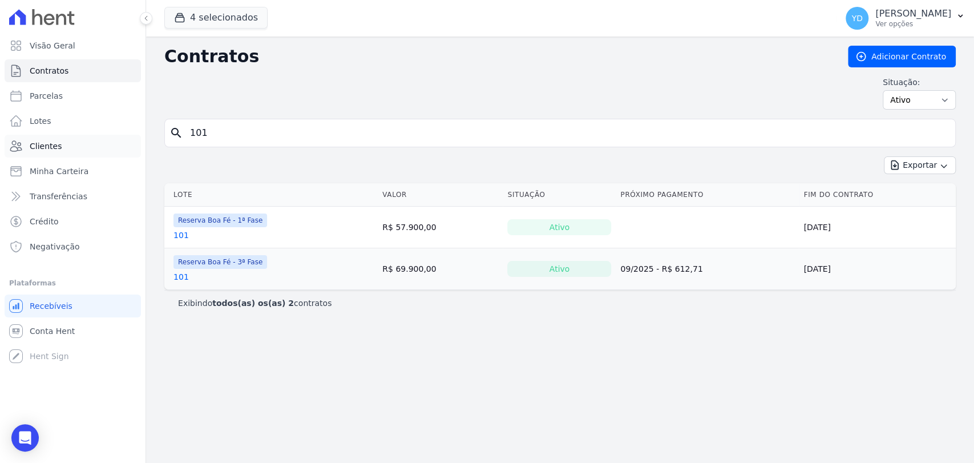
click at [78, 143] on link "Clientes" at bounding box center [73, 146] width 136 height 23
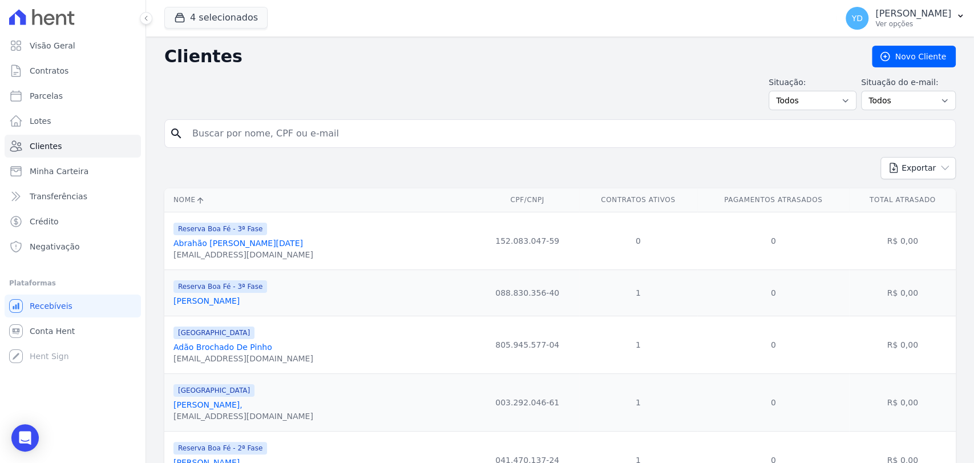
click at [280, 136] on input "search" at bounding box center [568, 133] width 765 height 23
type input "bruno"
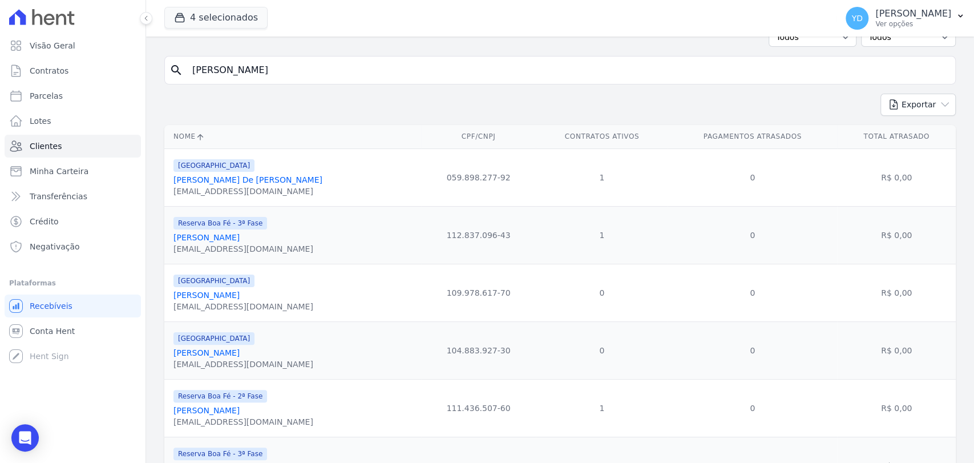
scroll to position [475, 0]
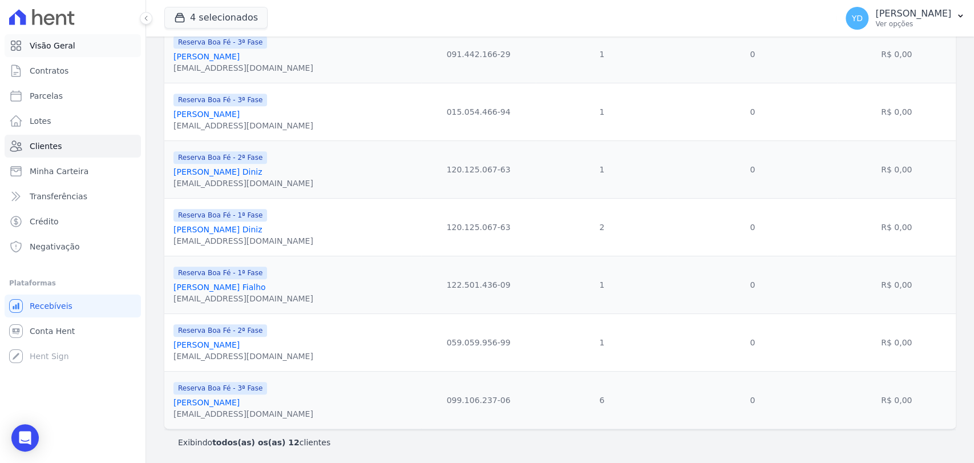
click at [35, 42] on span "Visão Geral" at bounding box center [53, 45] width 46 height 11
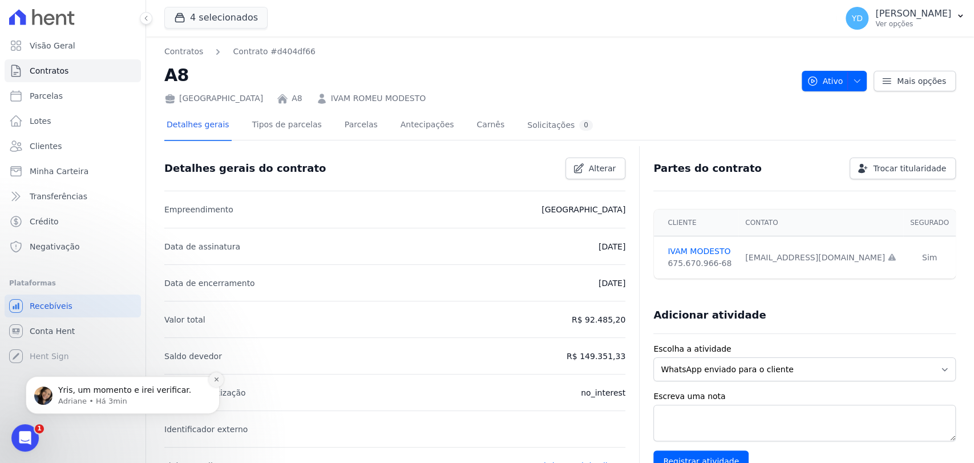
click at [217, 376] on icon "Dismiss notification" at bounding box center [216, 379] width 6 height 6
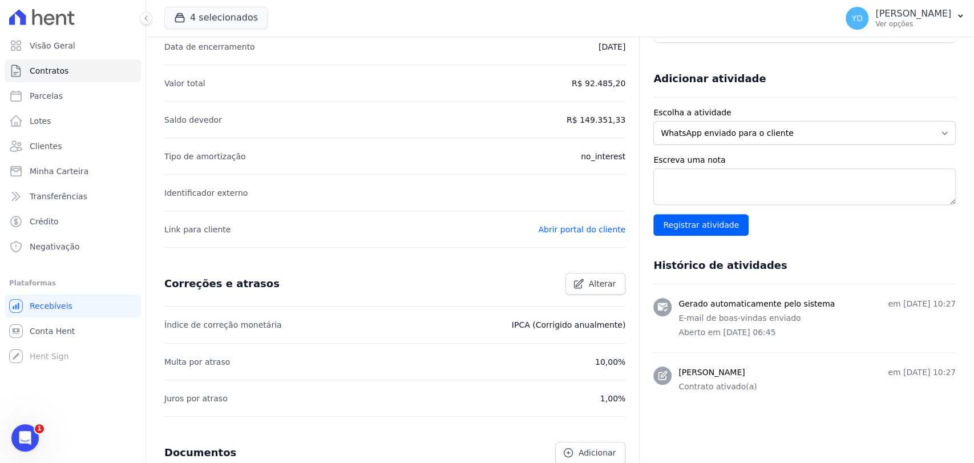
scroll to position [380, 0]
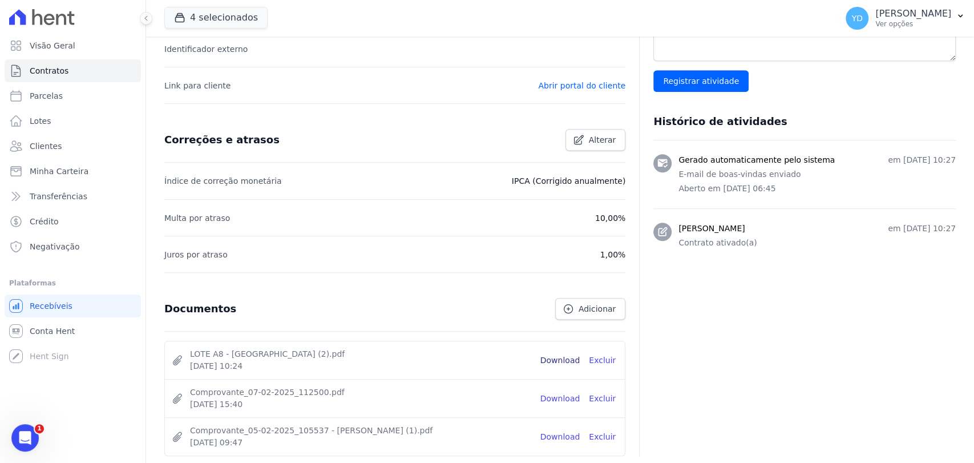
click at [556, 357] on link "Download" at bounding box center [561, 360] width 40 height 12
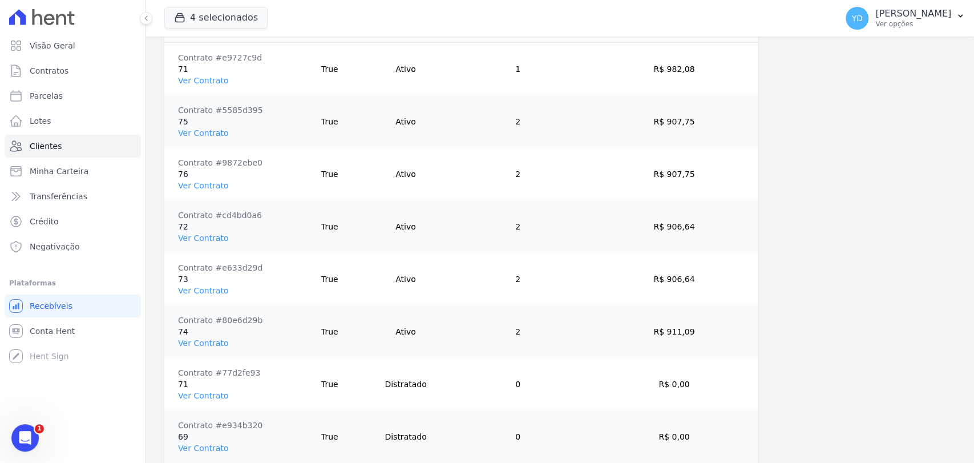
scroll to position [888, 0]
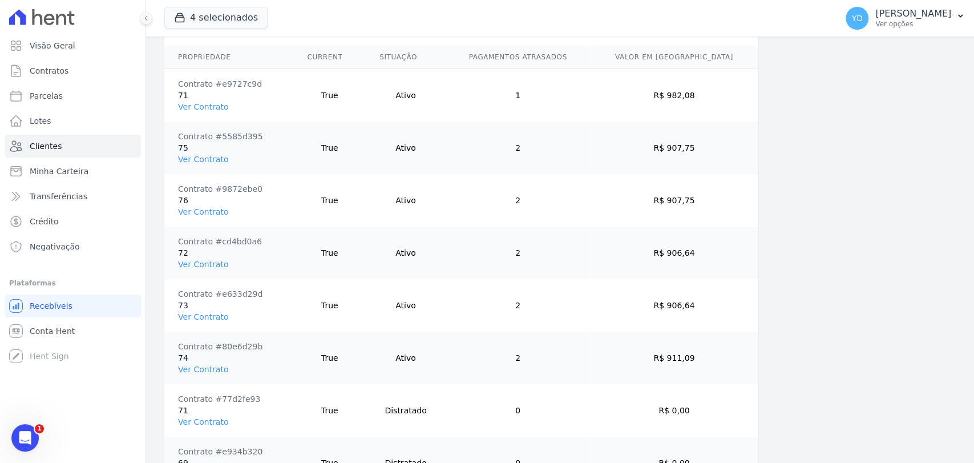
drag, startPoint x: 214, startPoint y: 105, endPoint x: 233, endPoint y: 112, distance: 20.0
click at [233, 112] on td "Contrato #e9727c9d 71 Ver Contrato" at bounding box center [228, 95] width 129 height 53
drag, startPoint x: 204, startPoint y: 268, endPoint x: 198, endPoint y: 260, distance: 10.1
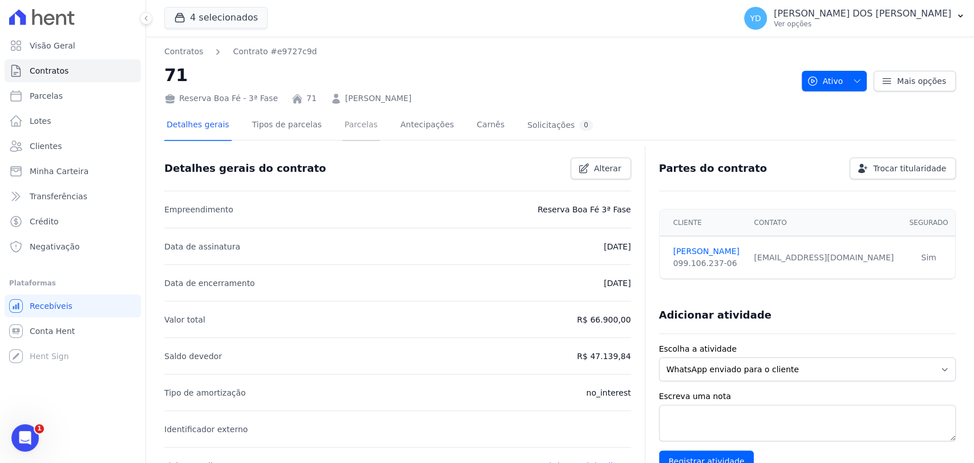
drag, startPoint x: 332, startPoint y: 126, endPoint x: 337, endPoint y: 119, distance: 9.0
click at [342, 126] on link "Parcelas" at bounding box center [361, 126] width 38 height 30
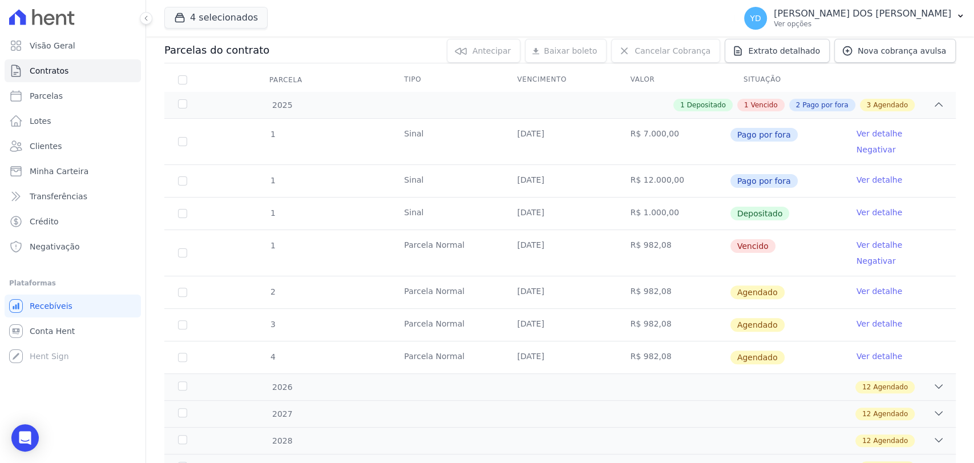
scroll to position [127, 0]
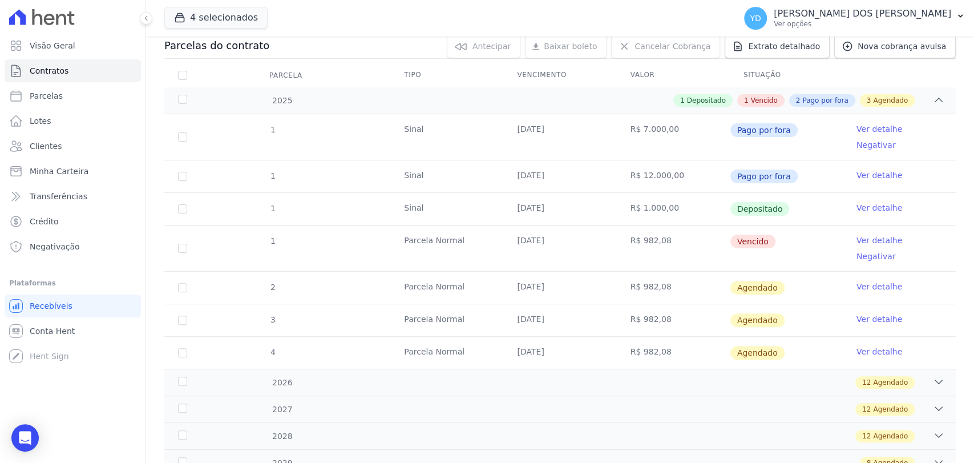
click at [862, 235] on link "Ver detalhe" at bounding box center [880, 240] width 46 height 11
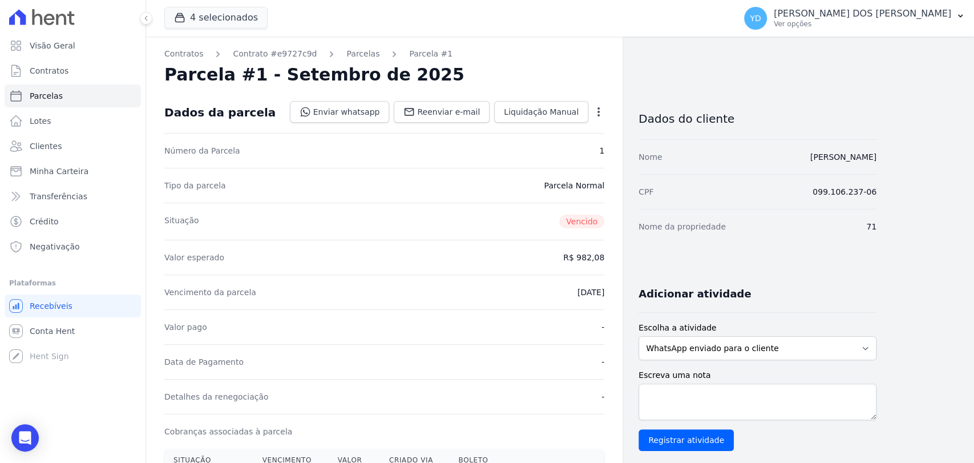
click at [598, 108] on icon "button" at bounding box center [598, 111] width 11 height 11
click at [579, 126] on link "Alterar" at bounding box center [549, 127] width 100 height 21
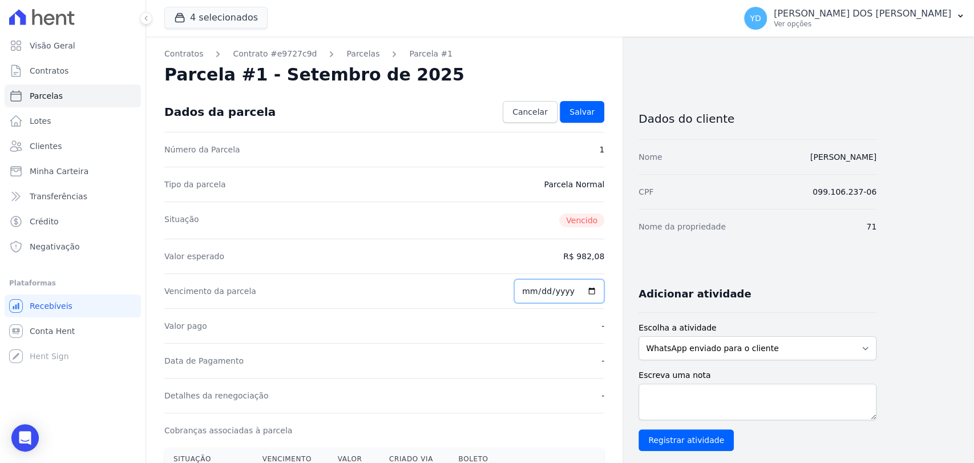
click at [528, 294] on input "[DATE]" at bounding box center [559, 291] width 90 height 24
type input "[DATE]"
click at [586, 111] on span "Salvar" at bounding box center [582, 111] width 25 height 11
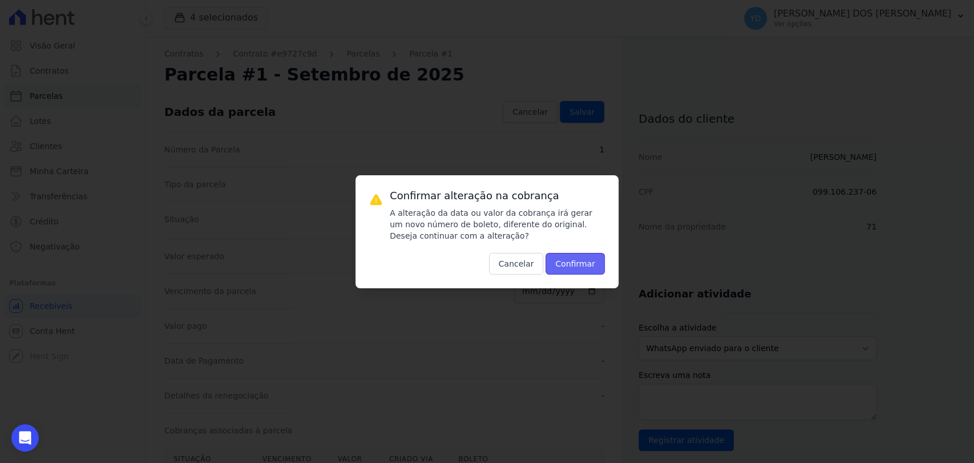
click at [577, 263] on button "Confirmar" at bounding box center [575, 264] width 59 height 22
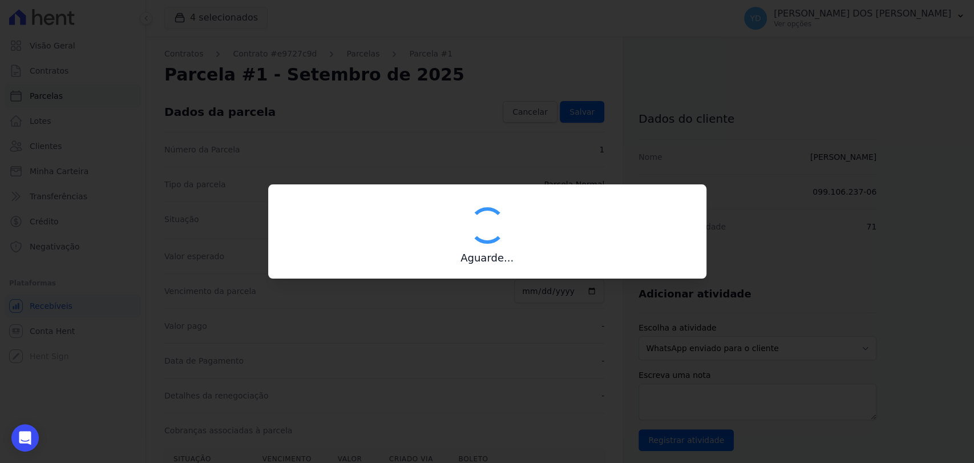
type input "00190000090335103300000658925177312000000098208"
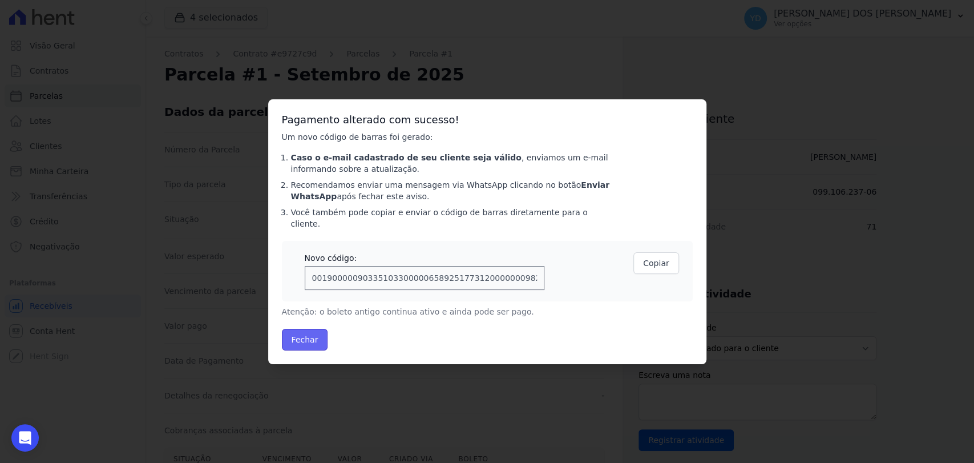
click at [300, 334] on button "Fechar" at bounding box center [305, 340] width 46 height 22
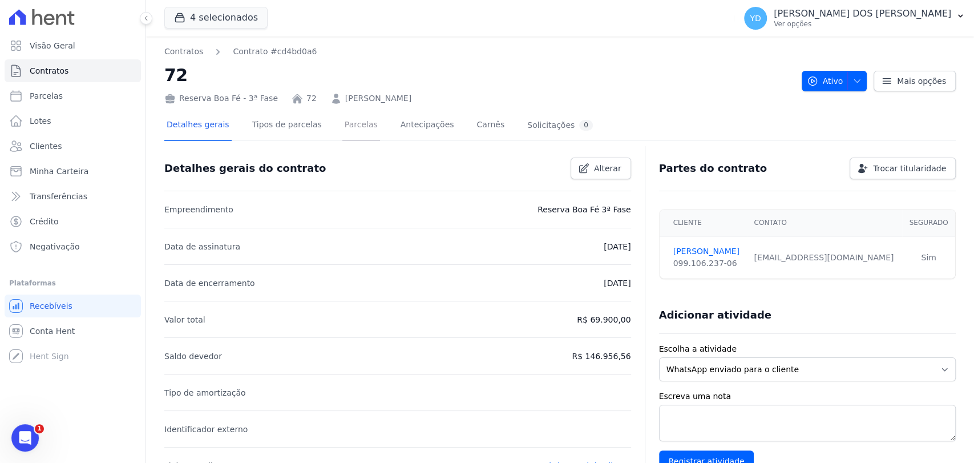
click at [356, 119] on link "Parcelas" at bounding box center [361, 126] width 38 height 30
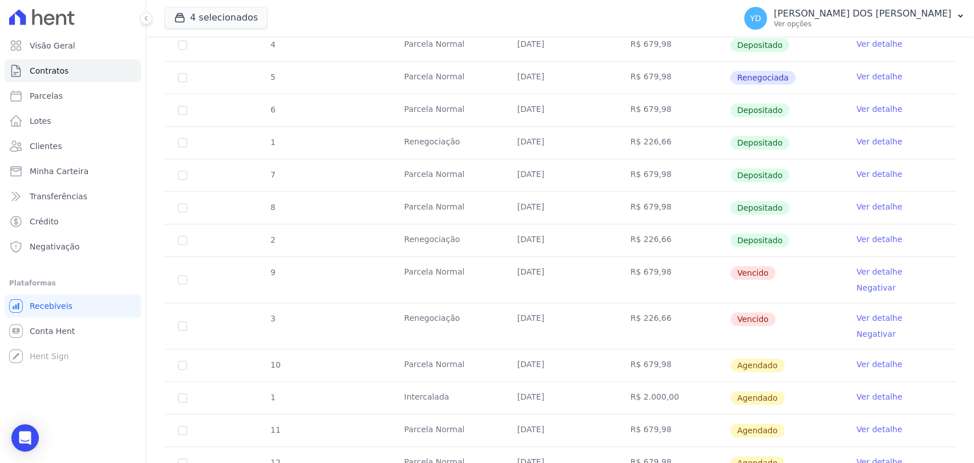
scroll to position [380, 0]
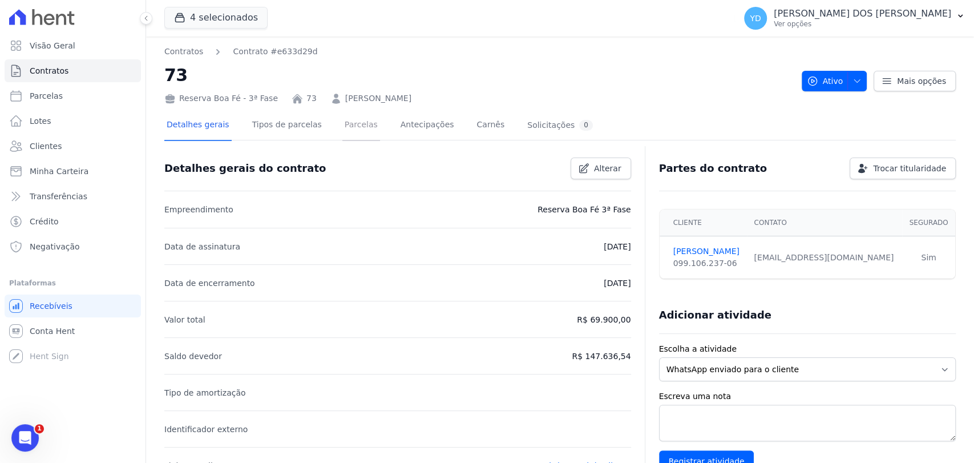
drag, startPoint x: 353, startPoint y: 134, endPoint x: 374, endPoint y: 115, distance: 28.3
click at [353, 132] on link "Parcelas" at bounding box center [361, 126] width 38 height 30
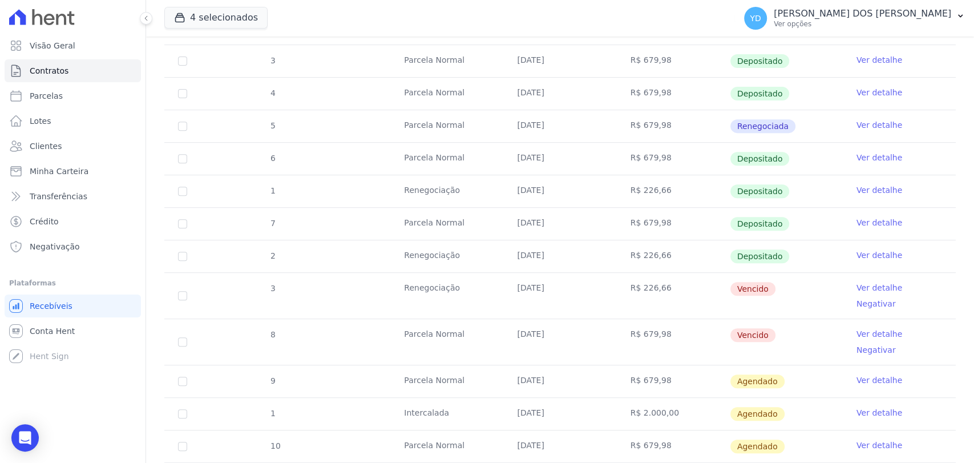
scroll to position [317, 0]
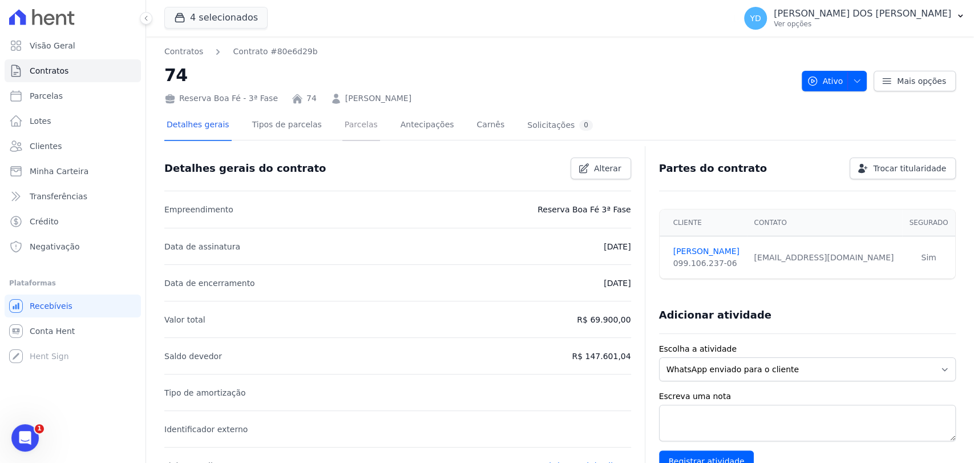
click at [348, 131] on link "Parcelas" at bounding box center [361, 126] width 38 height 30
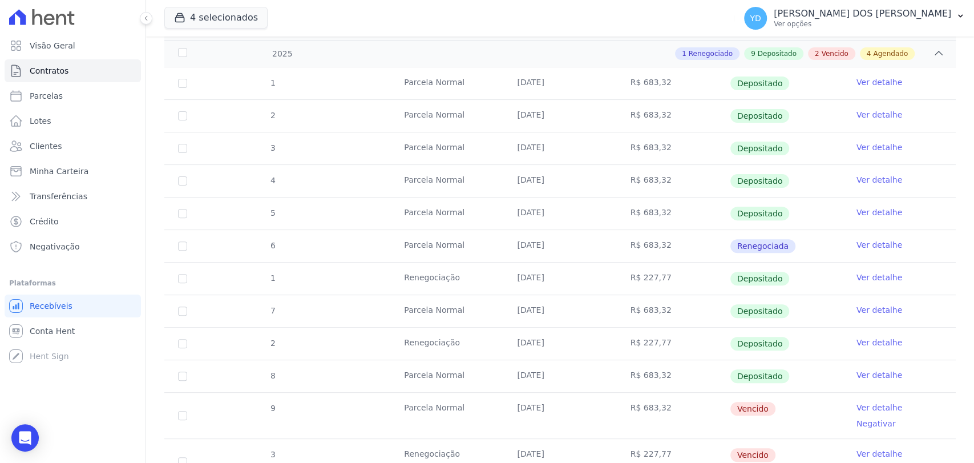
scroll to position [253, 0]
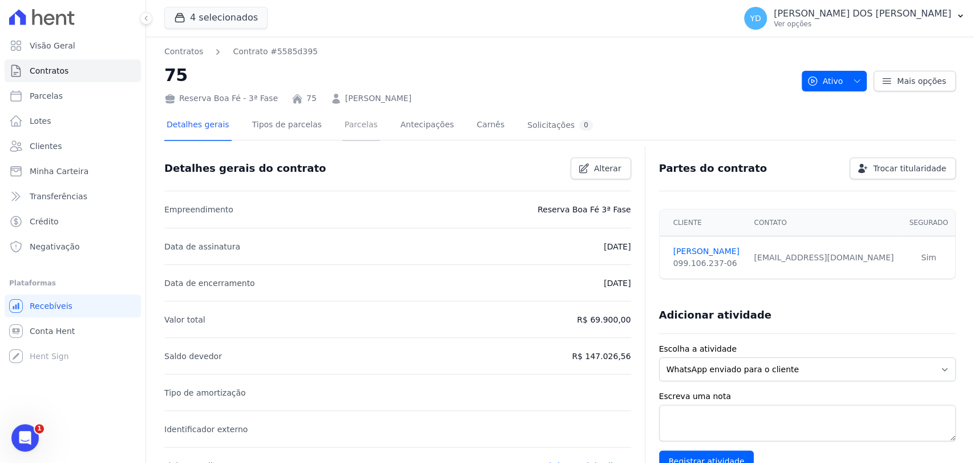
drag, startPoint x: 345, startPoint y: 130, endPoint x: 352, endPoint y: 120, distance: 12.7
click at [345, 130] on link "Parcelas" at bounding box center [361, 126] width 38 height 30
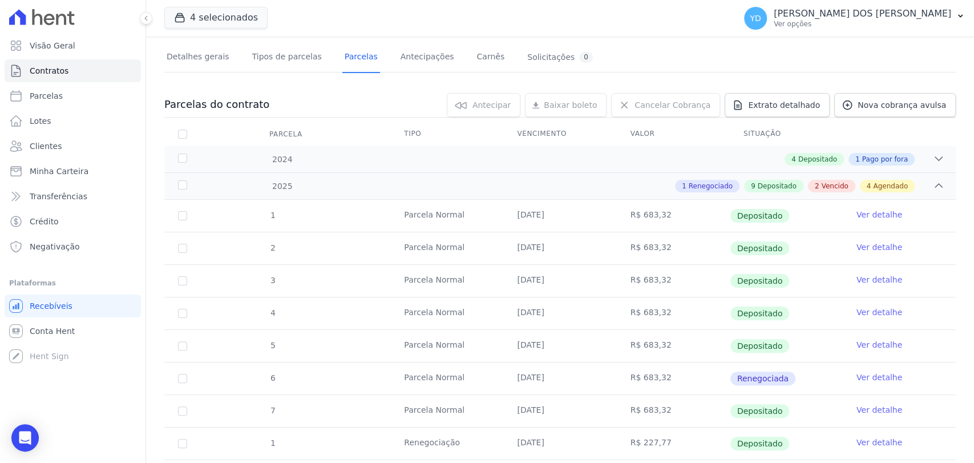
scroll to position [380, 0]
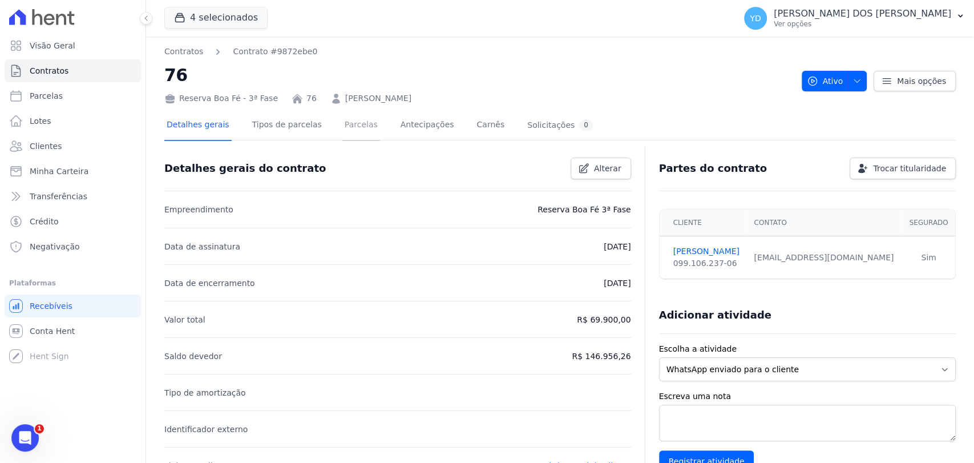
drag, startPoint x: 356, startPoint y: 127, endPoint x: 373, endPoint y: 115, distance: 21.1
click at [356, 127] on link "Parcelas" at bounding box center [361, 126] width 38 height 30
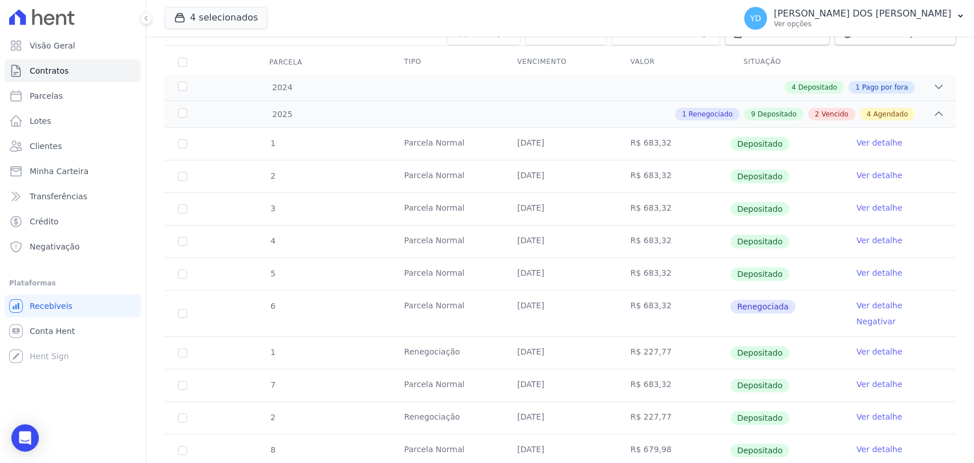
scroll to position [317, 0]
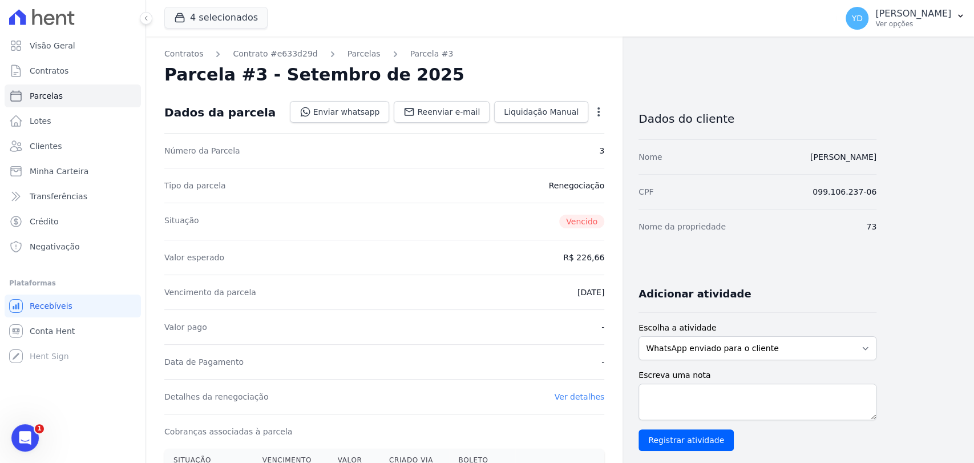
click at [603, 108] on div "Contratos Contrato #e633d29d Parcelas Parcela #3 Parcela #3 - Setembro de 2025 …" at bounding box center [384, 444] width 477 height 814
click at [598, 108] on icon "button" at bounding box center [599, 111] width 2 height 9
click at [588, 126] on link "Alterar" at bounding box center [549, 127] width 100 height 21
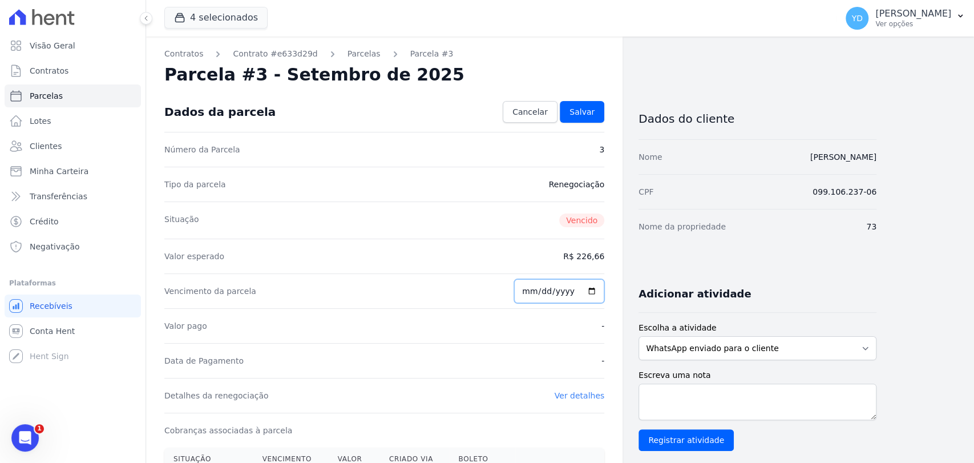
click at [531, 297] on input "2025-09-10" at bounding box center [559, 291] width 90 height 24
type input "2025-10-05"
click at [593, 114] on span "Salvar" at bounding box center [582, 111] width 25 height 11
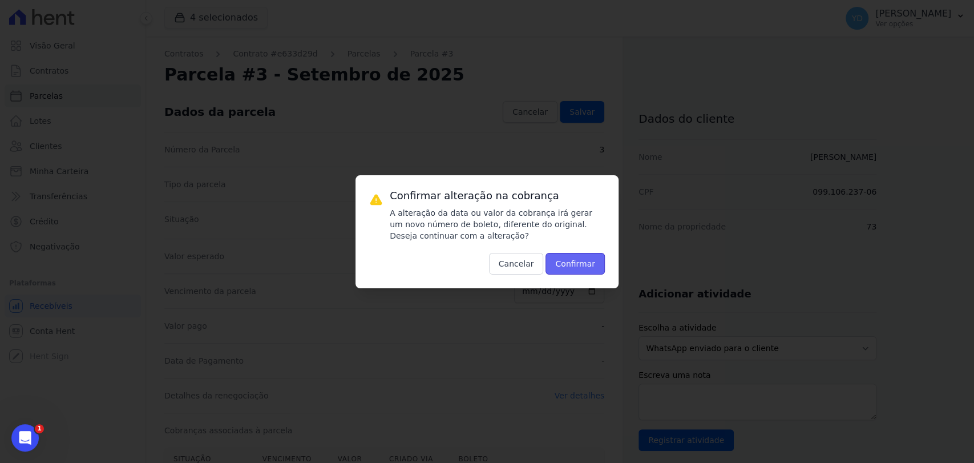
click at [567, 261] on button "Confirmar" at bounding box center [575, 264] width 59 height 22
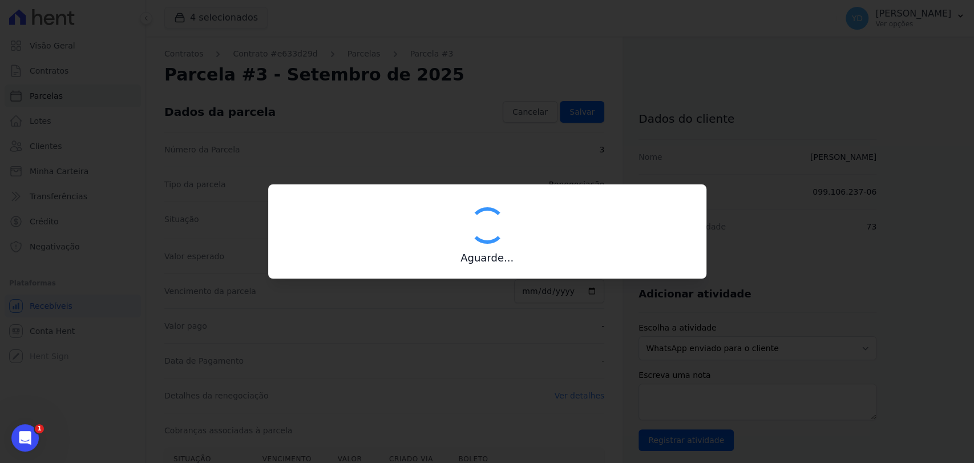
type input "00190000090335103300000659123178112000000022666"
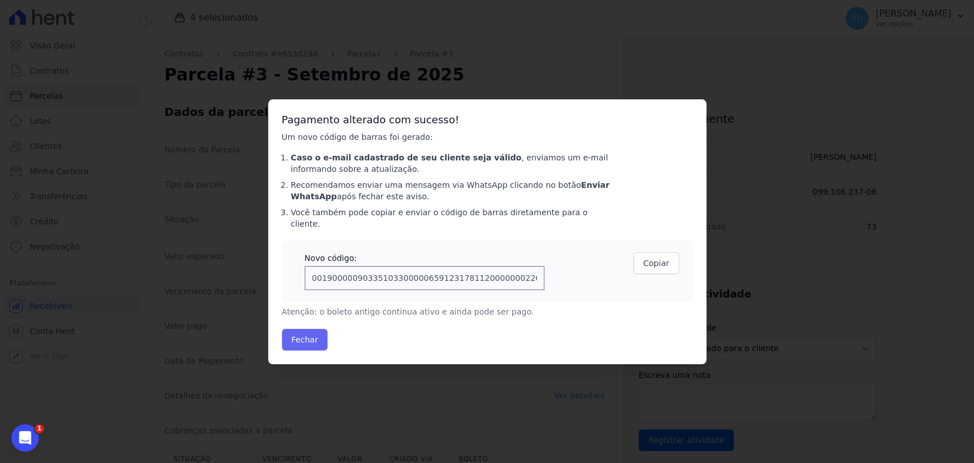
drag, startPoint x: 280, startPoint y: 323, endPoint x: 287, endPoint y: 330, distance: 10.1
click at [283, 327] on div "Pagamento alterado com sucesso! Um novo código de barras foi gerado: Caso o e-m…" at bounding box center [487, 231] width 438 height 265
click at [288, 330] on button "Fechar" at bounding box center [305, 340] width 46 height 22
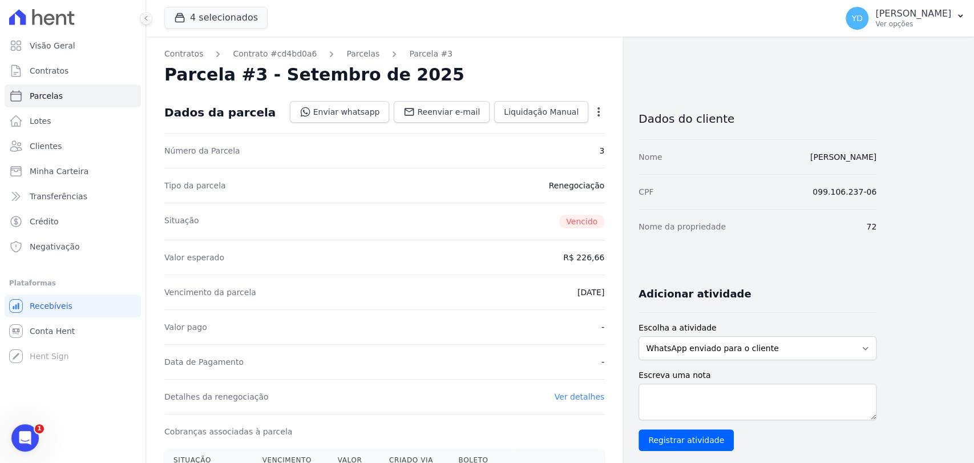
click at [598, 115] on icon "button" at bounding box center [599, 111] width 2 height 9
click at [589, 135] on link "Alterar" at bounding box center [549, 127] width 100 height 21
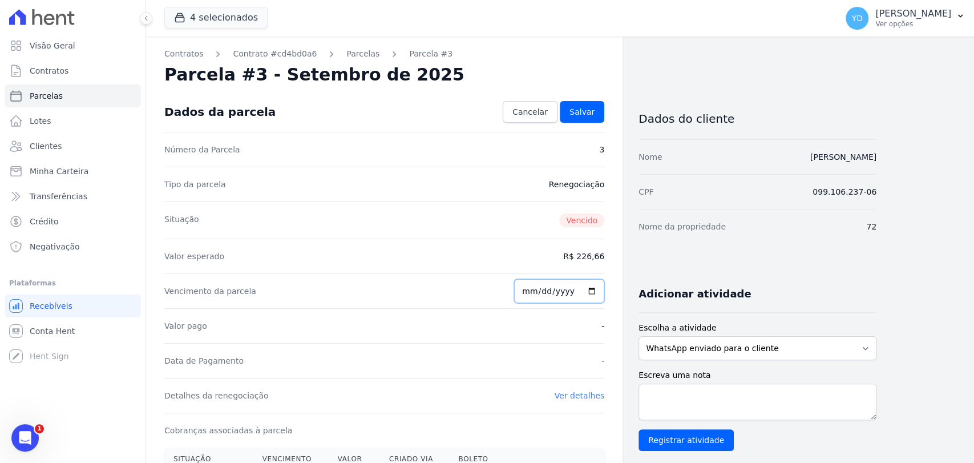
click at [534, 287] on input "[DATE]" at bounding box center [559, 291] width 90 height 24
type input "[DATE]"
click at [594, 104] on link "Salvar" at bounding box center [582, 112] width 45 height 22
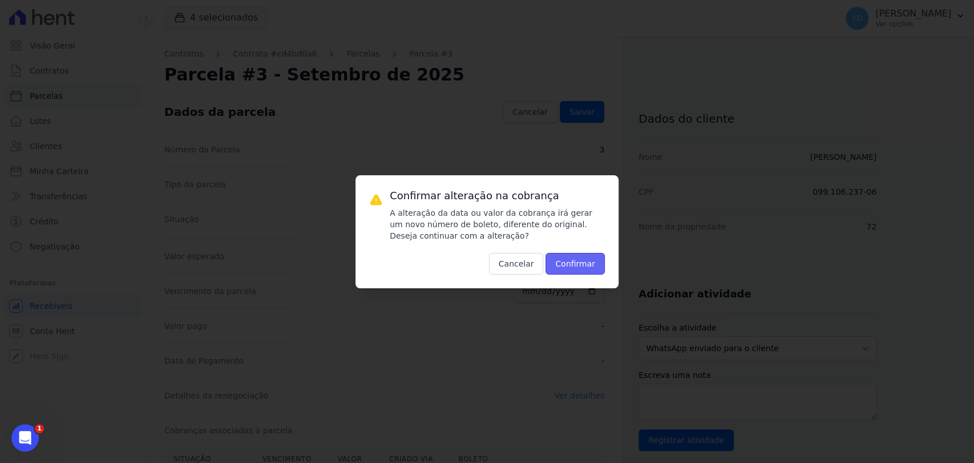
click at [566, 266] on button "Confirmar" at bounding box center [575, 264] width 59 height 22
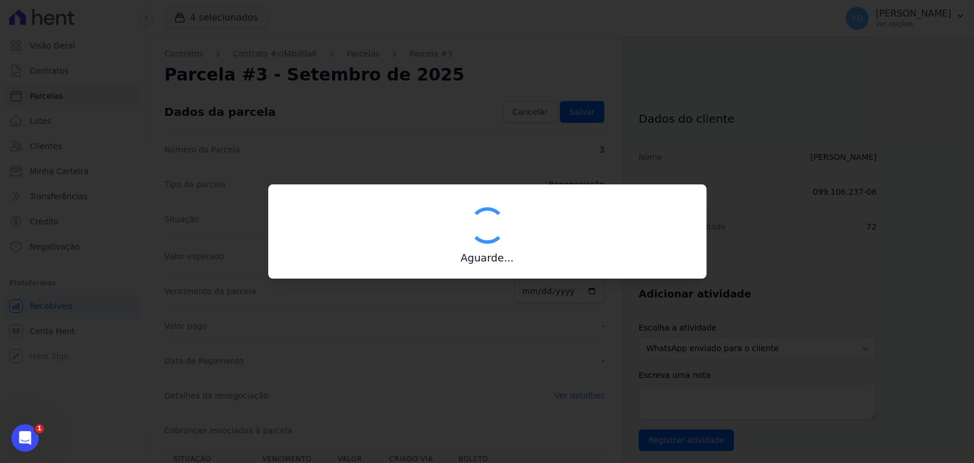
type input "00190000090335103300000659164172912000000022666"
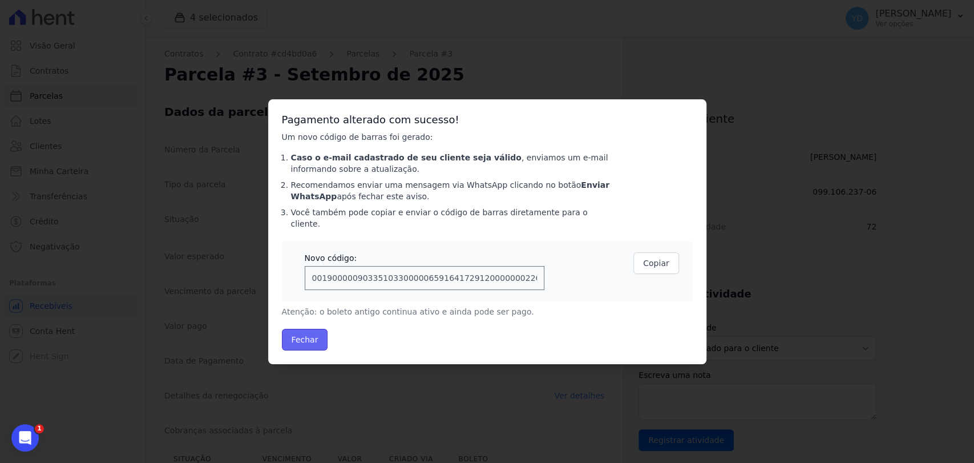
click at [315, 331] on button "Fechar" at bounding box center [305, 340] width 46 height 22
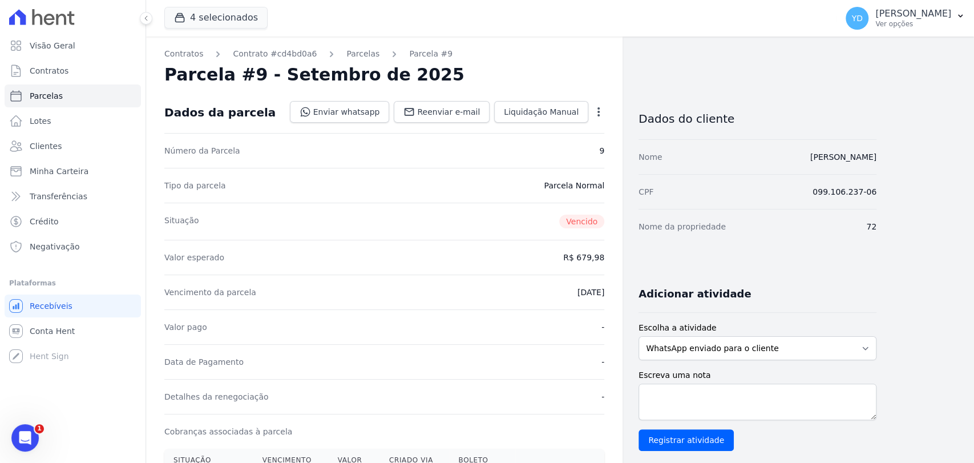
click at [602, 109] on icon "button" at bounding box center [598, 111] width 11 height 11
click at [589, 132] on link "Alterar" at bounding box center [549, 127] width 100 height 21
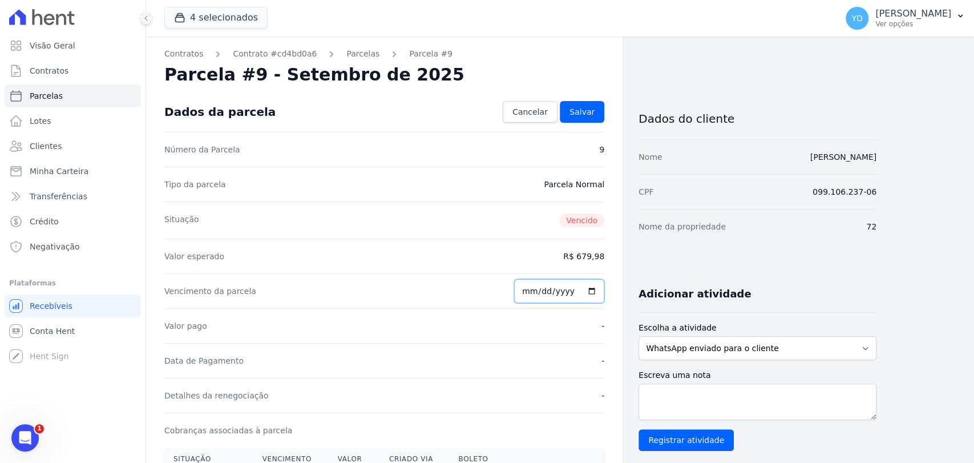
drag, startPoint x: 531, startPoint y: 288, endPoint x: 518, endPoint y: 285, distance: 13.0
click at [520, 285] on div "Vencimento da parcela 2025-09-10" at bounding box center [384, 290] width 440 height 35
type input "[DATE]"
click at [598, 111] on link "Salvar" at bounding box center [582, 112] width 45 height 22
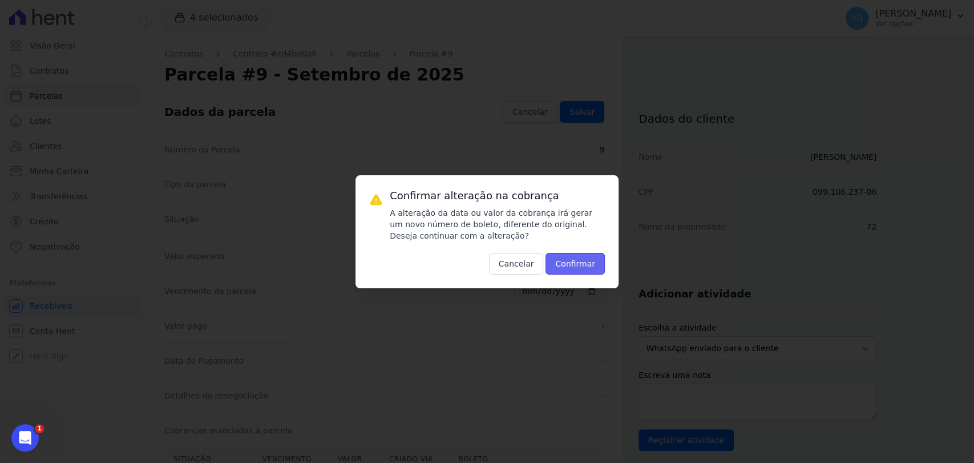
click at [571, 269] on button "Confirmar" at bounding box center [575, 264] width 59 height 22
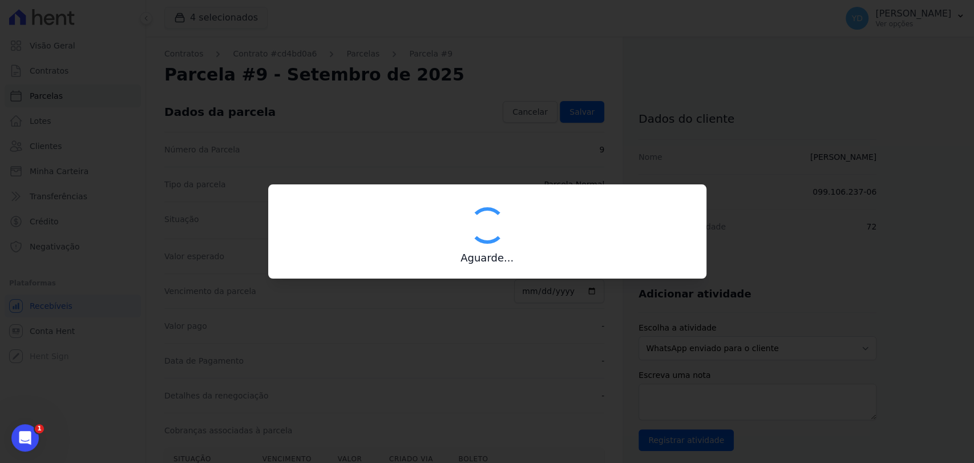
type input "00190000090335103300000659163174112000000067998"
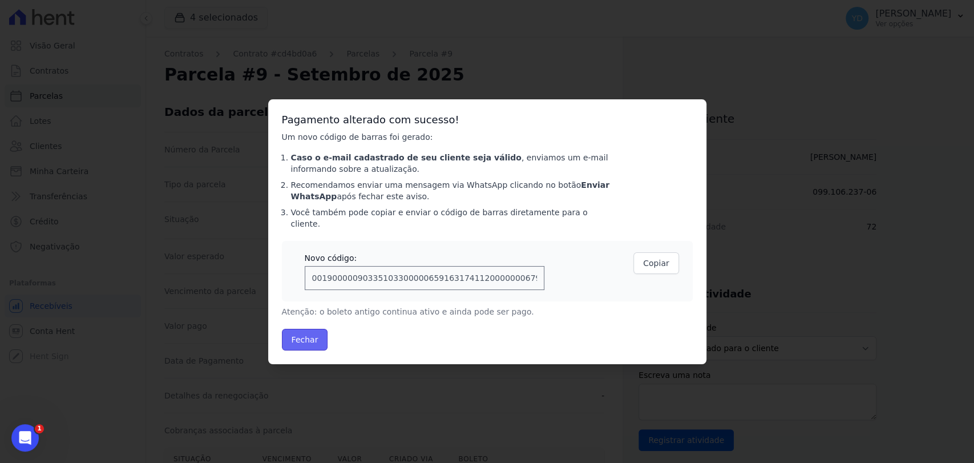
click at [304, 329] on button "Fechar" at bounding box center [305, 340] width 46 height 22
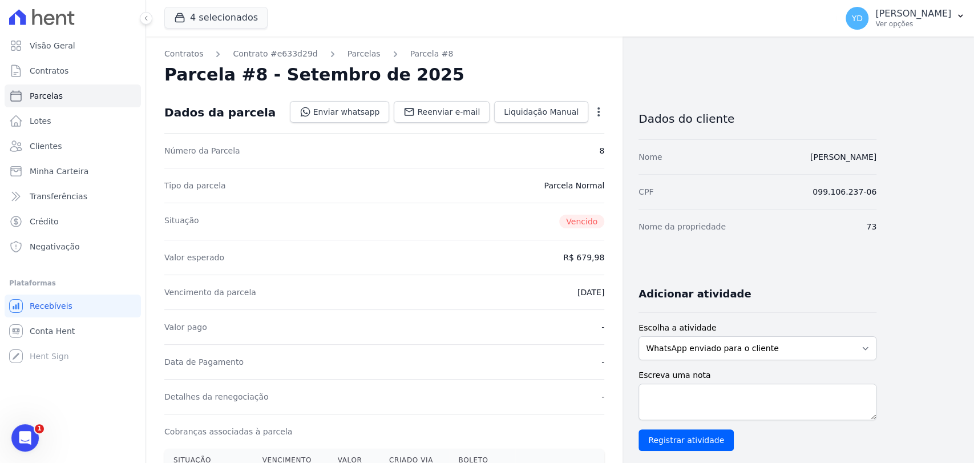
click at [599, 109] on icon "button" at bounding box center [598, 111] width 11 height 11
click at [590, 125] on link "Alterar" at bounding box center [549, 127] width 100 height 21
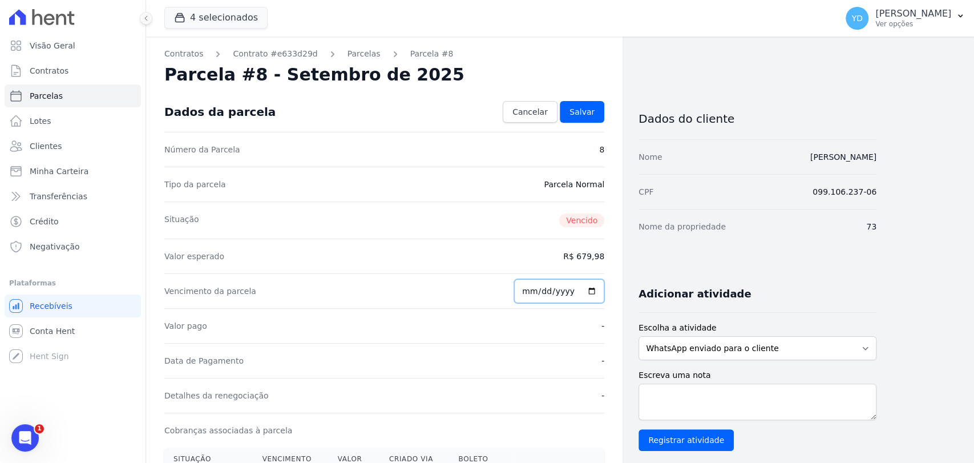
click at [532, 296] on input "[DATE]" at bounding box center [559, 291] width 90 height 24
type input "[DATE]"
click at [598, 115] on link "Salvar" at bounding box center [582, 112] width 45 height 22
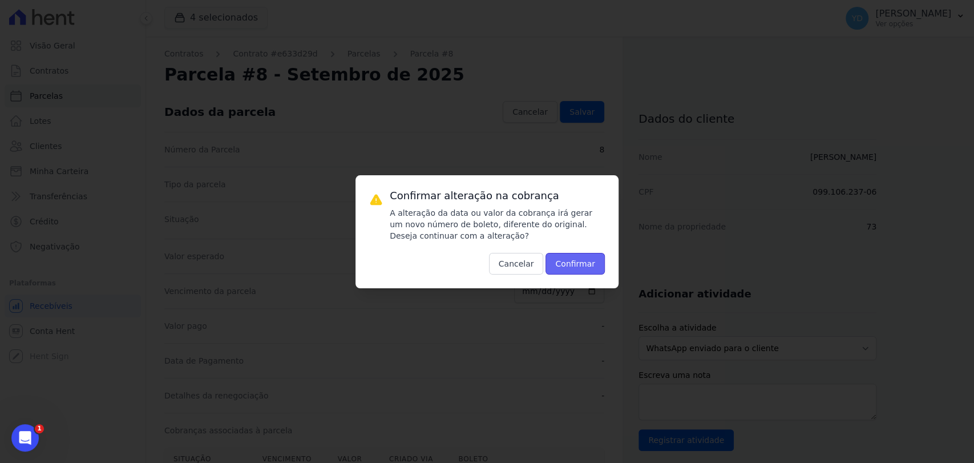
click at [571, 261] on button "Confirmar" at bounding box center [575, 264] width 59 height 22
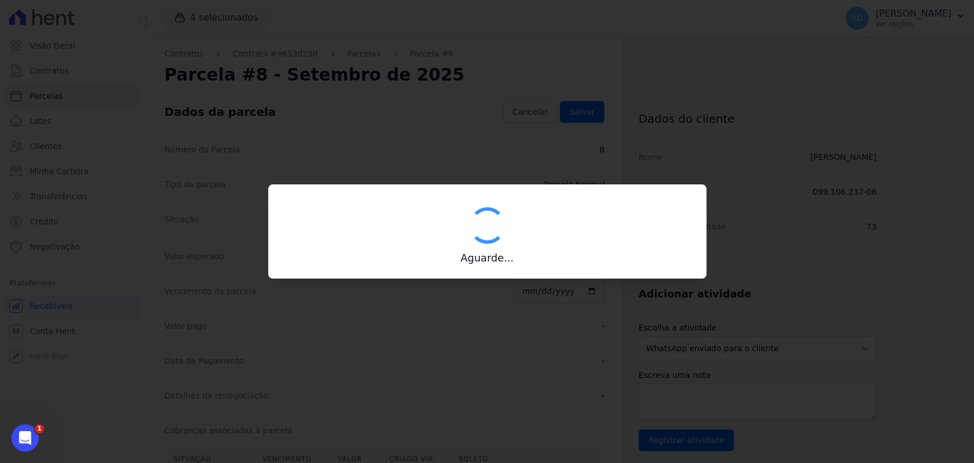
type input "00190000090335103300000659122170112000000067998"
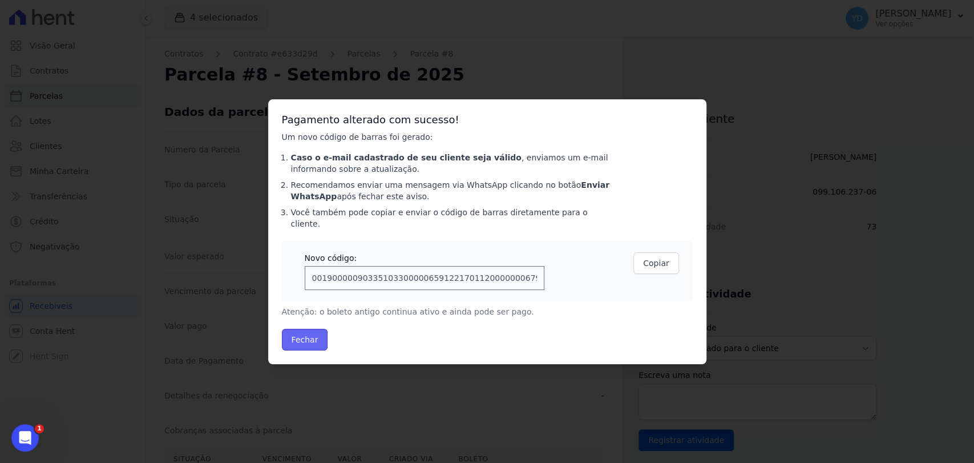
click at [317, 336] on button "Fechar" at bounding box center [305, 340] width 46 height 22
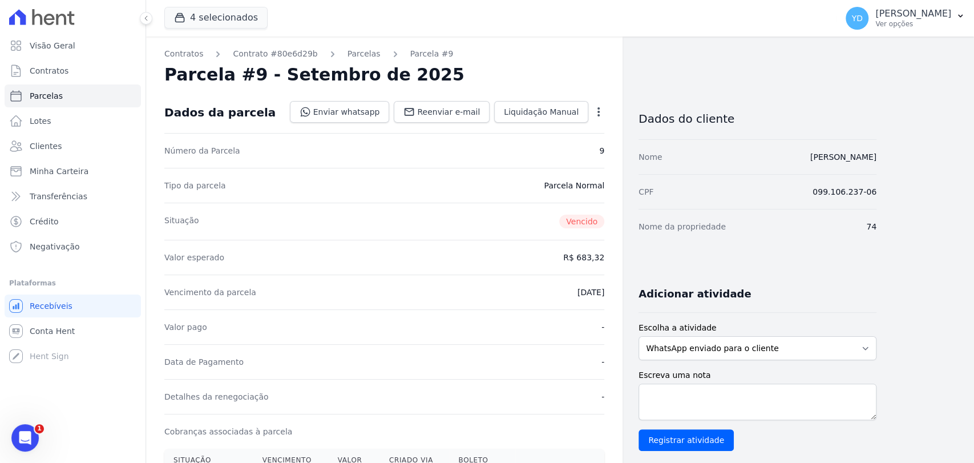
click at [595, 111] on icon "button" at bounding box center [598, 111] width 11 height 11
click at [591, 130] on link "Alterar" at bounding box center [549, 127] width 100 height 21
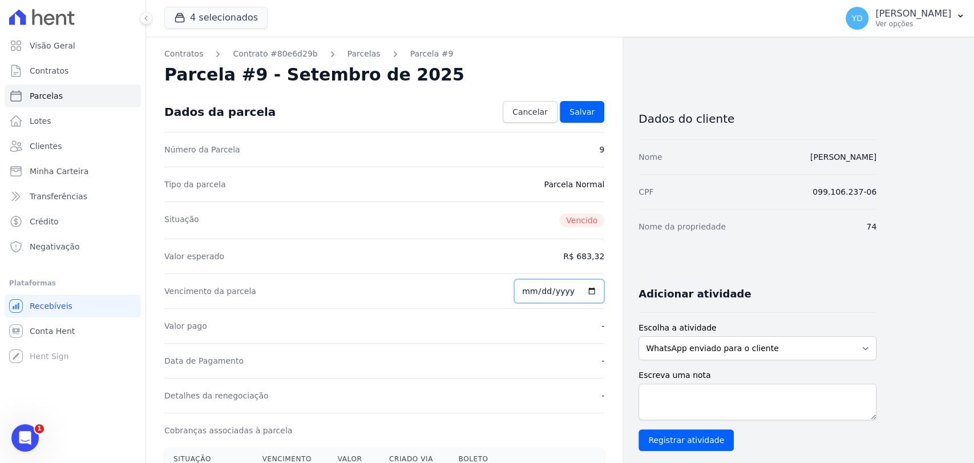
click at [527, 289] on input "[DATE]" at bounding box center [559, 291] width 90 height 24
type input "[DATE]"
click at [591, 109] on span "Salvar" at bounding box center [582, 111] width 25 height 11
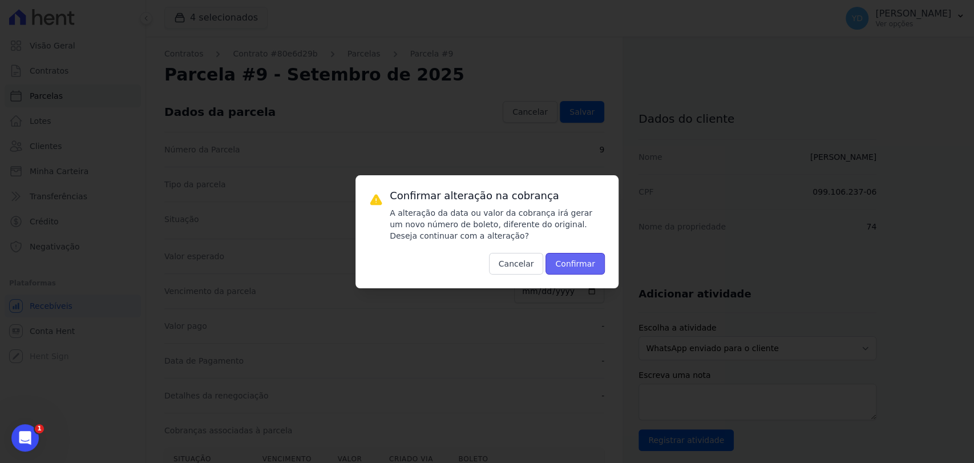
click at [567, 263] on button "Confirmar" at bounding box center [575, 264] width 59 height 22
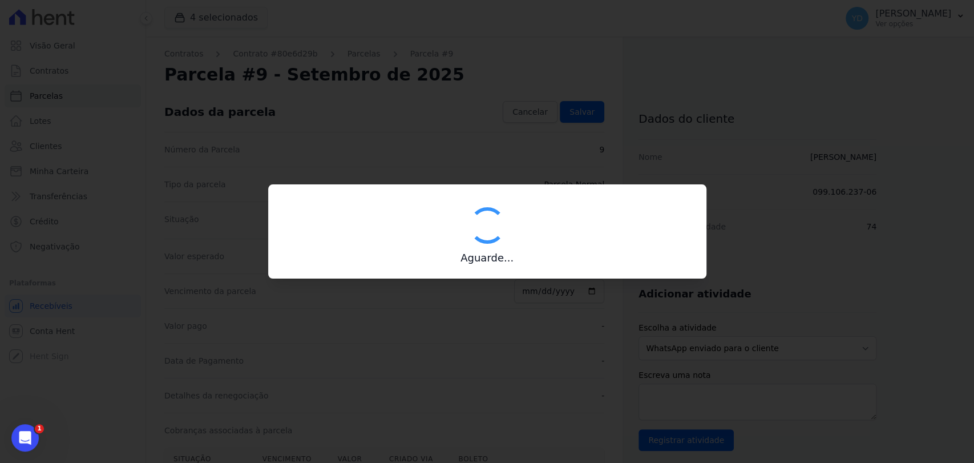
type input "00190000090335103300000659114177912000000068332"
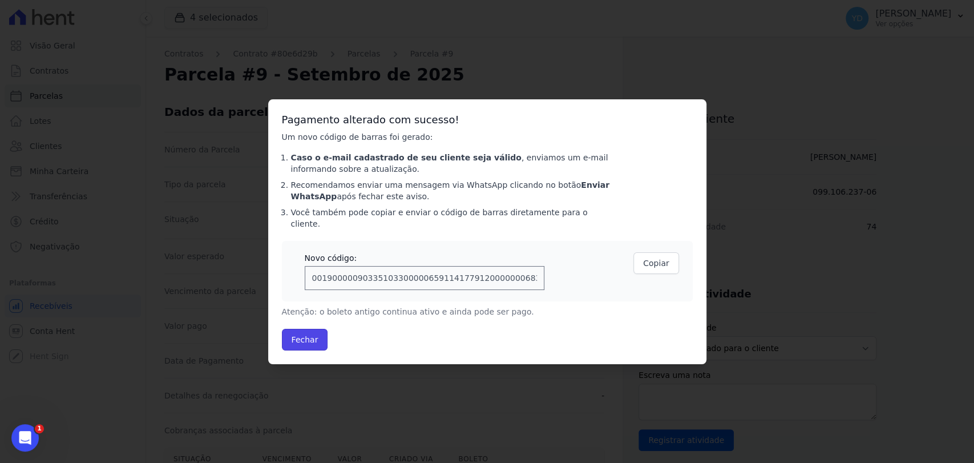
drag, startPoint x: 299, startPoint y: 324, endPoint x: 418, endPoint y: 115, distance: 239.8
click at [299, 329] on button "Fechar" at bounding box center [305, 340] width 46 height 22
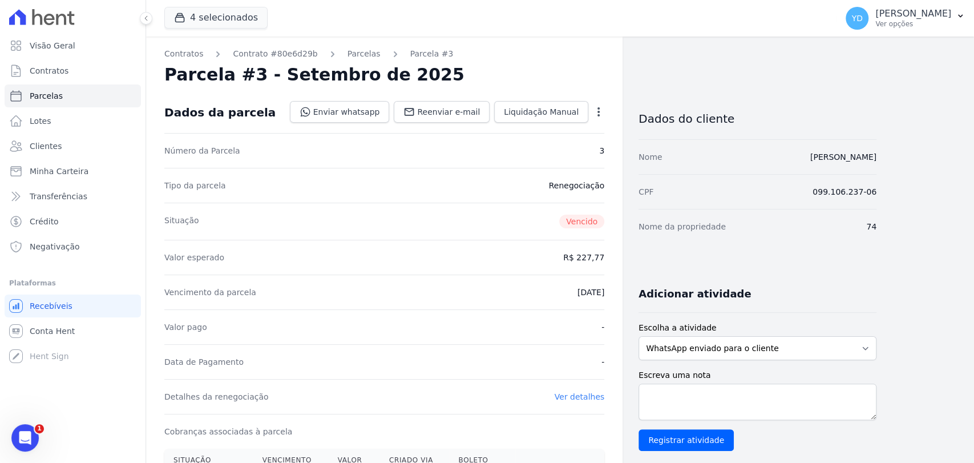
click at [594, 114] on icon "button" at bounding box center [598, 111] width 11 height 11
click at [587, 123] on link "Alterar" at bounding box center [549, 127] width 100 height 21
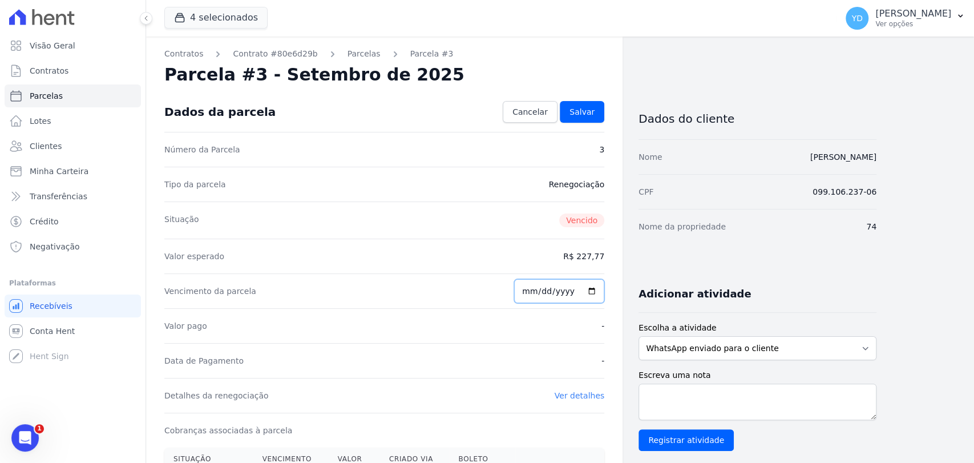
click at [526, 295] on input "[DATE]" at bounding box center [559, 291] width 90 height 24
type input "[DATE]"
click at [590, 108] on span "Salvar" at bounding box center [582, 111] width 25 height 11
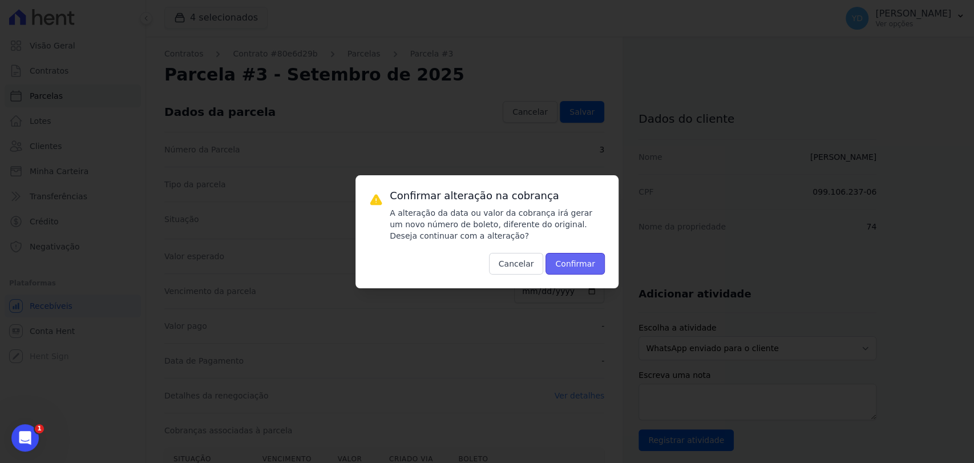
click at [589, 272] on button "Confirmar" at bounding box center [575, 264] width 59 height 22
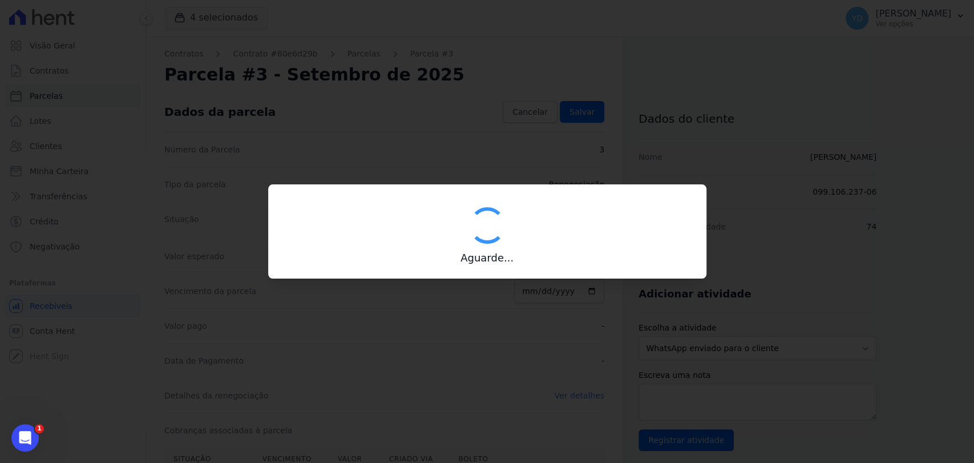
type input "00190000090335103300000659115174712000000022777"
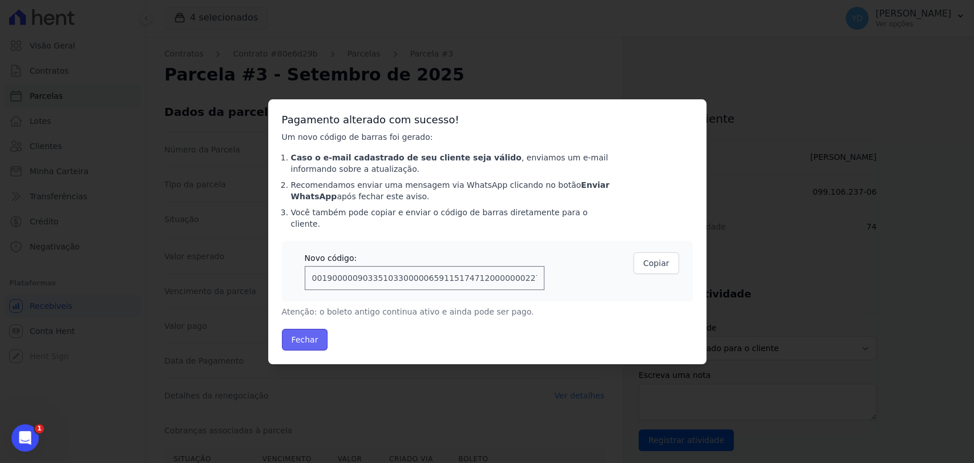
click at [306, 332] on button "Fechar" at bounding box center [305, 340] width 46 height 22
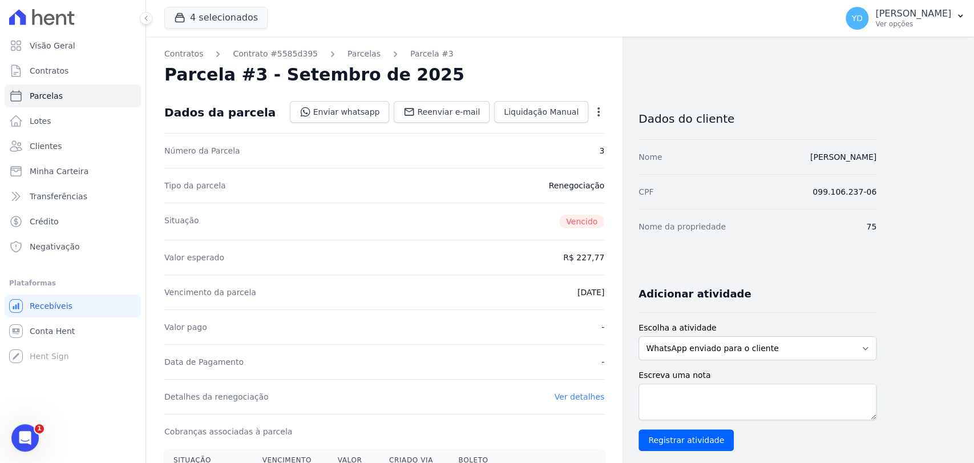
drag, startPoint x: 591, startPoint y: 109, endPoint x: 602, endPoint y: 116, distance: 12.3
click at [593, 110] on div "Open options Alterar Cancelar Cobrança Cancelar boleto Você está prestes a canc…" at bounding box center [597, 112] width 16 height 19
click at [602, 116] on icon "button" at bounding box center [598, 111] width 11 height 11
click at [596, 134] on link "Alterar" at bounding box center [549, 127] width 100 height 21
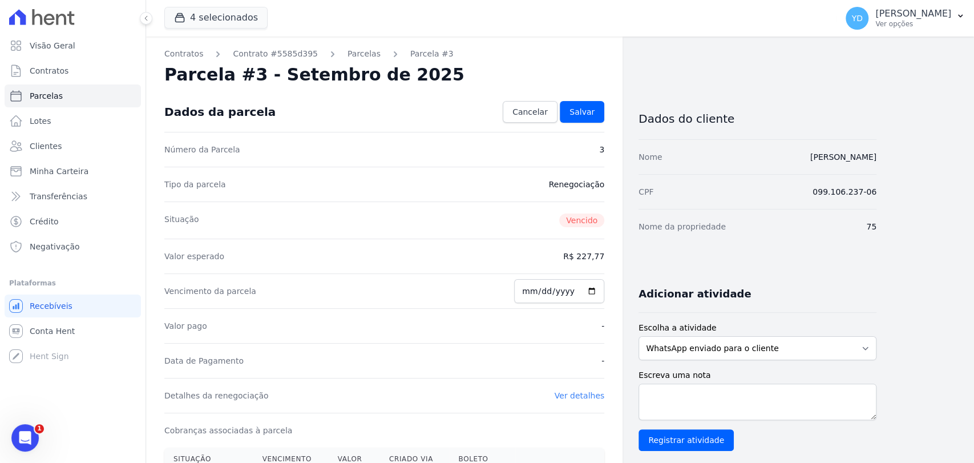
click at [520, 293] on div "Vencimento da parcela [DATE]" at bounding box center [384, 290] width 440 height 35
click at [531, 292] on input "[DATE]" at bounding box center [559, 291] width 90 height 24
type input "[DATE]"
click at [591, 114] on span "Salvar" at bounding box center [582, 111] width 25 height 11
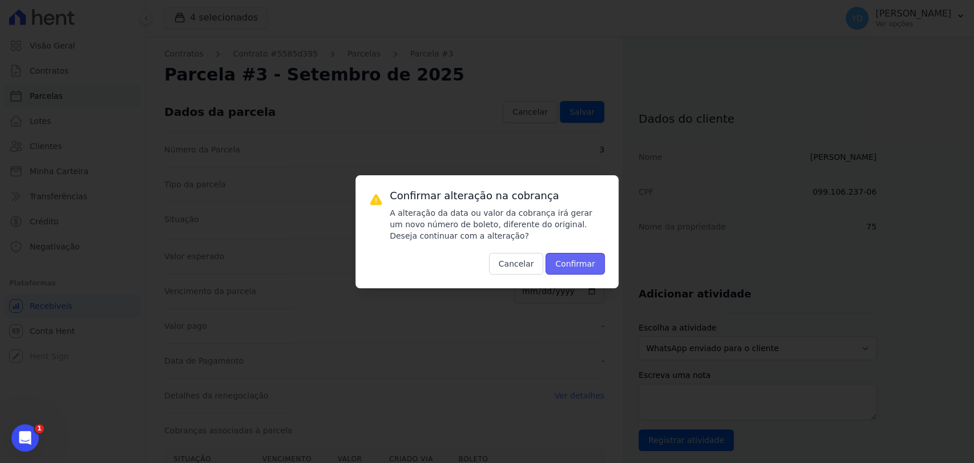
click at [575, 261] on button "Confirmar" at bounding box center [575, 264] width 59 height 22
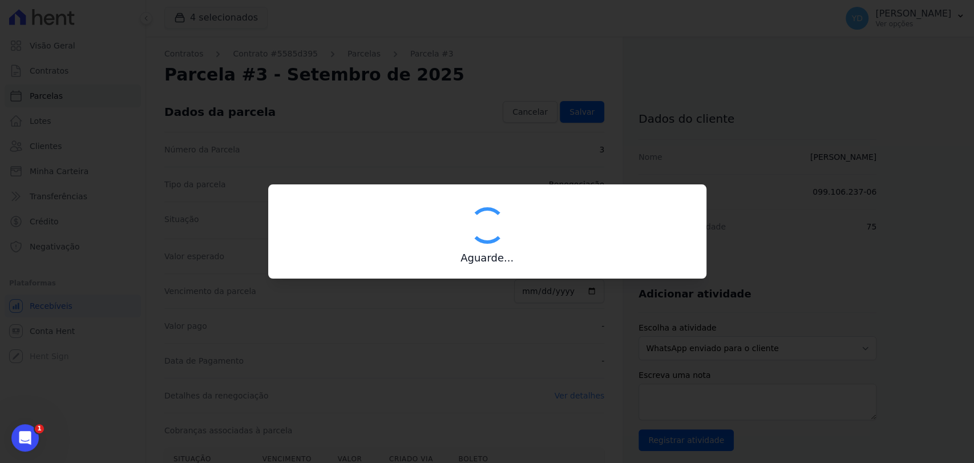
type input "00190000090335103300000659166177112000000022777"
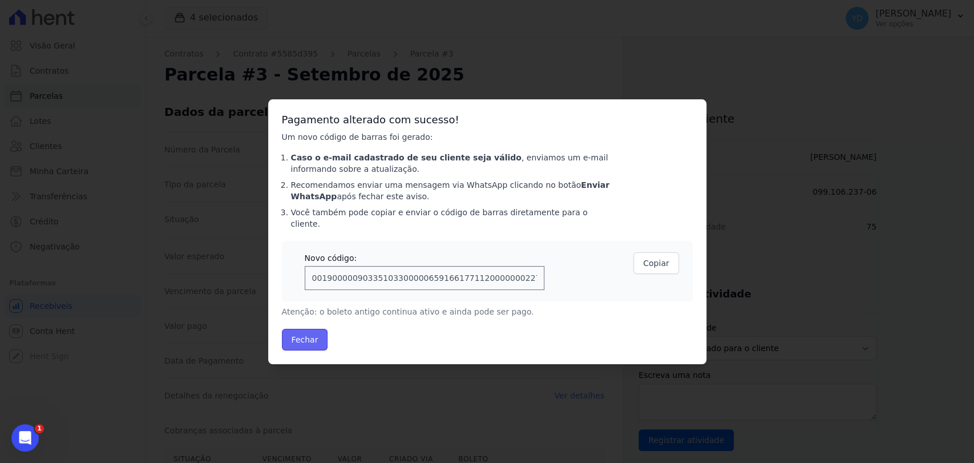
click at [308, 329] on button "Fechar" at bounding box center [305, 340] width 46 height 22
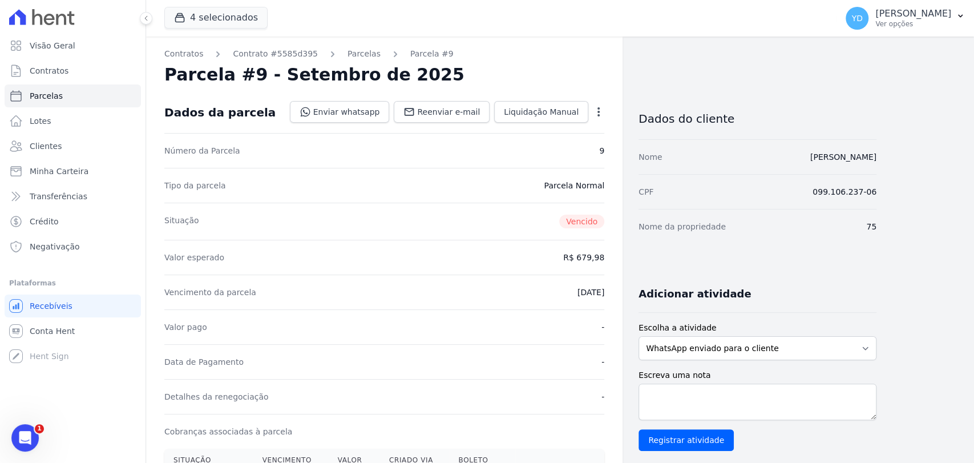
click at [598, 115] on icon "button" at bounding box center [598, 111] width 11 height 11
click at [581, 131] on link "Alterar" at bounding box center [549, 127] width 100 height 21
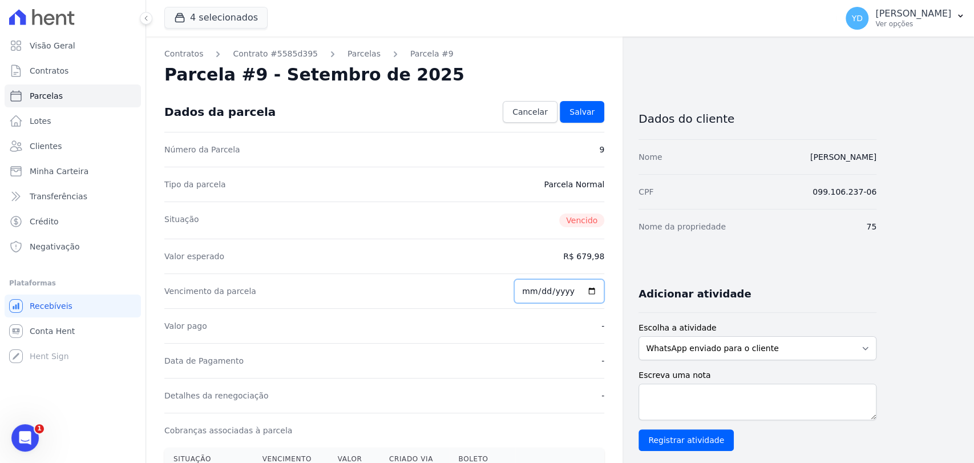
click at [532, 297] on input "[DATE]" at bounding box center [559, 291] width 90 height 24
type input "2025-10-05"
click at [596, 106] on link "Salvar" at bounding box center [582, 112] width 45 height 22
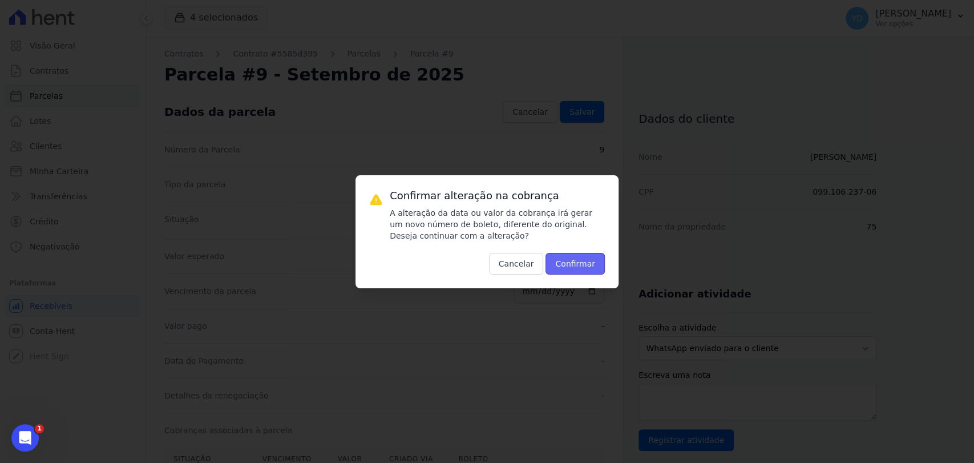
click at [575, 271] on button "Confirmar" at bounding box center [575, 264] width 59 height 22
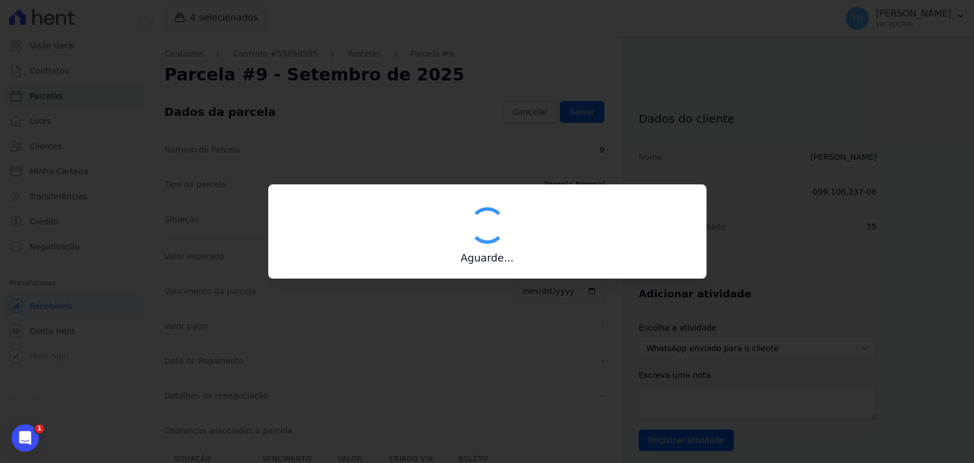
type input "00190000090335103300000659165179212000000067998"
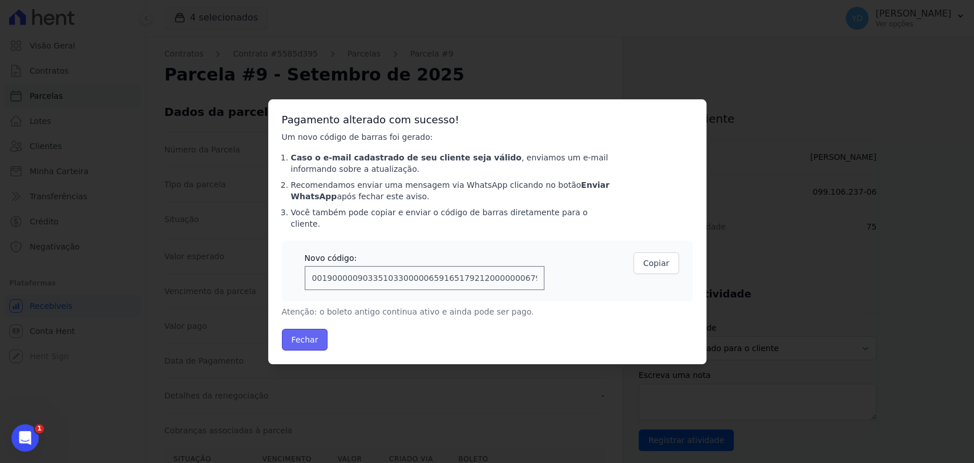
click at [308, 334] on button "Fechar" at bounding box center [305, 340] width 46 height 22
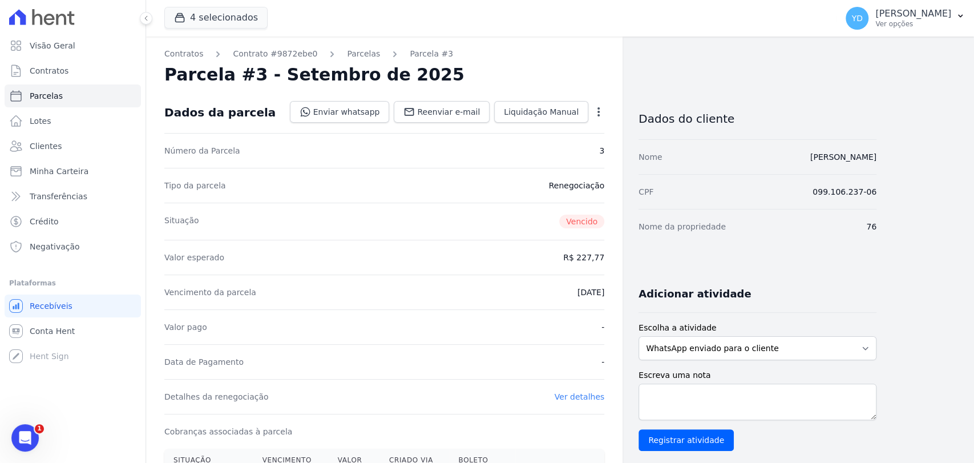
click at [602, 116] on icon "button" at bounding box center [598, 111] width 11 height 11
click at [587, 132] on link "Alterar" at bounding box center [549, 127] width 100 height 21
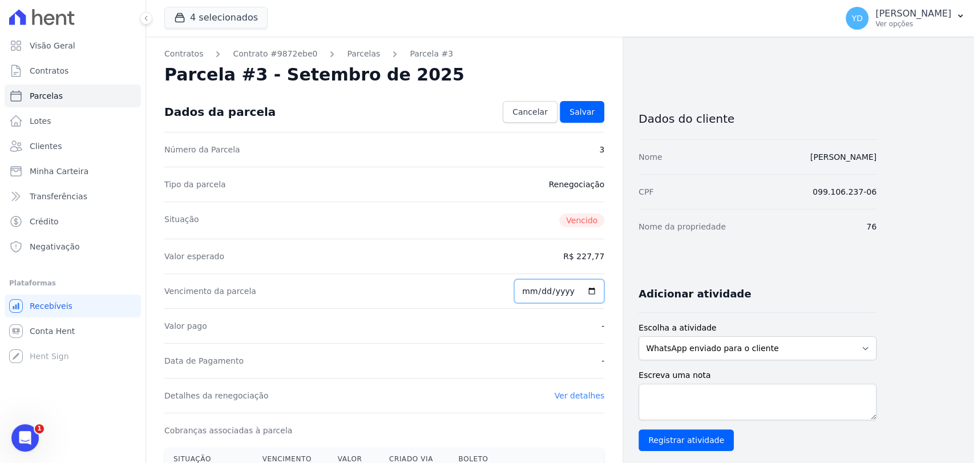
click at [535, 285] on input "2025-09-10" at bounding box center [559, 291] width 90 height 24
type input "2025-10-05"
click at [575, 98] on div "Dados da parcela Cancelar Salvar" at bounding box center [384, 112] width 440 height 40
click at [578, 107] on span "Salvar" at bounding box center [582, 111] width 25 height 11
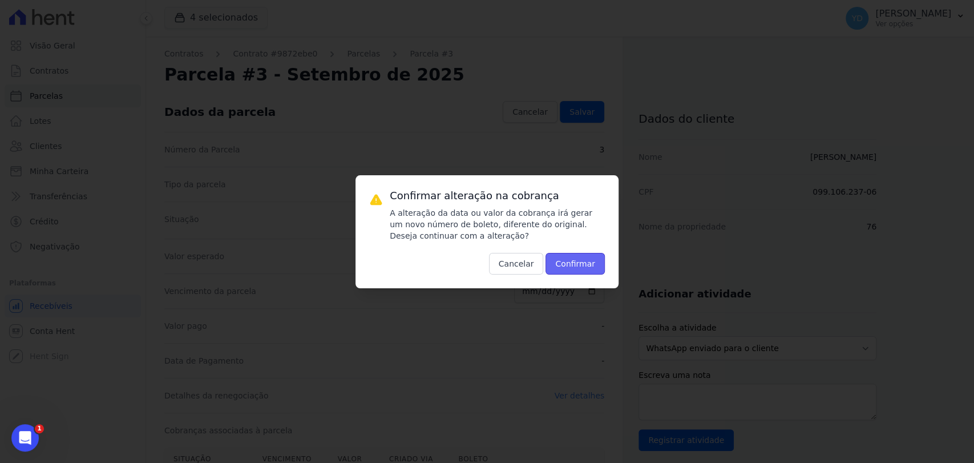
click at [577, 257] on button "Confirmar" at bounding box center [575, 264] width 59 height 22
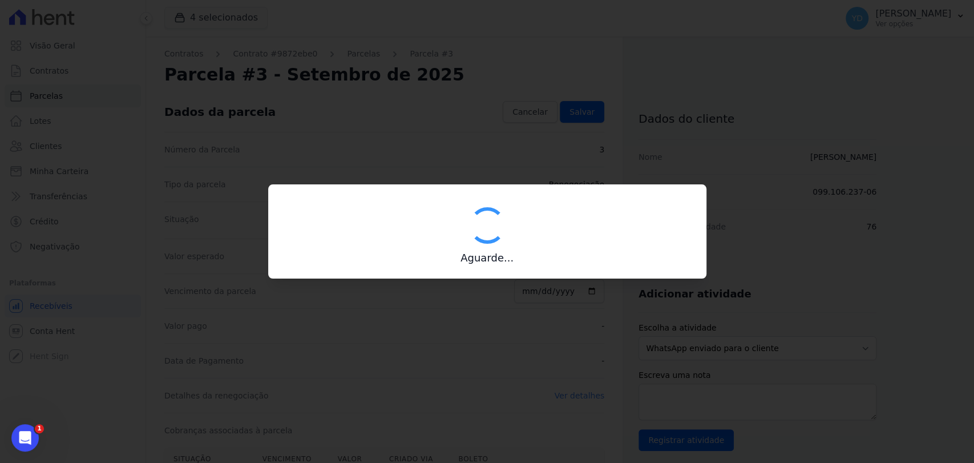
type input "00190000090335103300000659117170112000000022777"
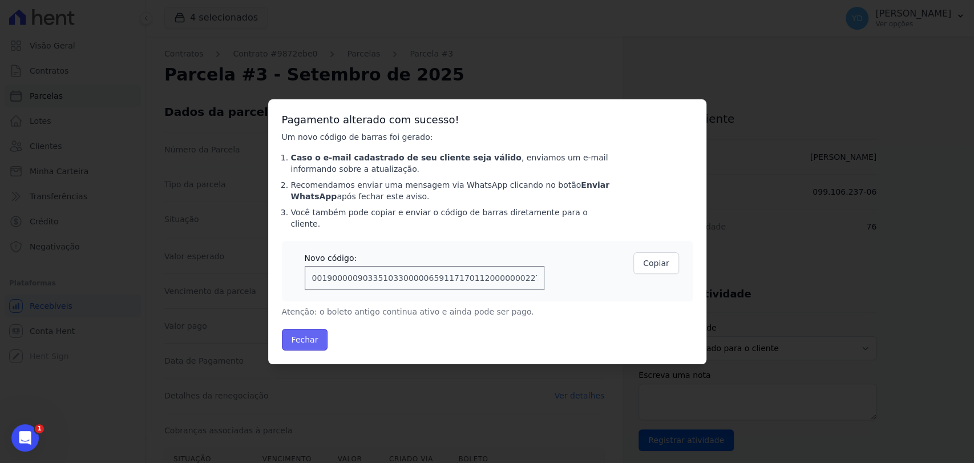
click at [309, 336] on button "Fechar" at bounding box center [305, 340] width 46 height 22
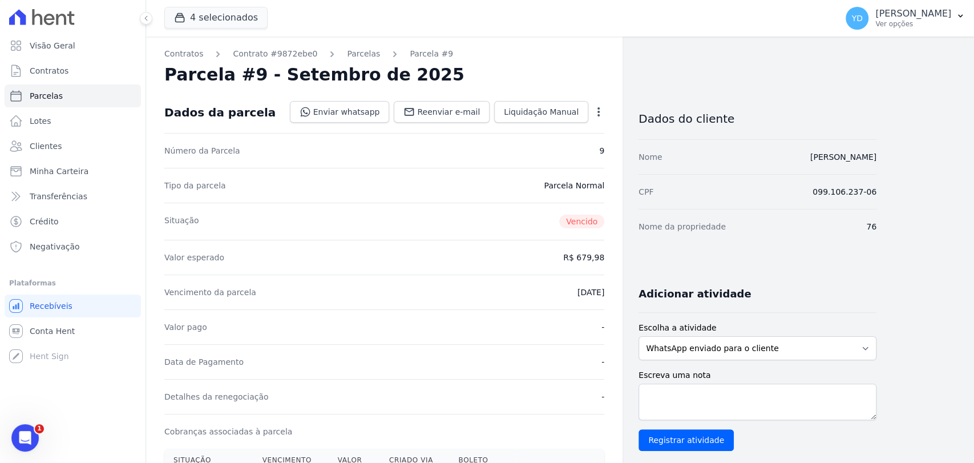
click at [598, 104] on dd "Enviar whatsapp Registrar envio de WhatsApp Caso o envio da mensagem via WhatsA…" at bounding box center [447, 112] width 315 height 22
click at [599, 108] on icon "button" at bounding box center [599, 111] width 2 height 9
drag, startPoint x: 585, startPoint y: 126, endPoint x: 583, endPoint y: 134, distance: 8.2
click at [585, 126] on link "Alterar" at bounding box center [549, 127] width 100 height 21
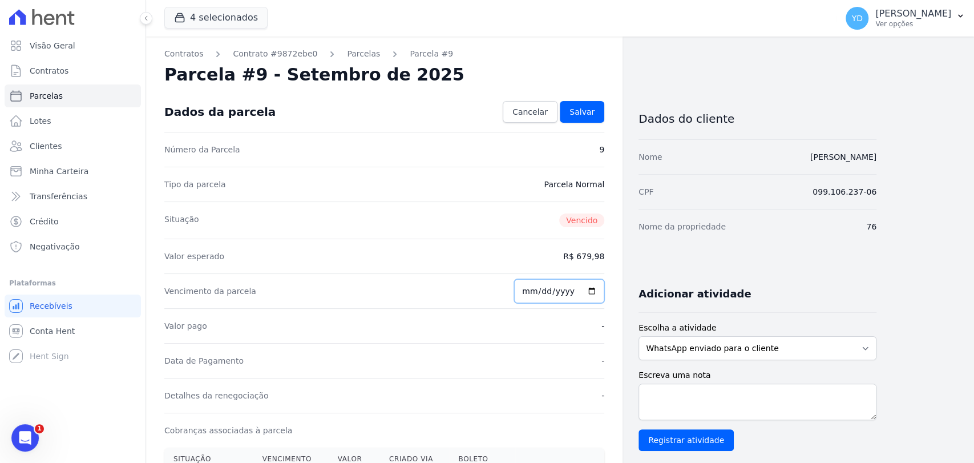
click at [538, 290] on input "[DATE]" at bounding box center [559, 291] width 90 height 24
type input "[DATE]"
click at [575, 108] on span "Salvar" at bounding box center [582, 111] width 25 height 11
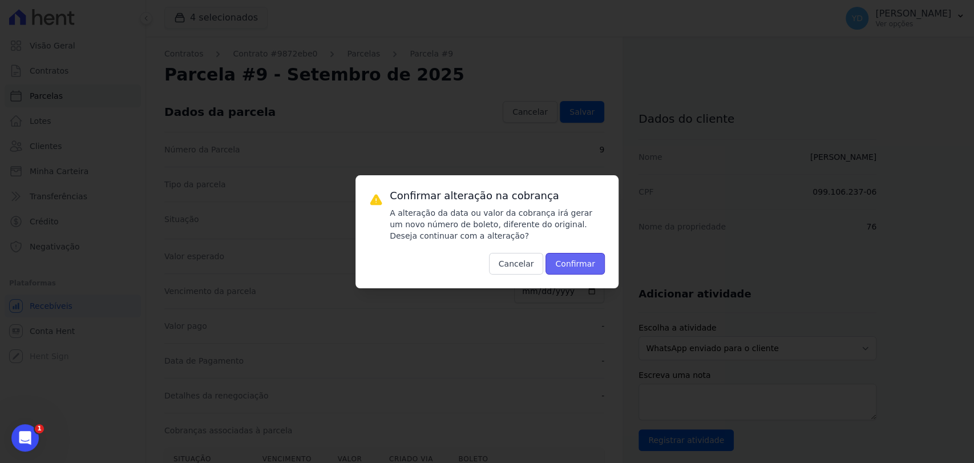
click at [572, 268] on button "Confirmar" at bounding box center [575, 264] width 59 height 22
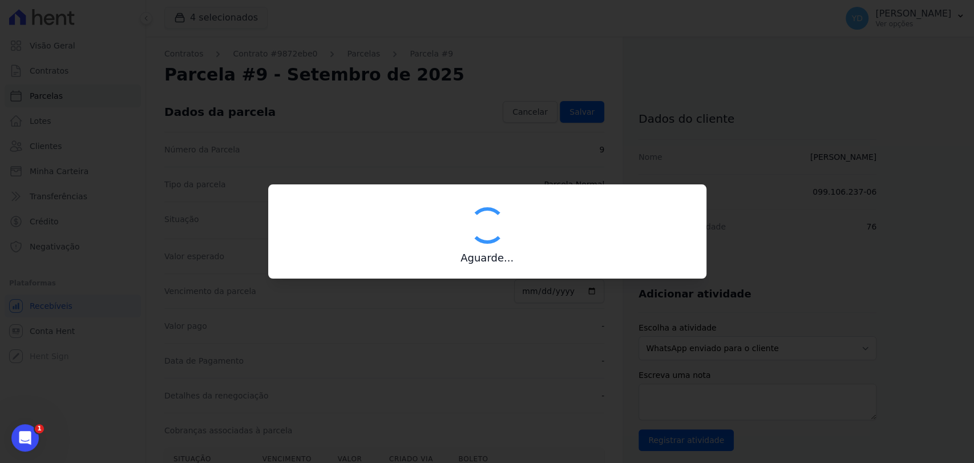
type input "00190000090335103300000659116172112000000067998"
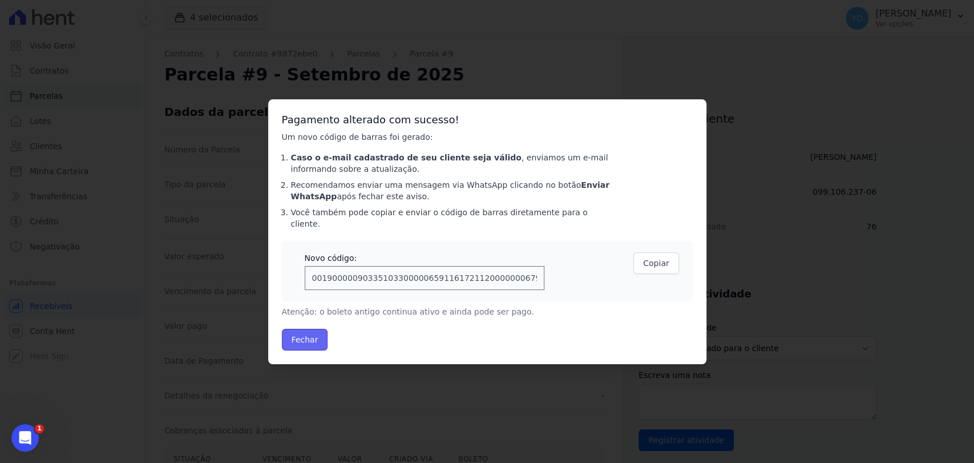
click at [315, 336] on button "Fechar" at bounding box center [305, 340] width 46 height 22
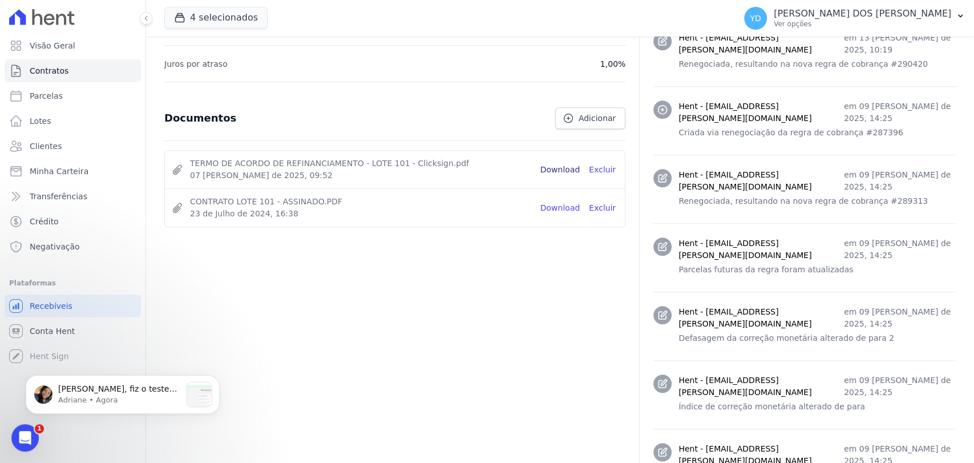
click at [555, 170] on link "Download" at bounding box center [561, 170] width 40 height 12
click at [217, 378] on icon "Dismiss notification" at bounding box center [216, 379] width 6 height 6
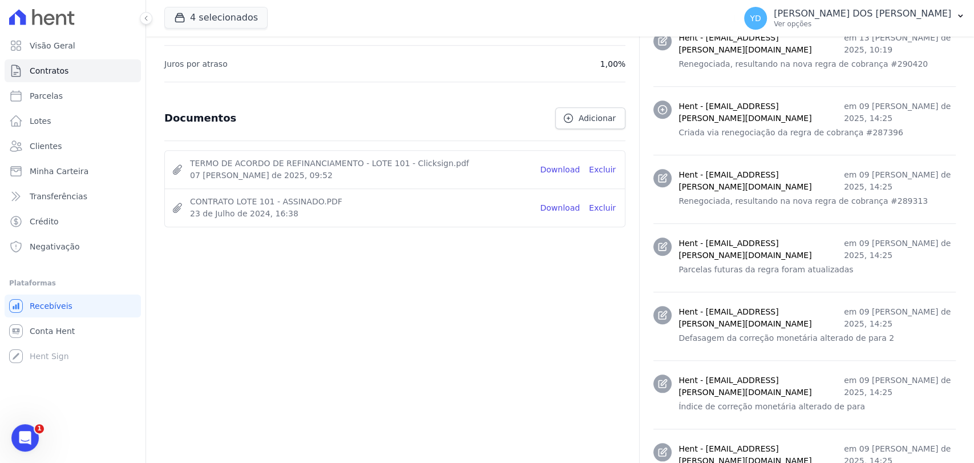
click at [559, 199] on li "CONTRATO LOTE 101 - ASSINADO.PDF 23 de Julho de 2024, 16:38 Download Excluir" at bounding box center [395, 207] width 460 height 38
click at [559, 205] on link "Download" at bounding box center [561, 208] width 40 height 12
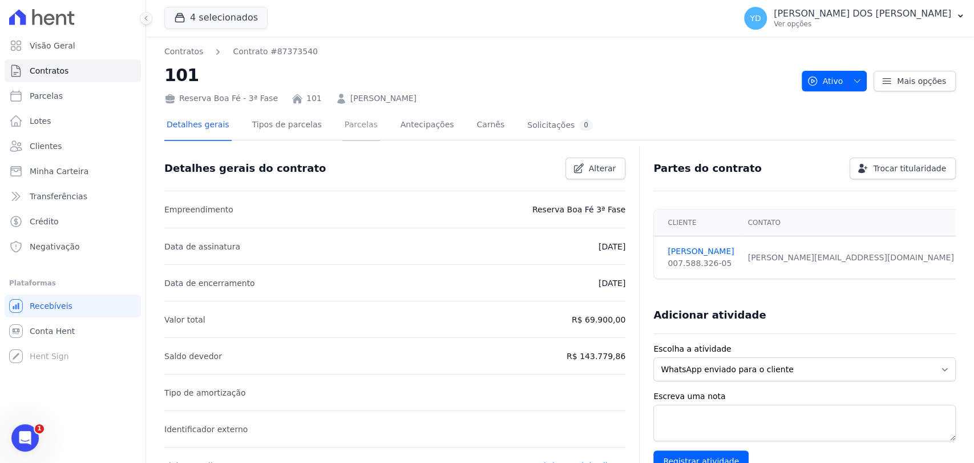
click at [350, 125] on link "Parcelas" at bounding box center [361, 126] width 38 height 30
click at [342, 140] on link "Parcelas" at bounding box center [361, 126] width 38 height 30
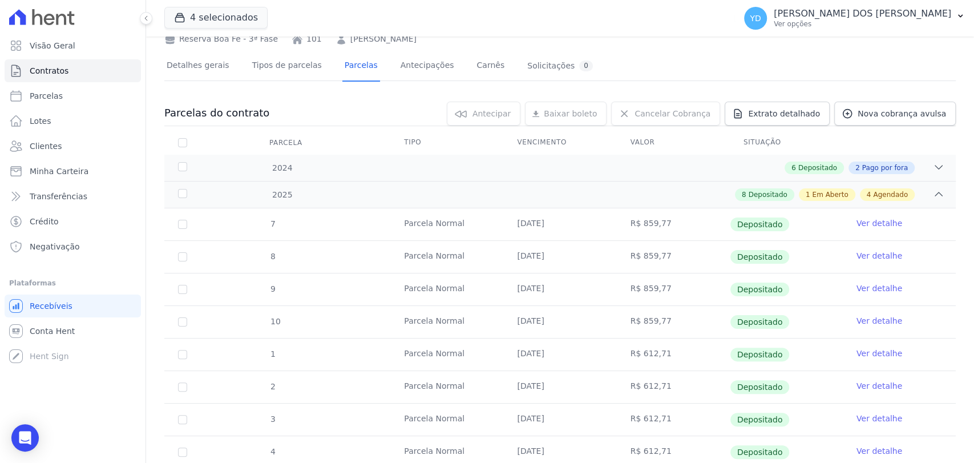
scroll to position [63, 0]
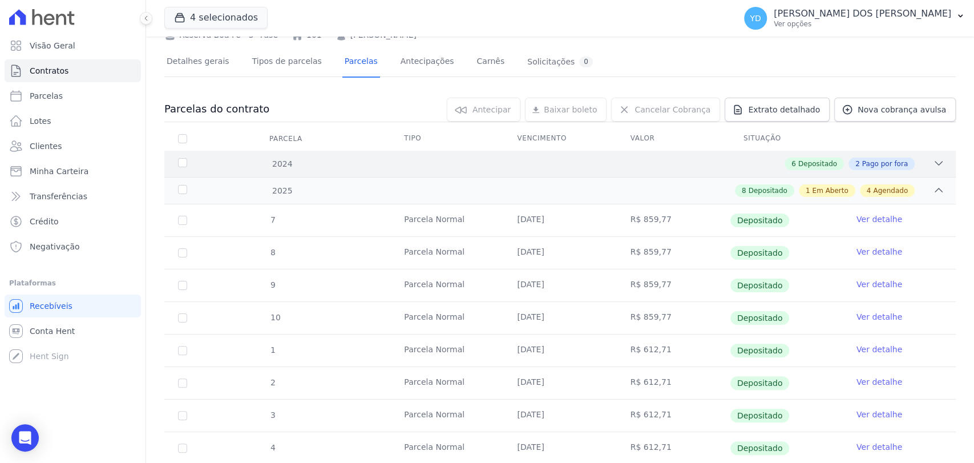
click at [341, 152] on div "2024 6 Depositado 2 Pago por fora" at bounding box center [560, 164] width 792 height 26
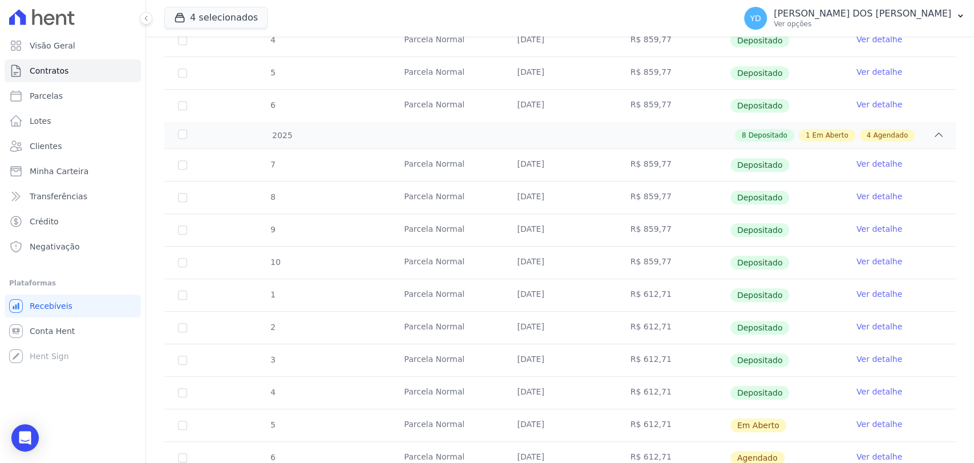
scroll to position [380, 0]
drag, startPoint x: 667, startPoint y: 256, endPoint x: 180, endPoint y: 269, distance: 487.1
click at [180, 269] on tr "10 Parcela Normal 25/04/2025 R$ 859,77 Depositado Ver detalhe" at bounding box center [560, 261] width 792 height 33
drag, startPoint x: 213, startPoint y: 256, endPoint x: 799, endPoint y: 261, distance: 585.7
click at [799, 261] on tr "10 Parcela Normal 25/04/2025 R$ 859,77 Depositado Ver detalhe" at bounding box center [560, 261] width 792 height 33
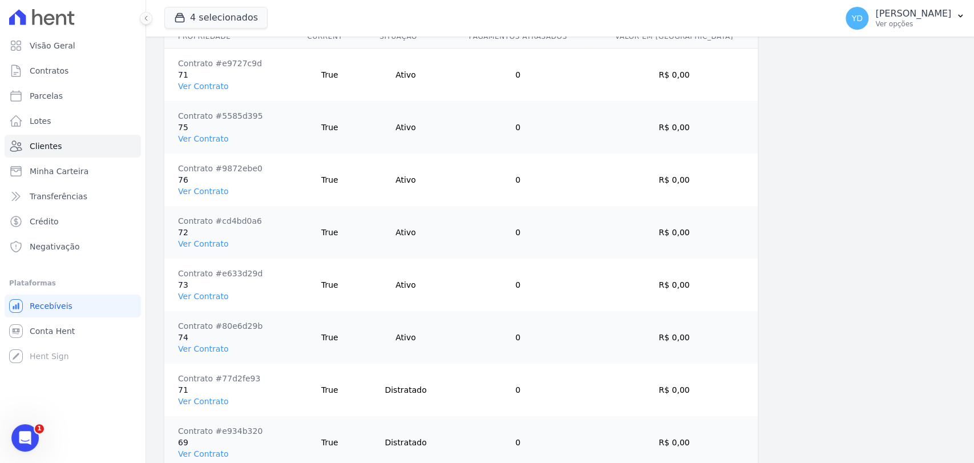
scroll to position [908, 0]
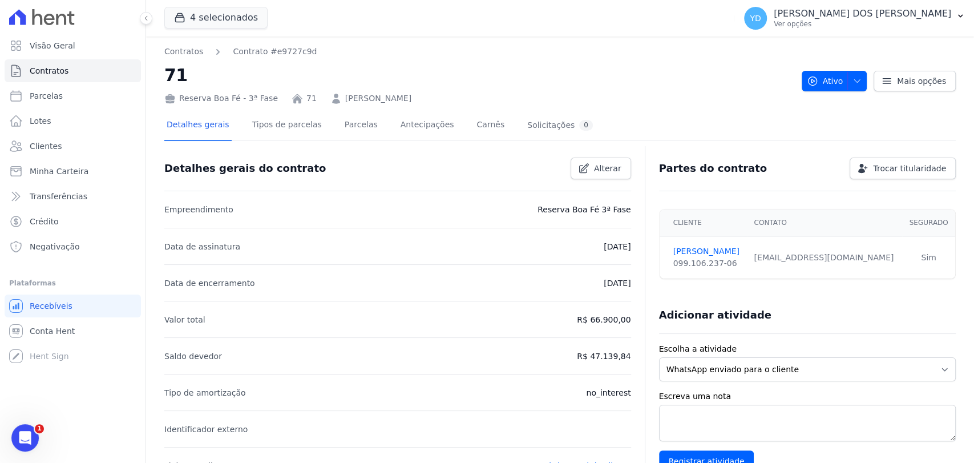
click at [352, 142] on div at bounding box center [560, 145] width 792 height 10
drag, startPoint x: 351, startPoint y: 130, endPoint x: 316, endPoint y: 59, distance: 79.1
click at [350, 130] on link "Parcelas" at bounding box center [361, 126] width 38 height 30
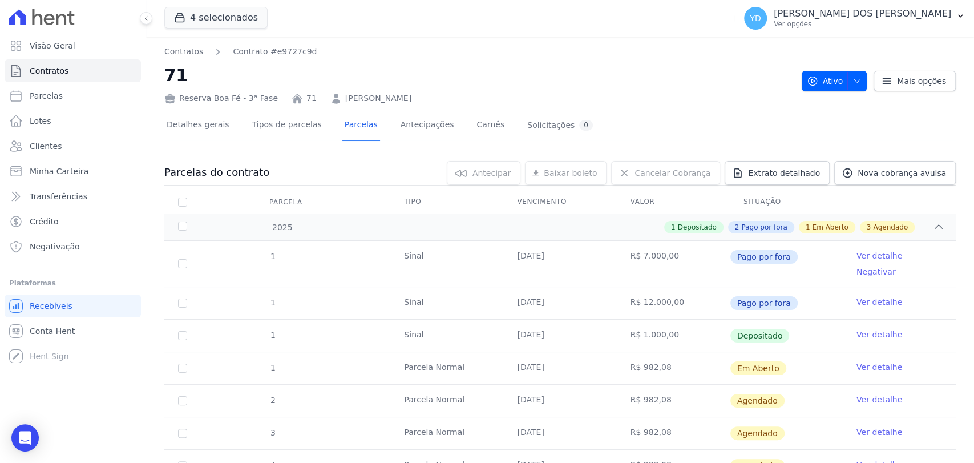
click at [884, 361] on link "Ver detalhe" at bounding box center [880, 366] width 46 height 11
click at [857, 361] on link "Ver detalhe" at bounding box center [880, 366] width 46 height 11
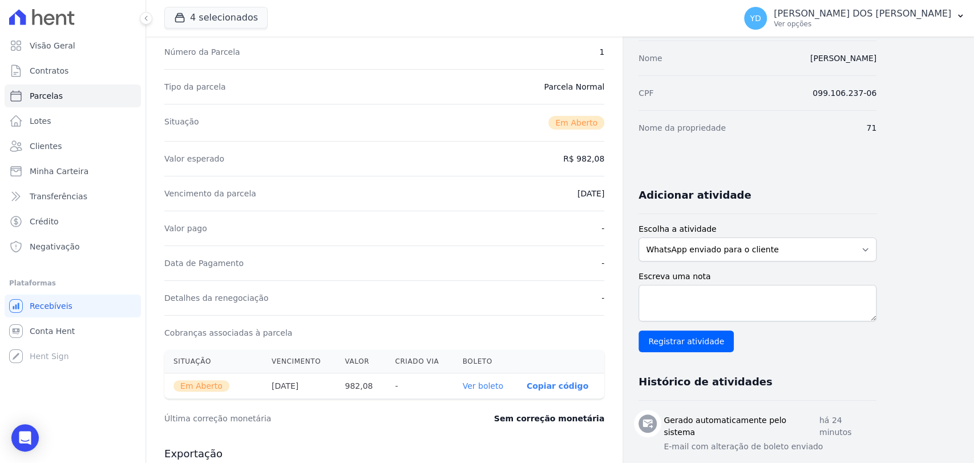
scroll to position [317, 0]
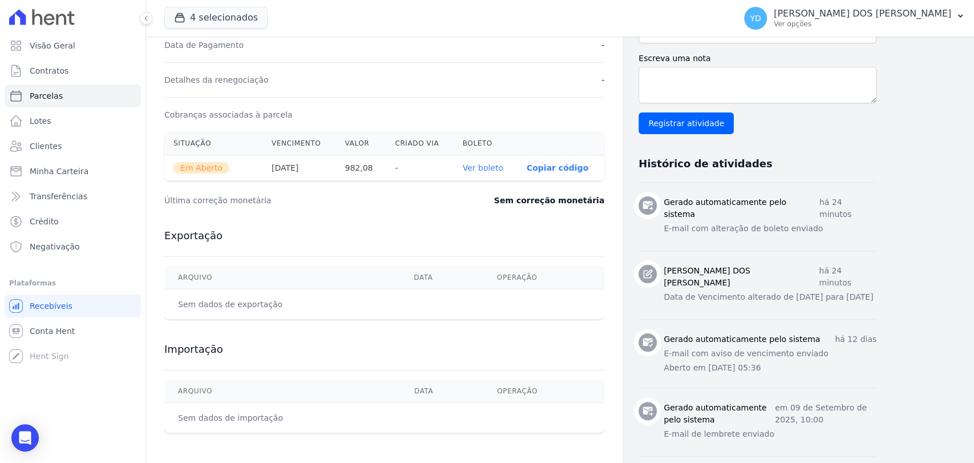
click at [488, 163] on link "Ver boleto" at bounding box center [483, 167] width 41 height 9
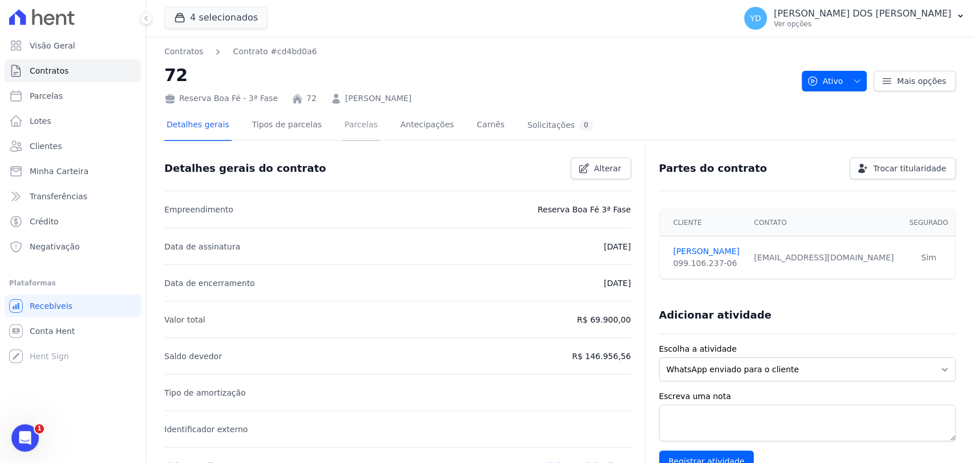
click at [356, 136] on link "Parcelas" at bounding box center [361, 126] width 38 height 30
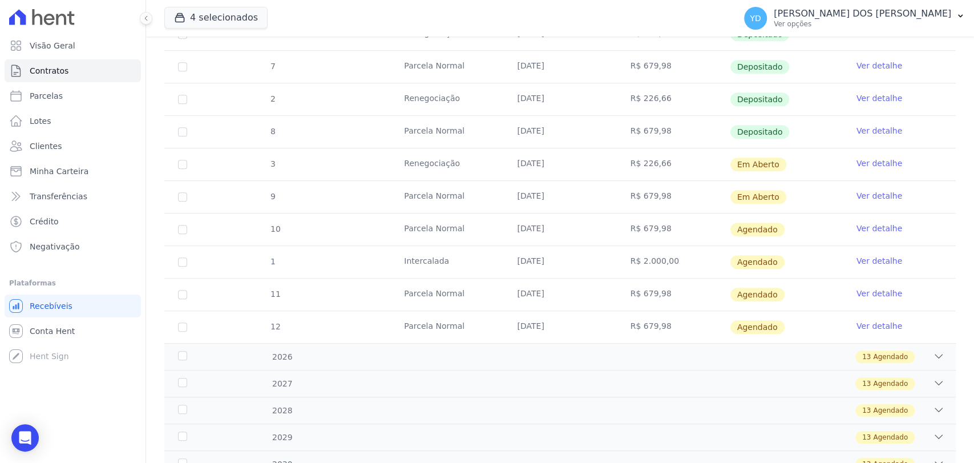
scroll to position [444, 0]
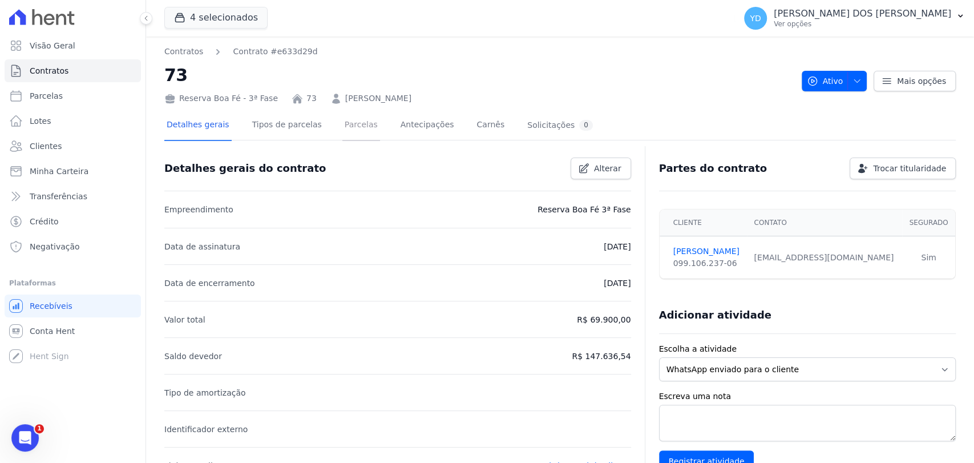
click at [355, 118] on link "Parcelas" at bounding box center [361, 126] width 38 height 30
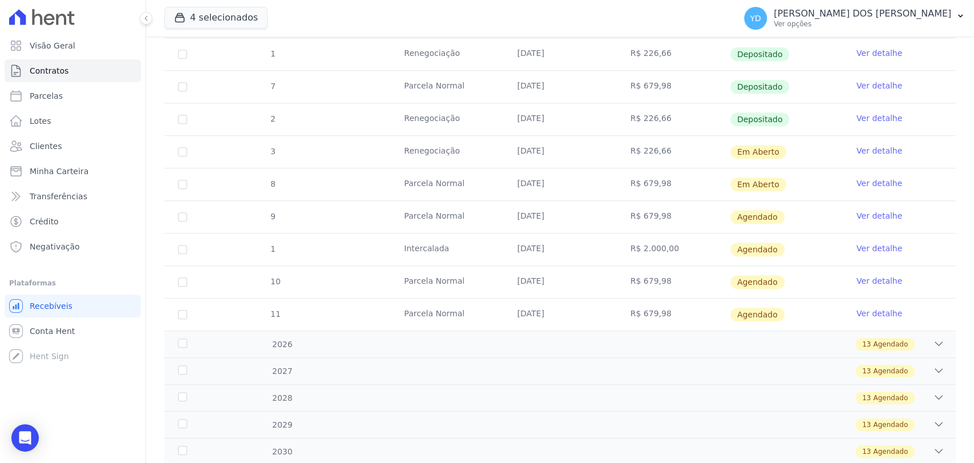
scroll to position [444, 0]
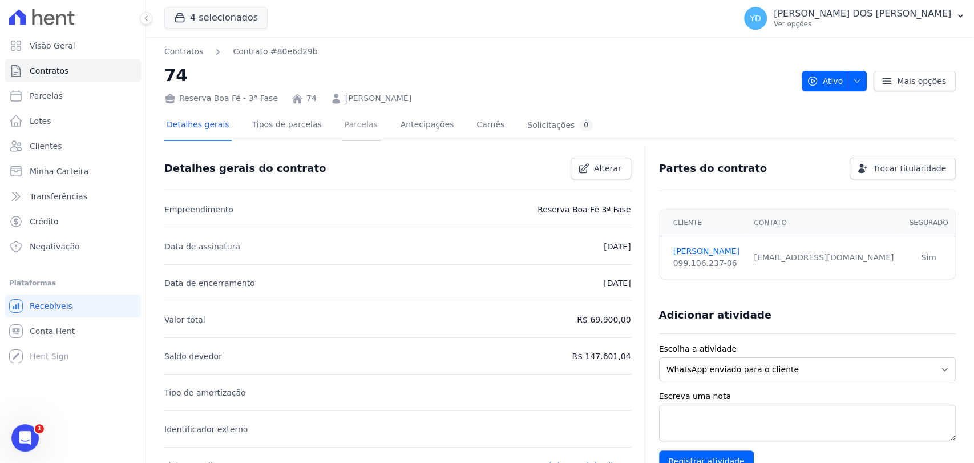
click at [349, 131] on link "Parcelas" at bounding box center [361, 126] width 38 height 30
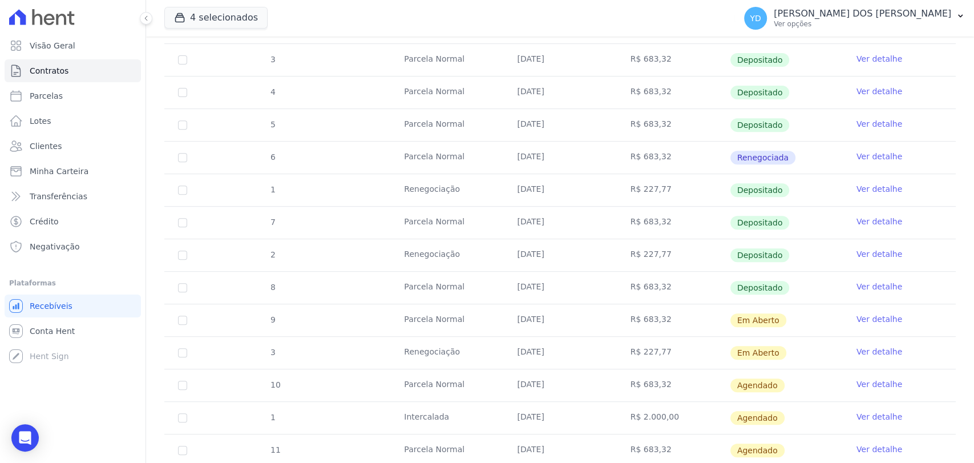
scroll to position [380, 0]
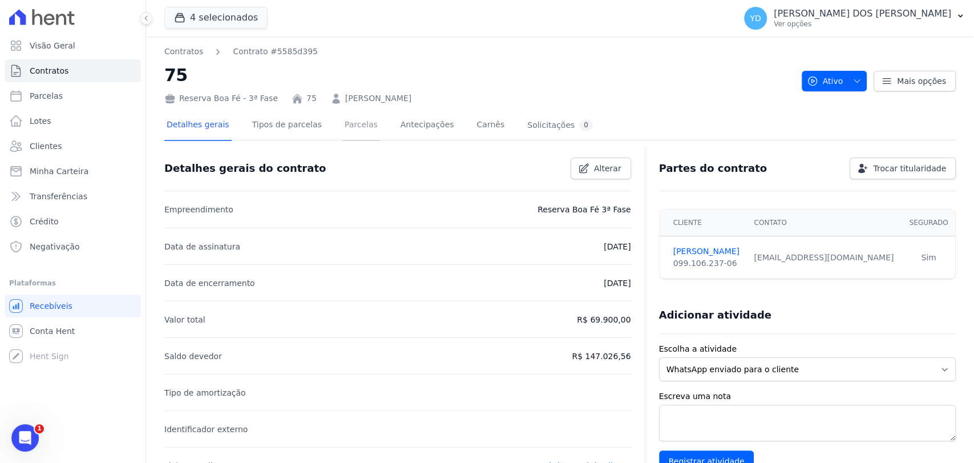
click at [353, 138] on link "Parcelas" at bounding box center [361, 126] width 38 height 30
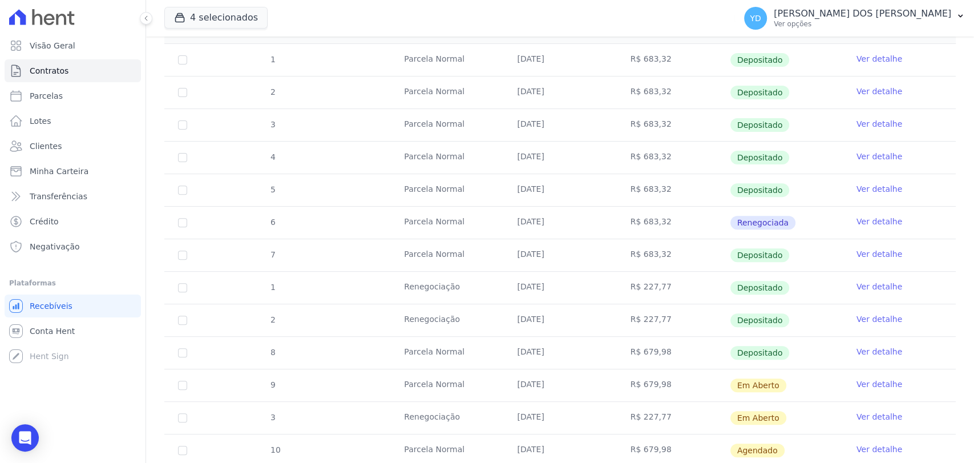
scroll to position [317, 0]
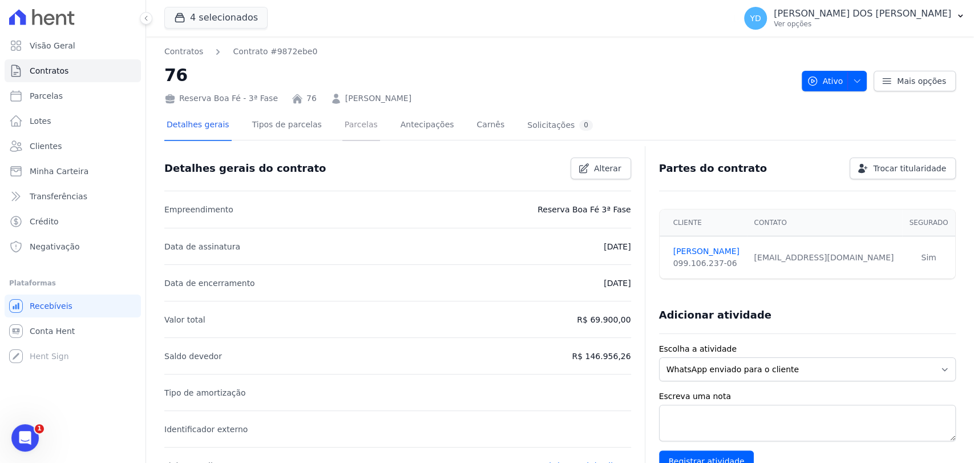
click at [352, 127] on link "Parcelas" at bounding box center [361, 126] width 38 height 30
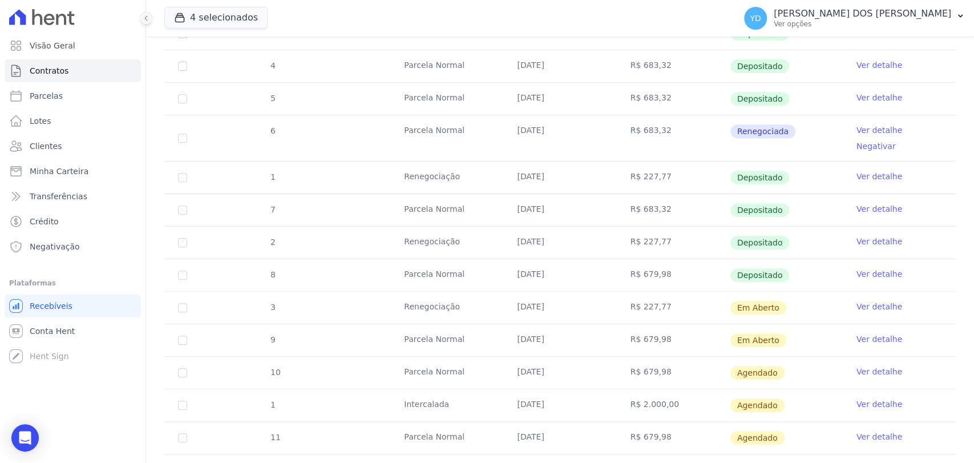
scroll to position [317, 0]
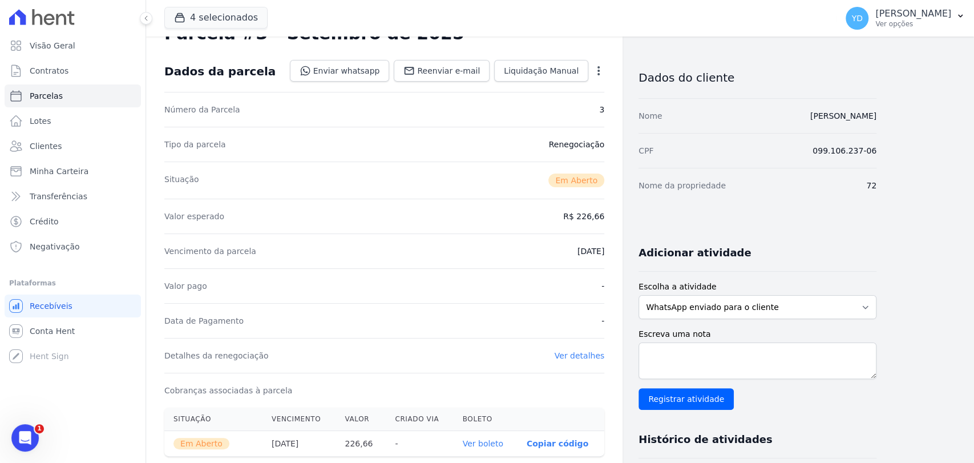
scroll to position [127, 0]
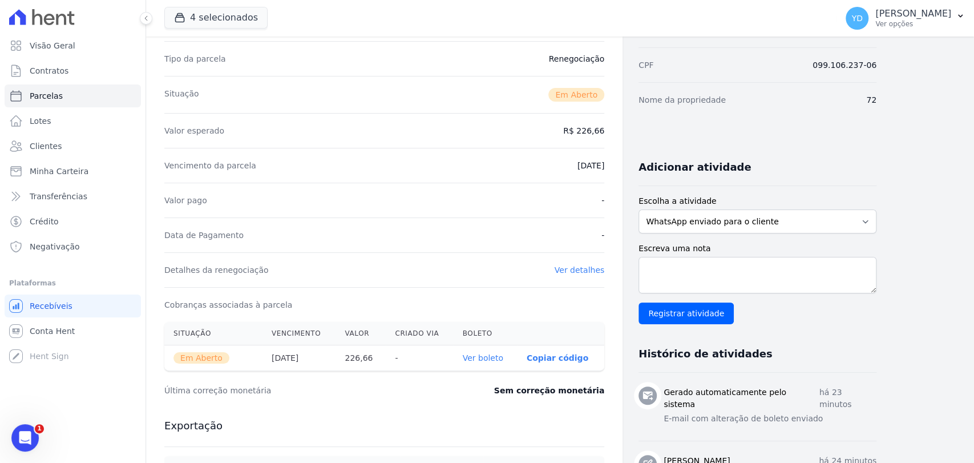
click at [494, 357] on link "Ver boleto" at bounding box center [483, 357] width 41 height 9
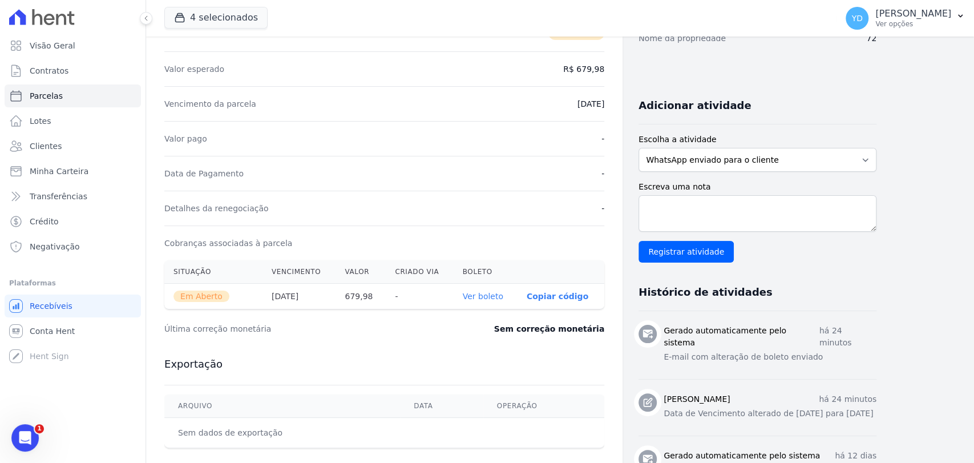
scroll to position [190, 0]
click at [489, 290] on link "Ver boleto" at bounding box center [483, 294] width 41 height 9
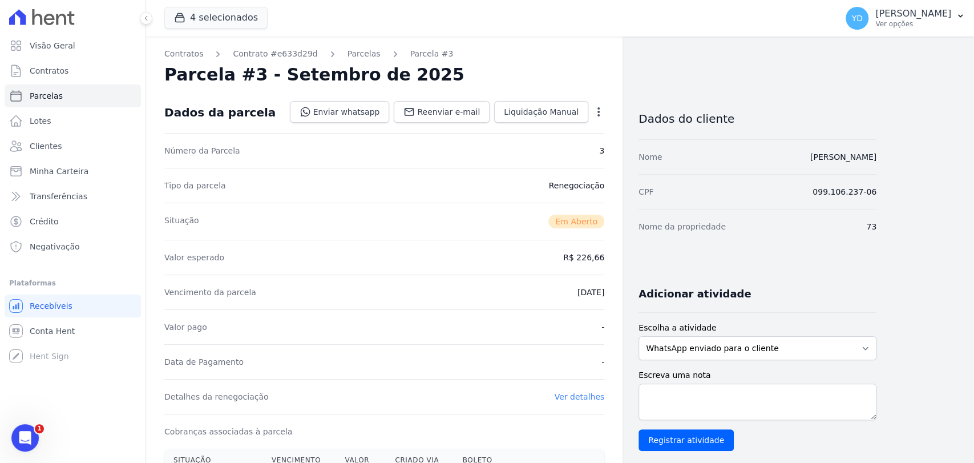
scroll to position [253, 0]
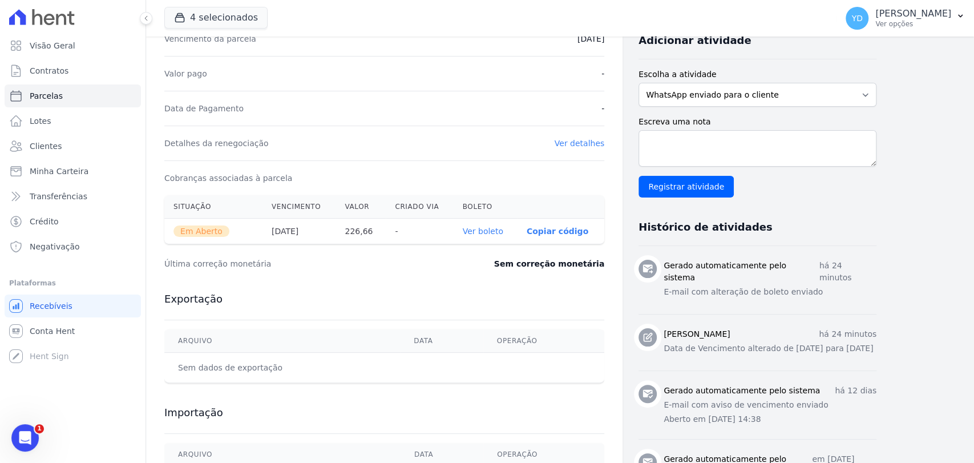
click at [498, 227] on link "Ver boleto" at bounding box center [483, 231] width 41 height 9
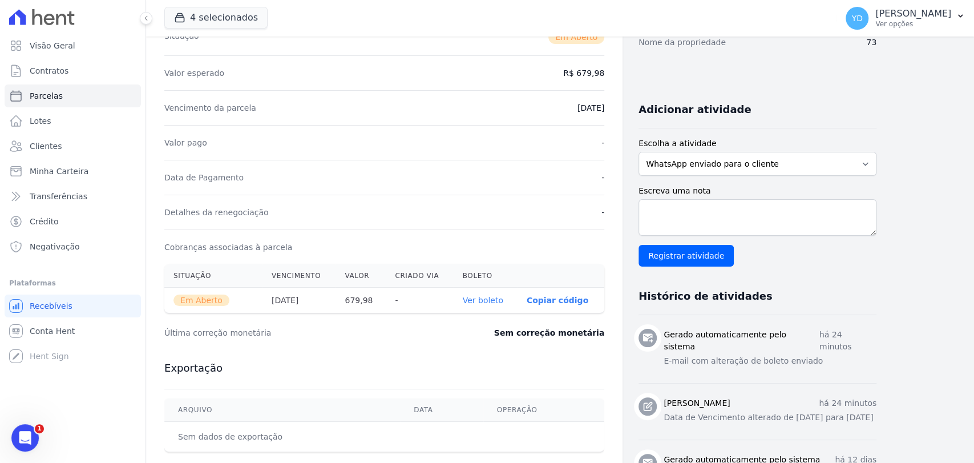
scroll to position [190, 0]
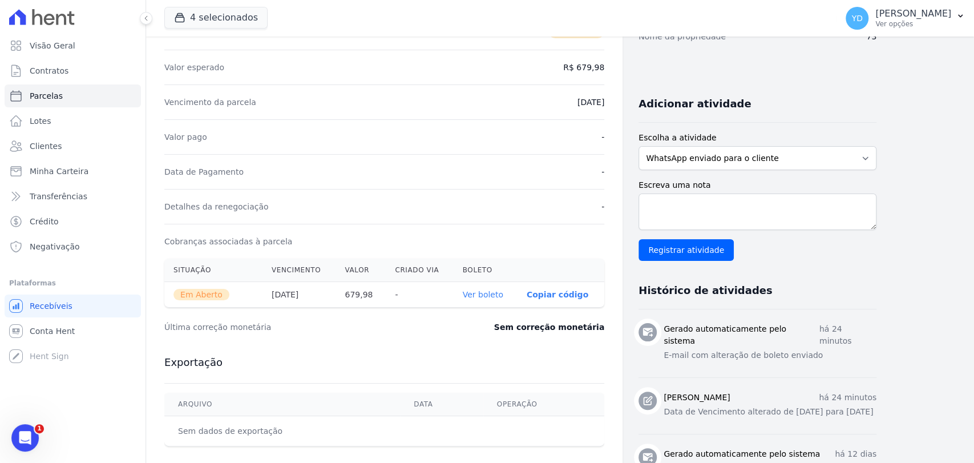
click at [496, 296] on link "Ver boleto" at bounding box center [483, 294] width 41 height 9
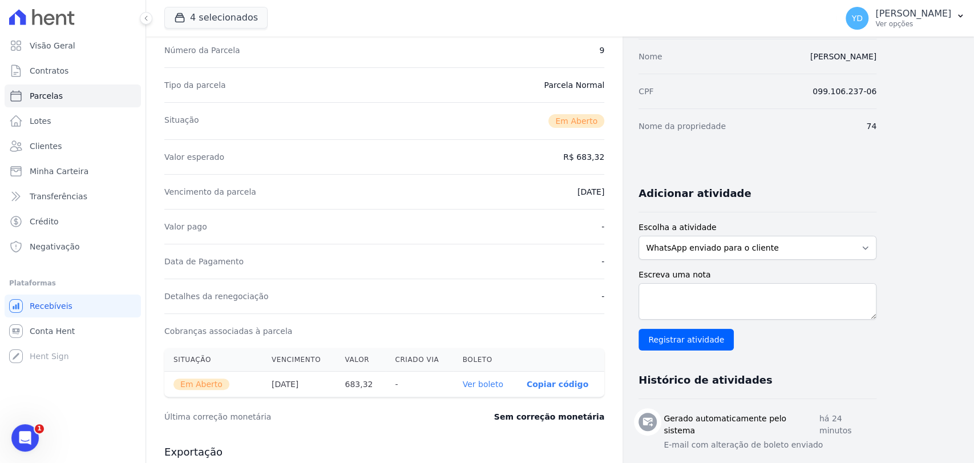
scroll to position [317, 0]
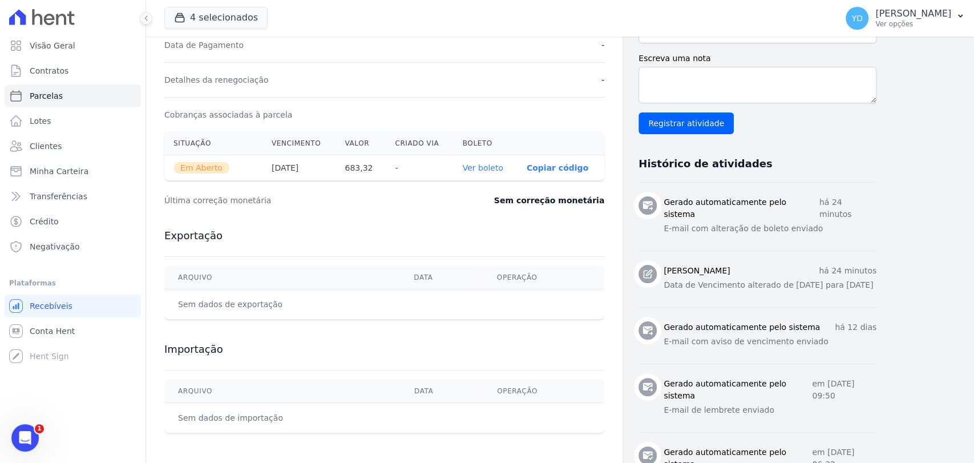
click at [495, 167] on link "Ver boleto" at bounding box center [483, 167] width 41 height 9
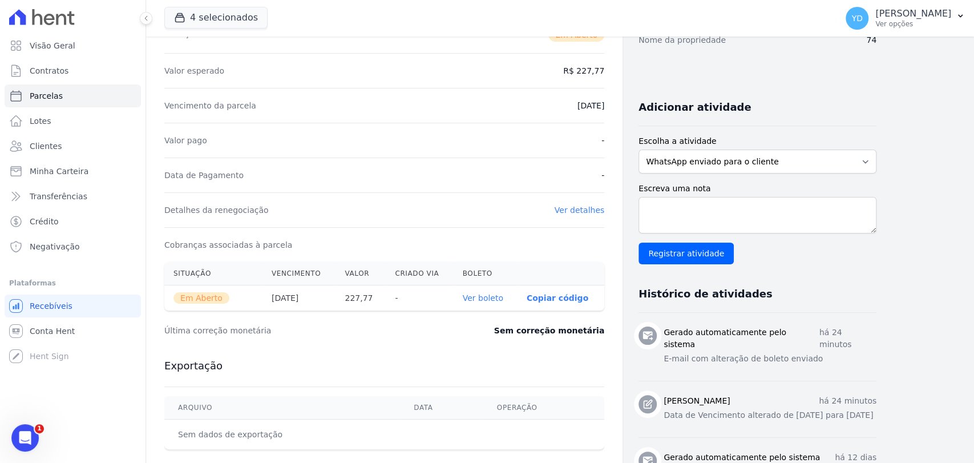
scroll to position [190, 0]
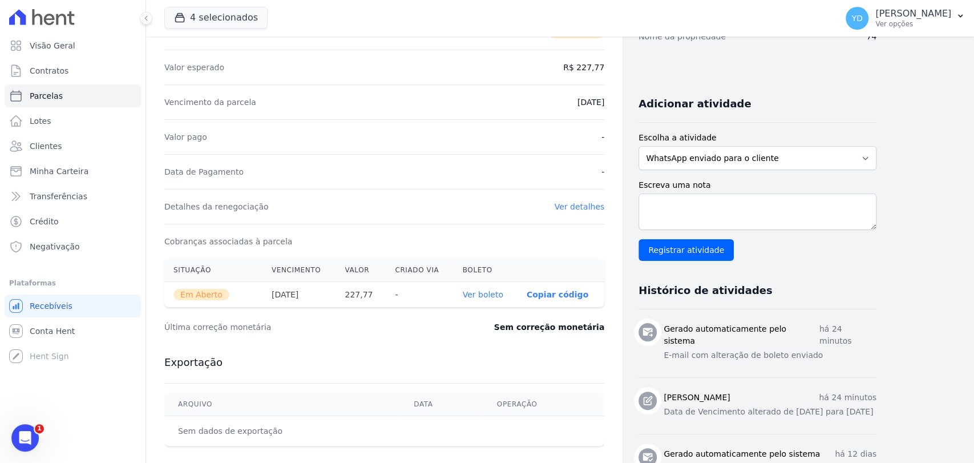
click at [494, 290] on link "Ver boleto" at bounding box center [483, 294] width 41 height 9
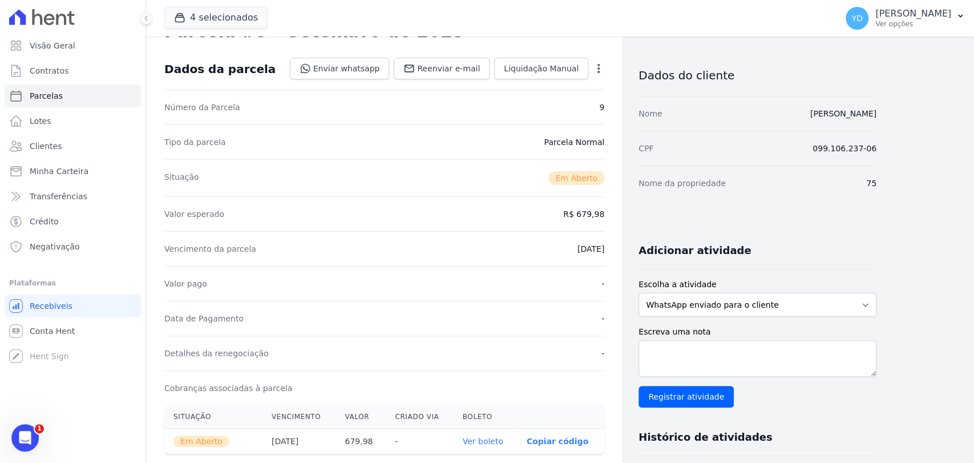
scroll to position [190, 0]
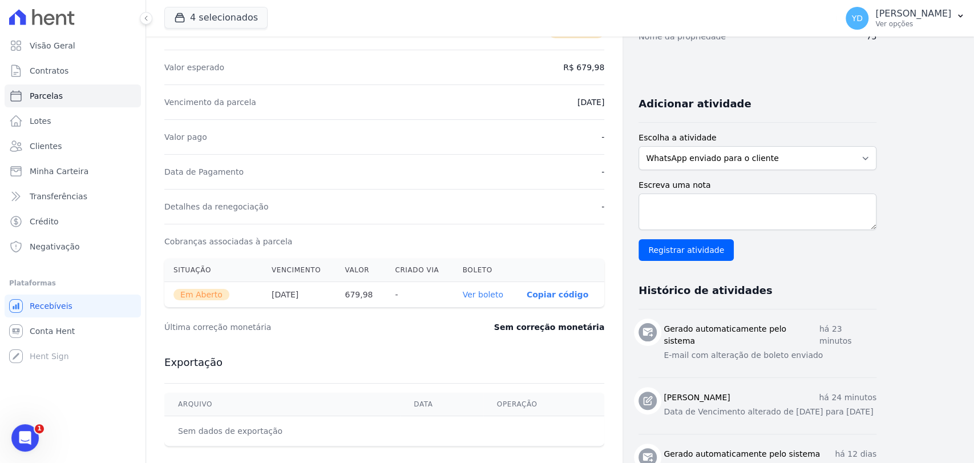
click at [487, 290] on link "Ver boleto" at bounding box center [483, 294] width 41 height 9
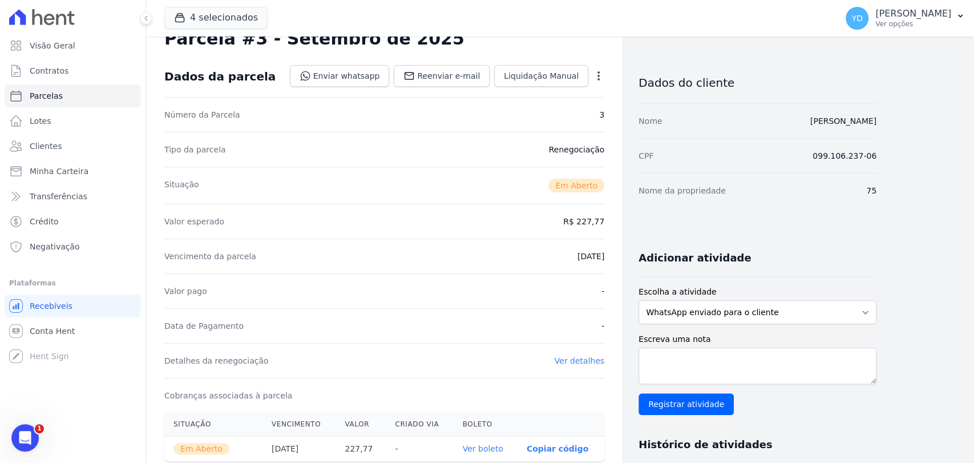
scroll to position [253, 0]
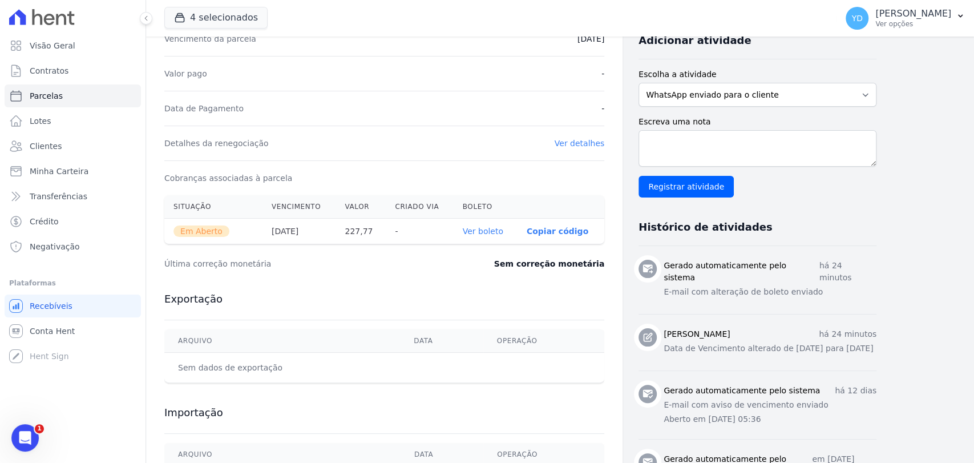
click at [496, 227] on link "Ver boleto" at bounding box center [483, 231] width 41 height 9
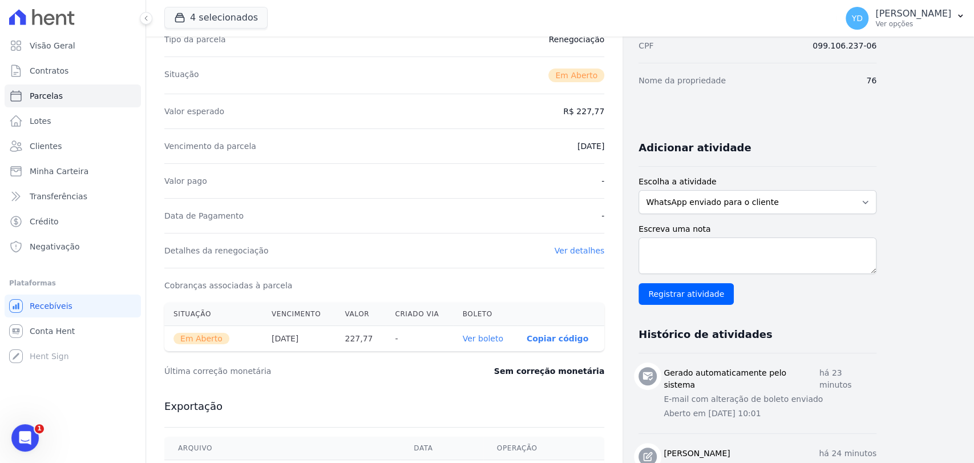
scroll to position [190, 0]
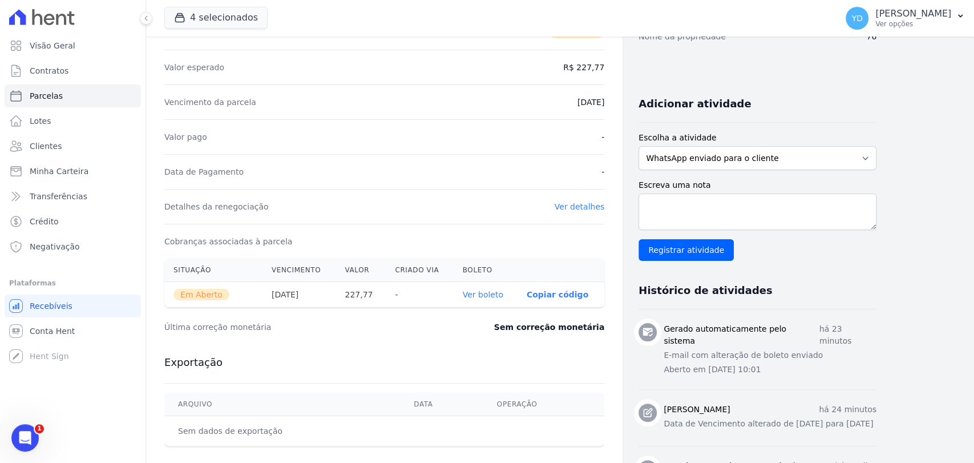
click at [487, 297] on link "Ver boleto" at bounding box center [483, 294] width 41 height 9
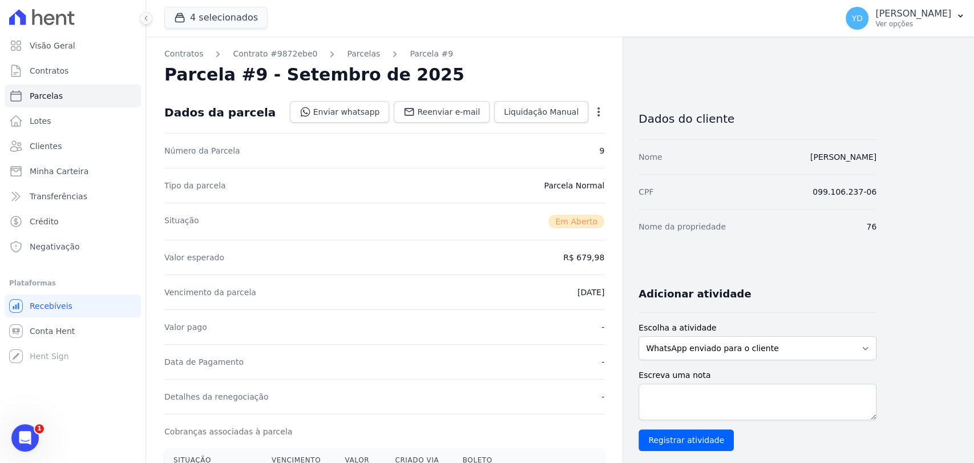
scroll to position [253, 0]
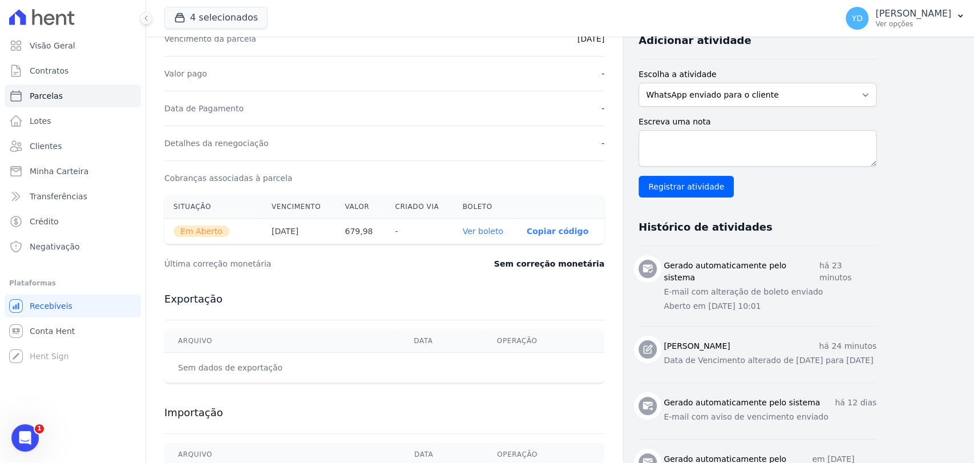
click at [500, 229] on link "Ver boleto" at bounding box center [483, 231] width 41 height 9
